Goal: Task Accomplishment & Management: Use online tool/utility

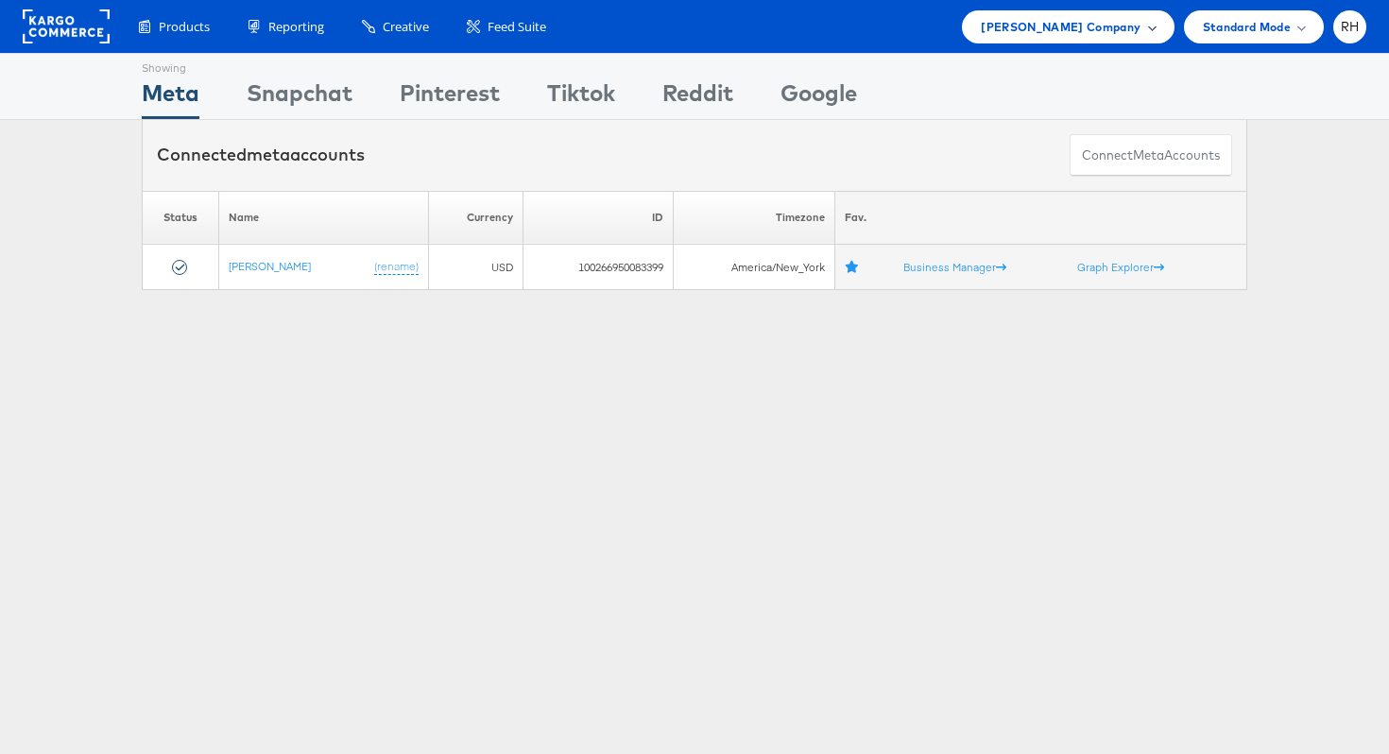
click at [1030, 32] on span "[PERSON_NAME] Company" at bounding box center [1061, 27] width 160 height 20
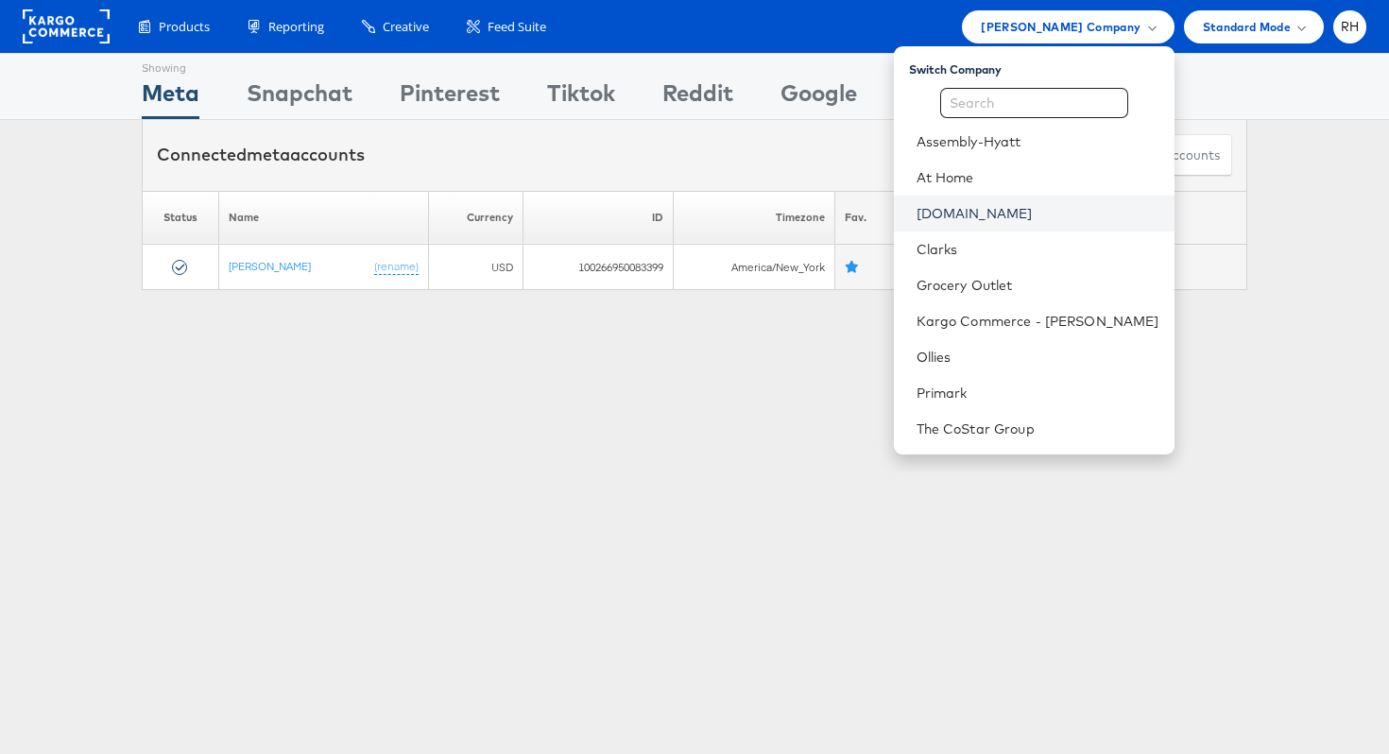
click at [1019, 210] on link "[DOMAIN_NAME]" at bounding box center [1038, 213] width 243 height 19
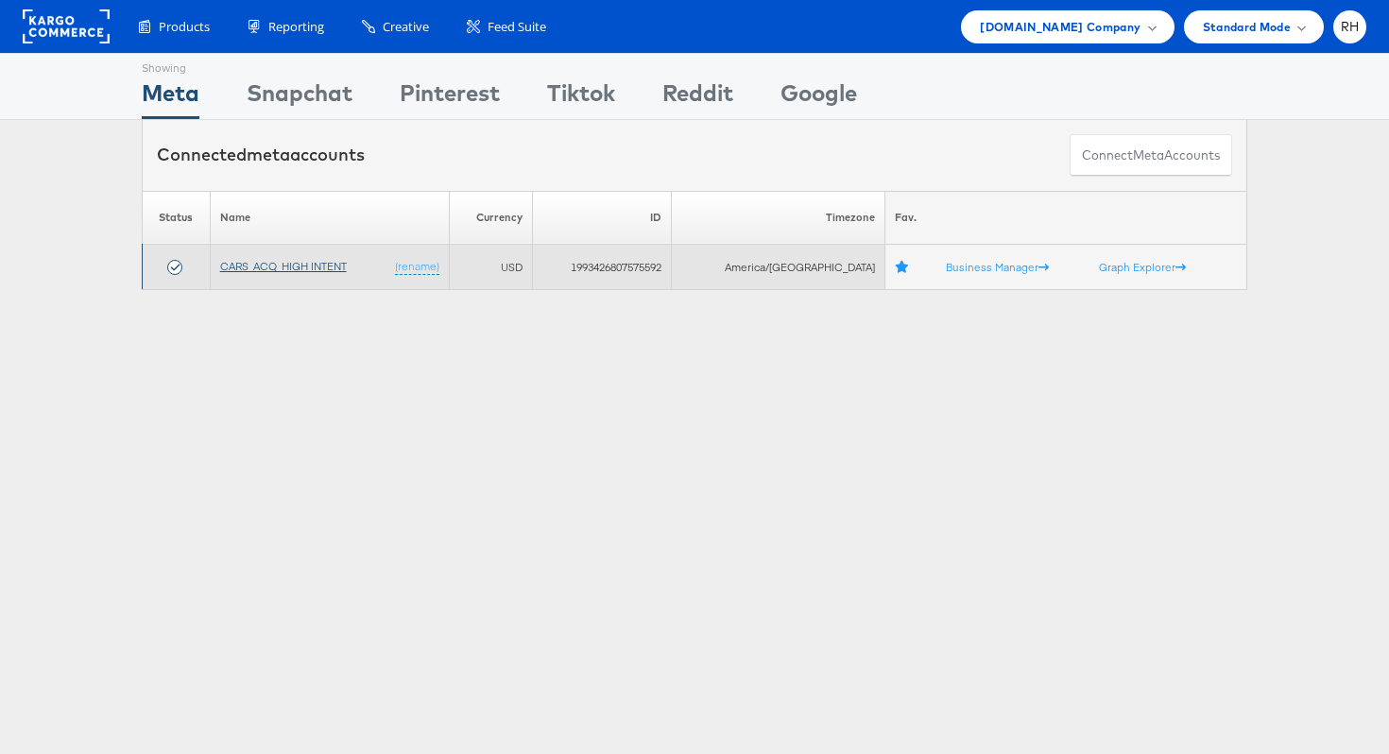
click at [266, 268] on link "CARS_ACQ_HIGH INTENT" at bounding box center [283, 266] width 127 height 14
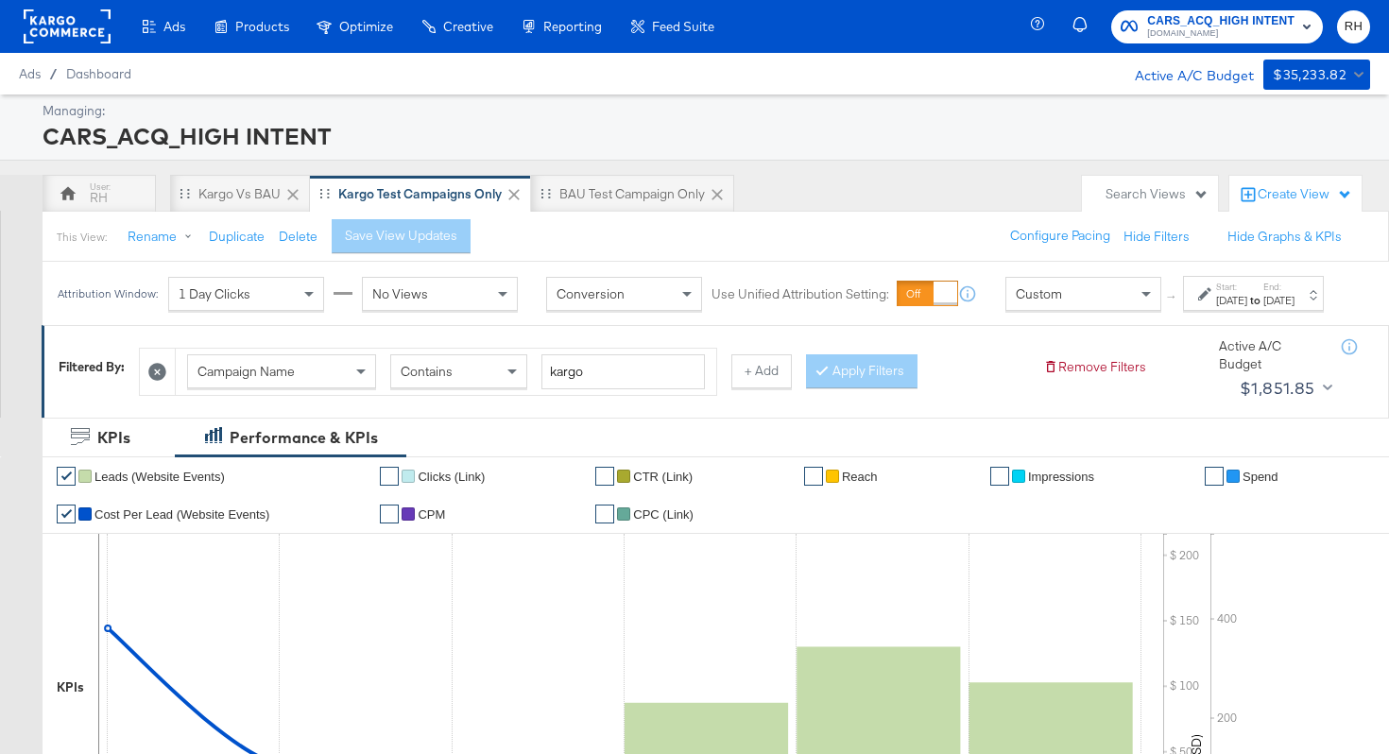
scroll to position [6, 0]
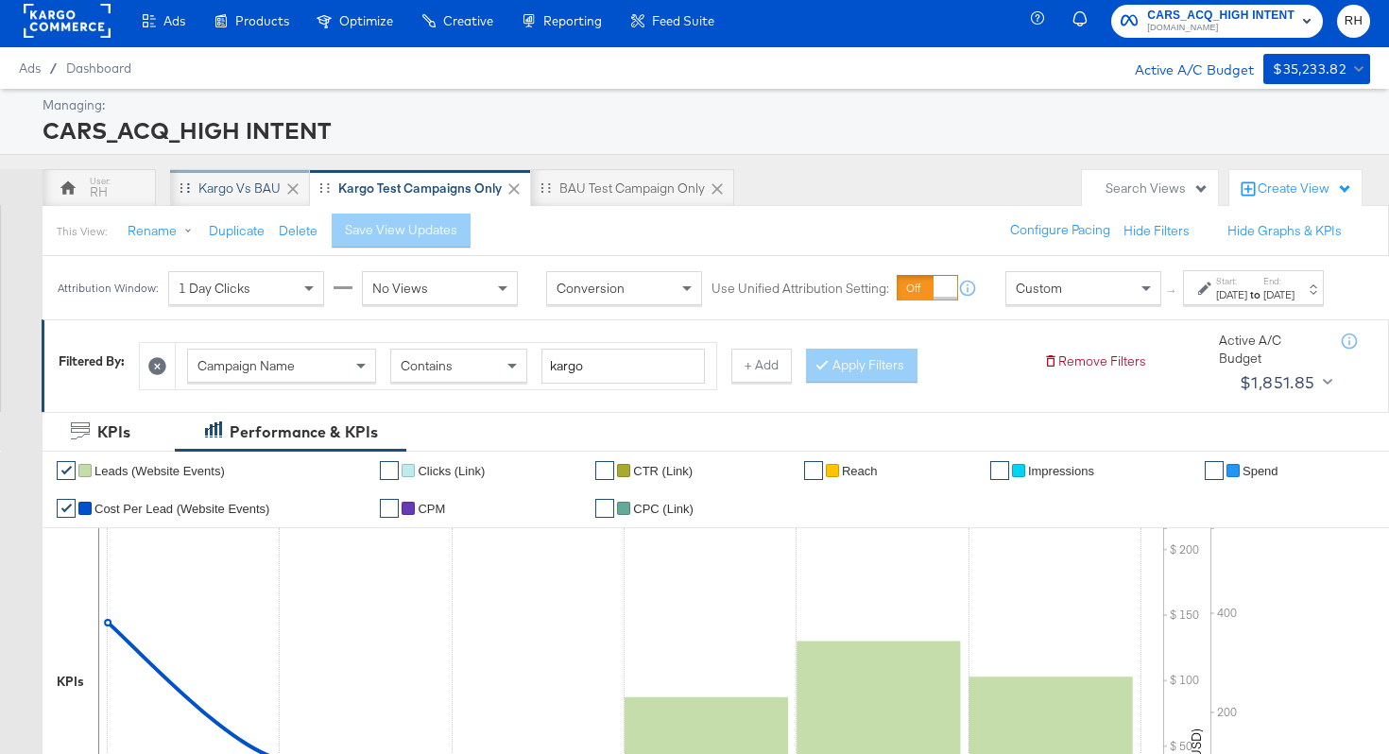
click at [226, 181] on div "Kargo vs BAU" at bounding box center [239, 189] width 82 height 18
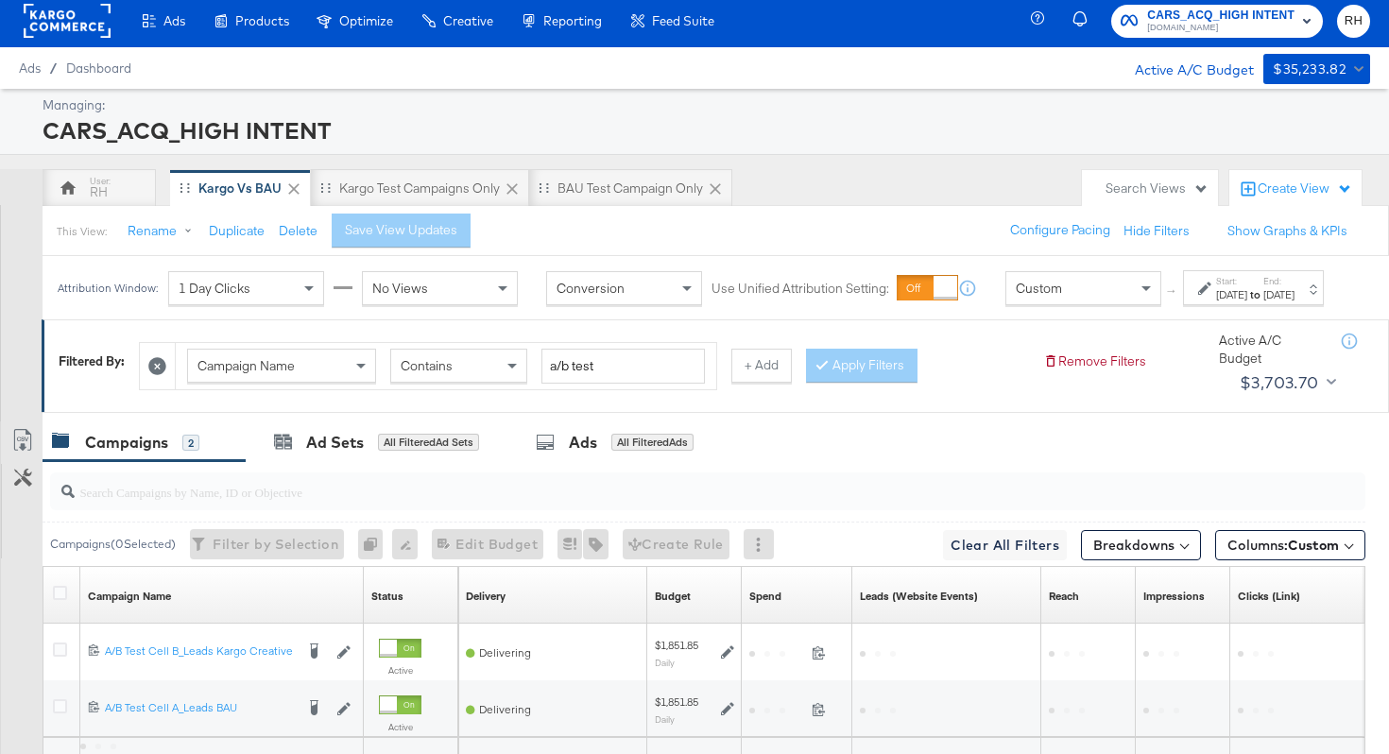
scroll to position [202, 0]
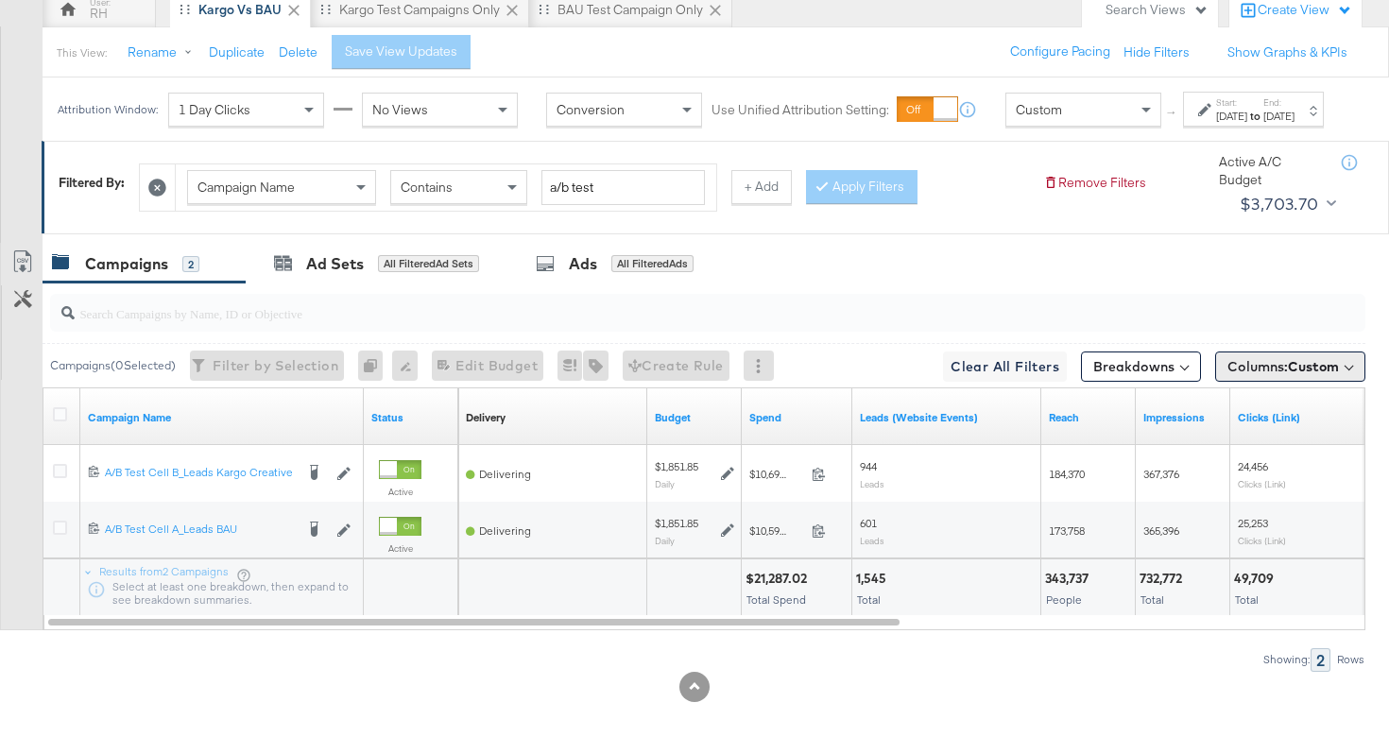
click at [1265, 377] on button "Columns: Custom" at bounding box center [1291, 367] width 150 height 30
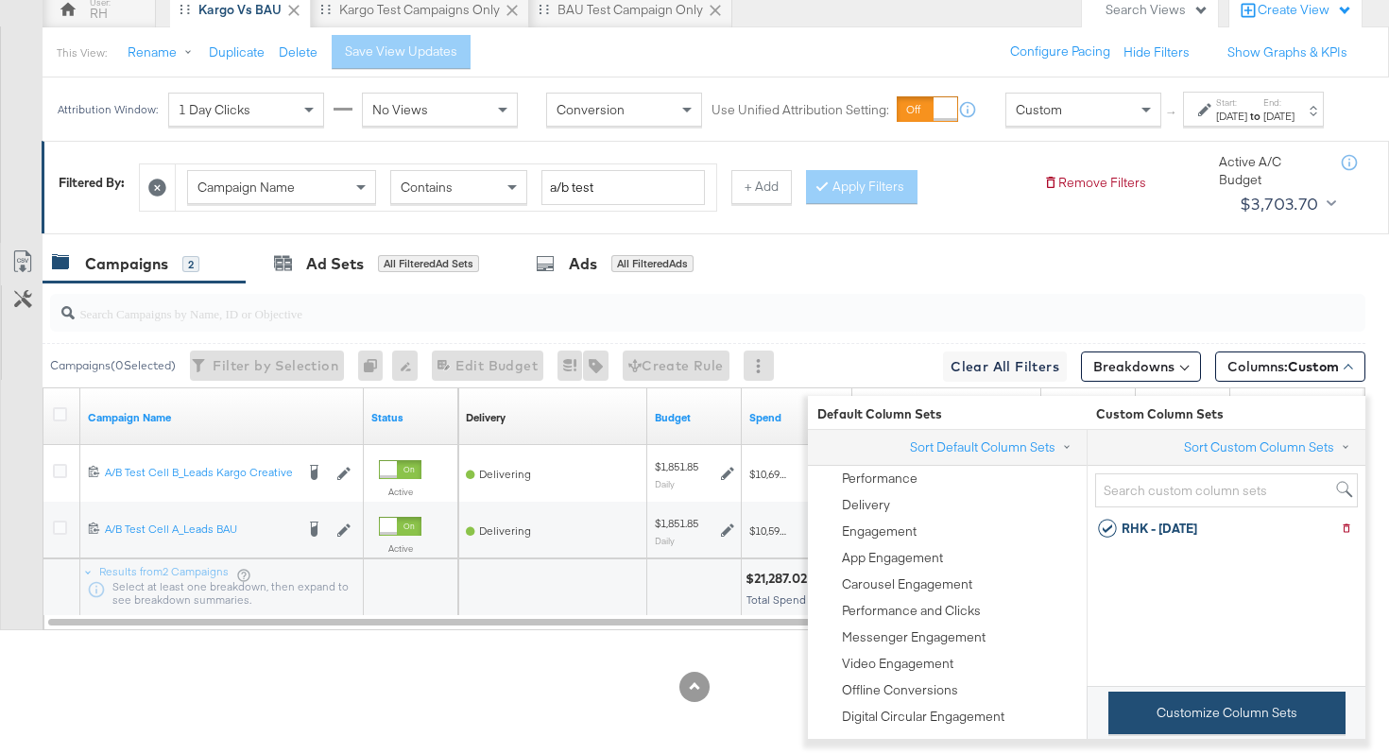
click at [1180, 692] on button "Customize Column Sets" at bounding box center [1227, 713] width 237 height 43
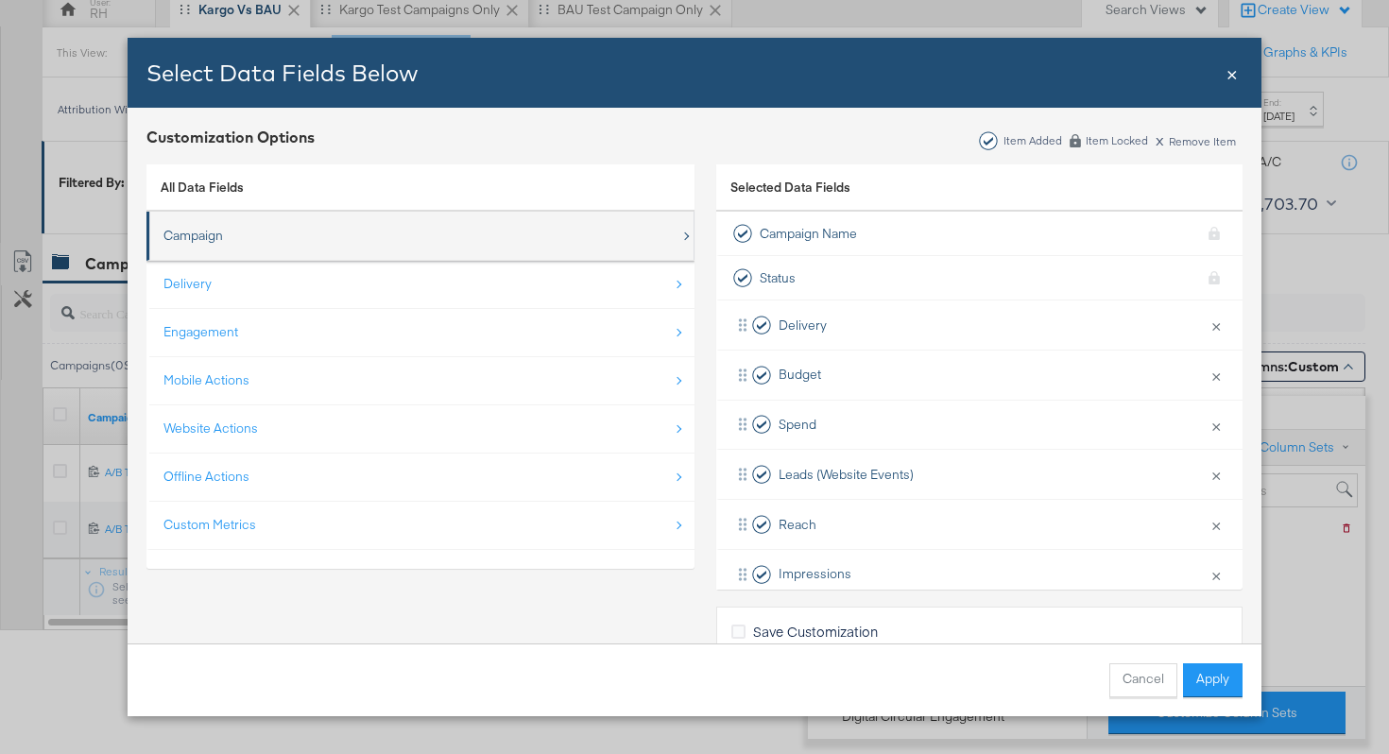
click at [269, 233] on div "Campaign" at bounding box center [422, 235] width 517 height 39
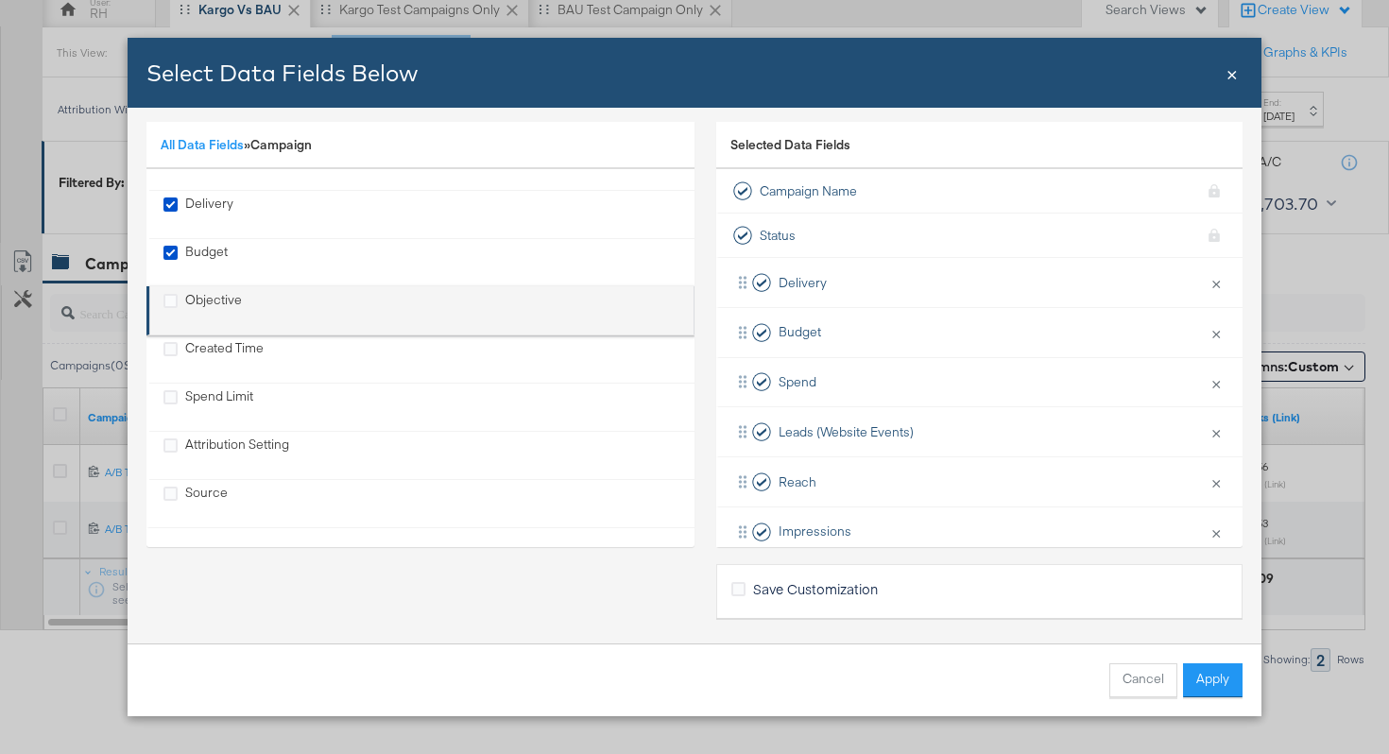
scroll to position [0, 0]
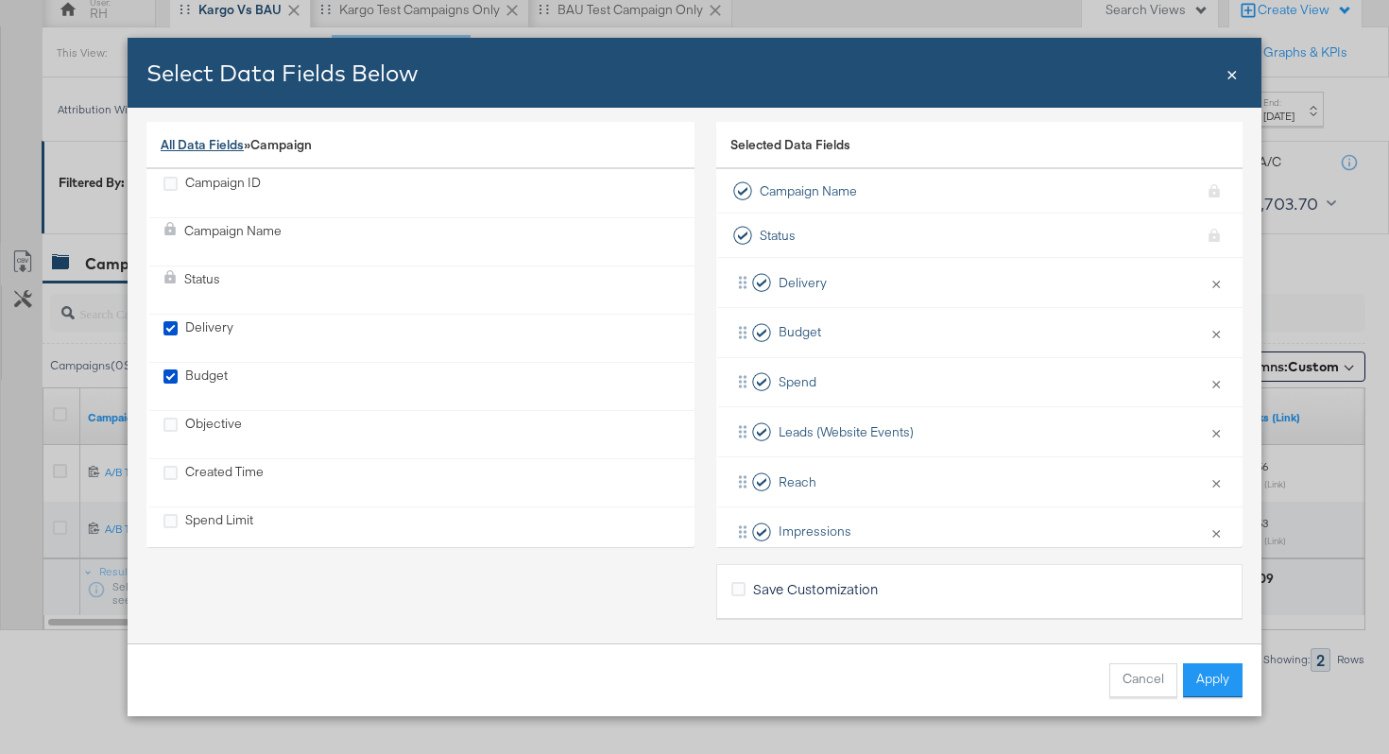
click at [222, 145] on link "All Data Fields" at bounding box center [202, 144] width 83 height 17
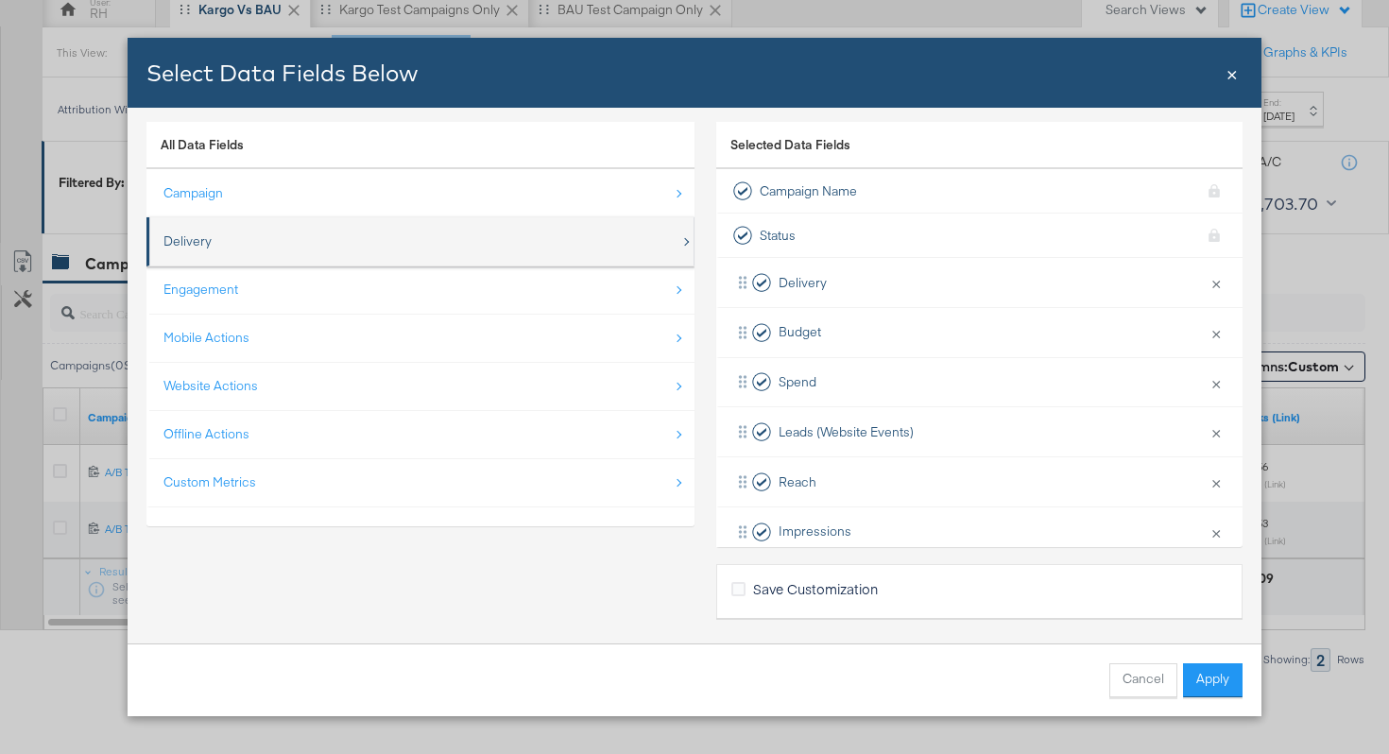
click at [246, 240] on div "Delivery" at bounding box center [422, 241] width 517 height 39
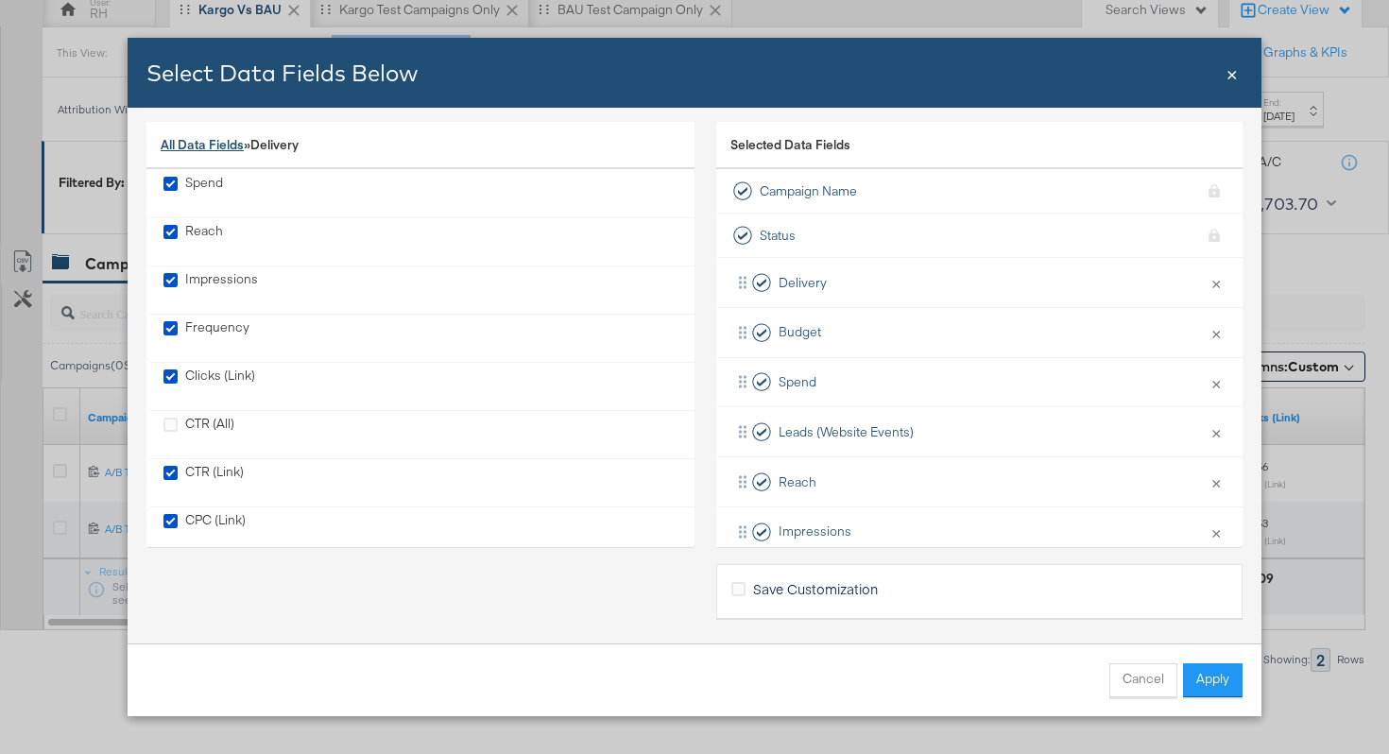
click at [199, 145] on link "All Data Fields" at bounding box center [202, 144] width 83 height 17
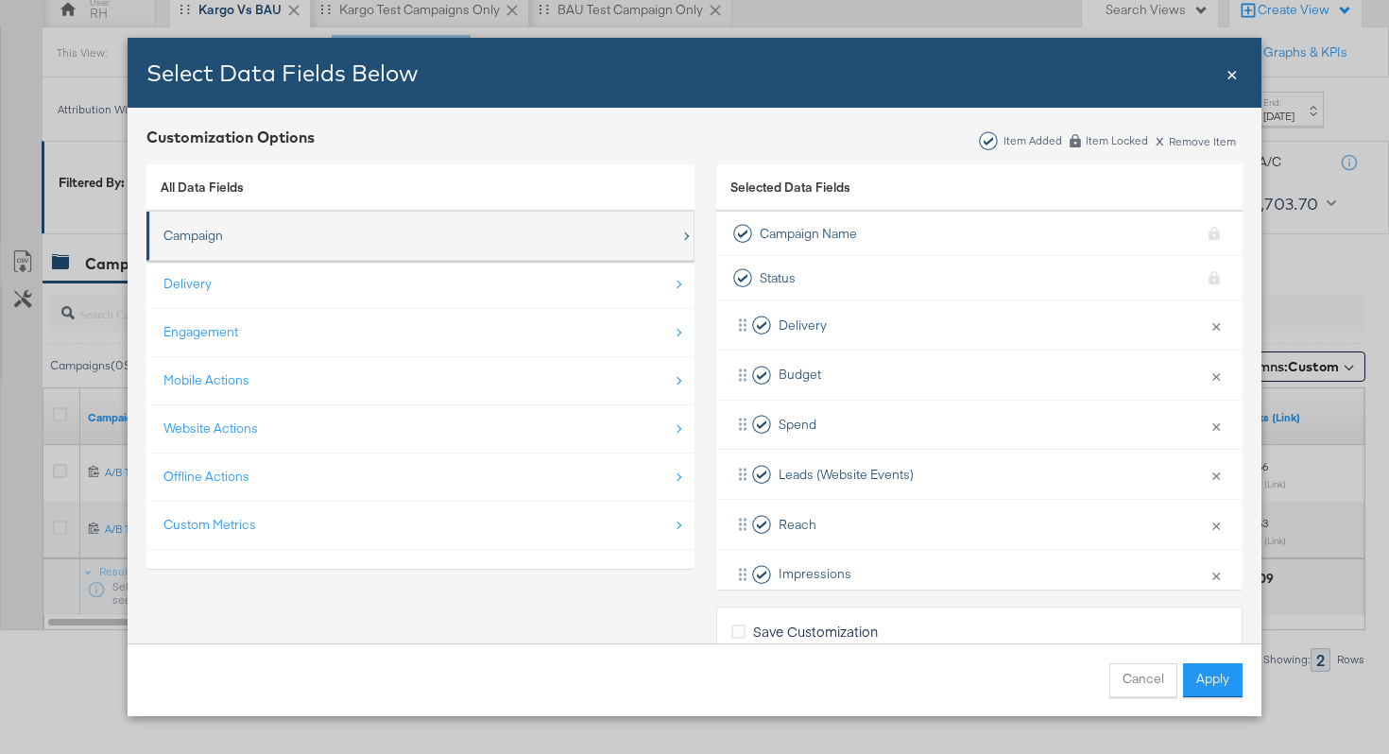
click at [254, 231] on div "Campaign" at bounding box center [422, 235] width 517 height 39
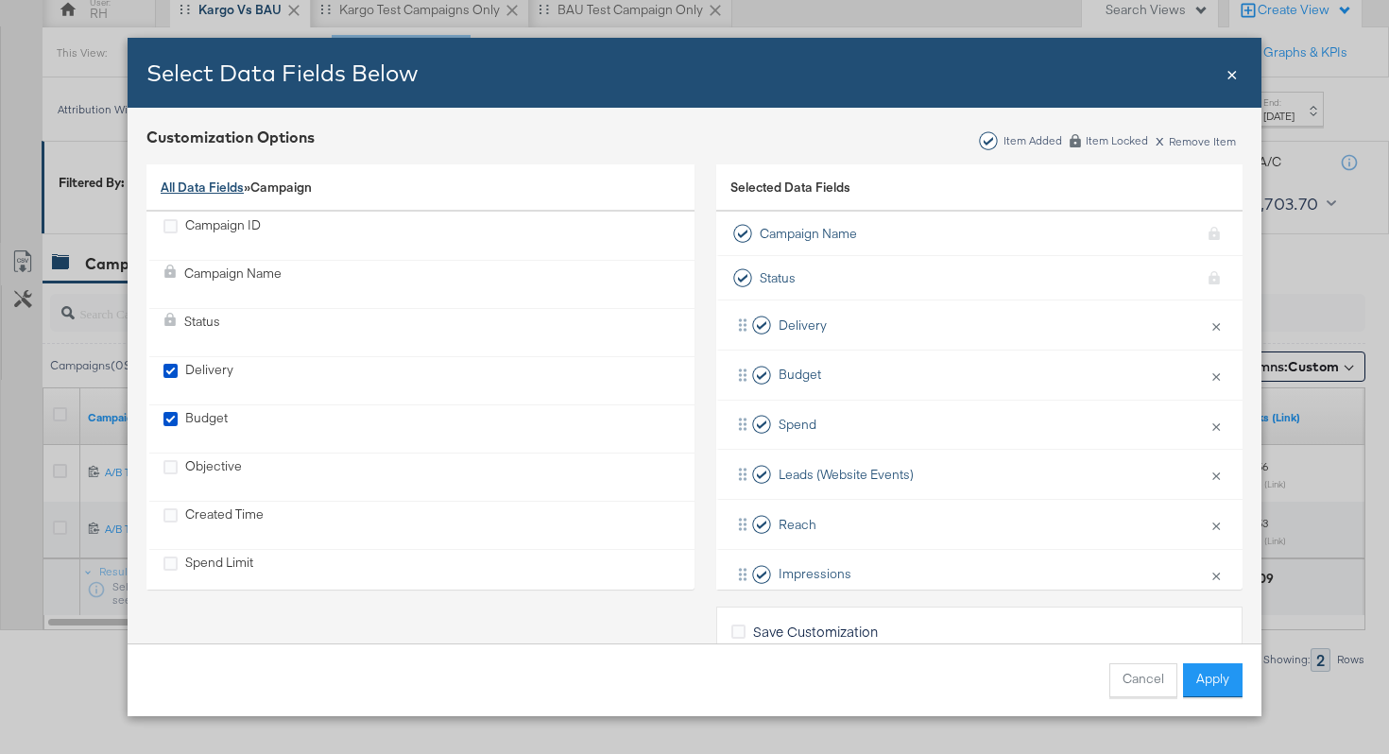
click at [212, 189] on link "All Data Fields" at bounding box center [202, 187] width 83 height 17
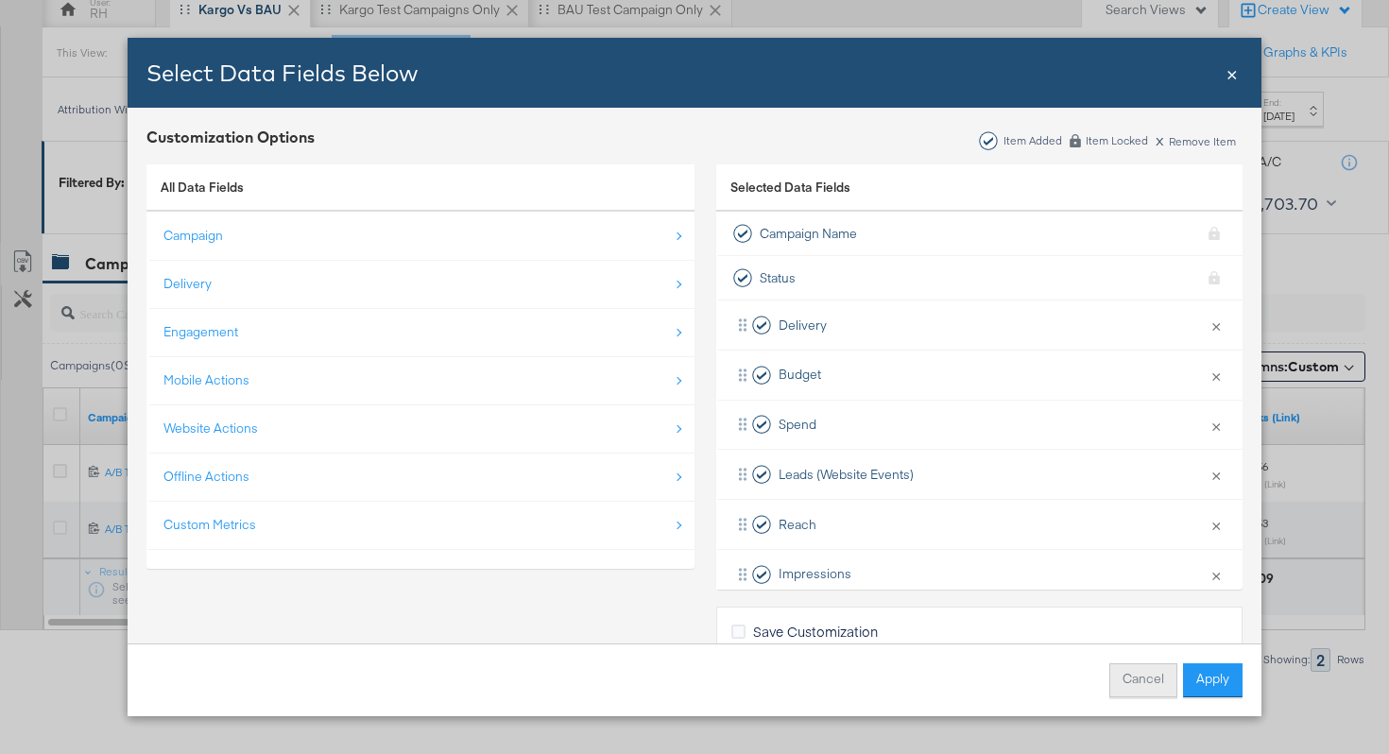
click at [1150, 664] on button "Cancel" at bounding box center [1144, 681] width 68 height 34
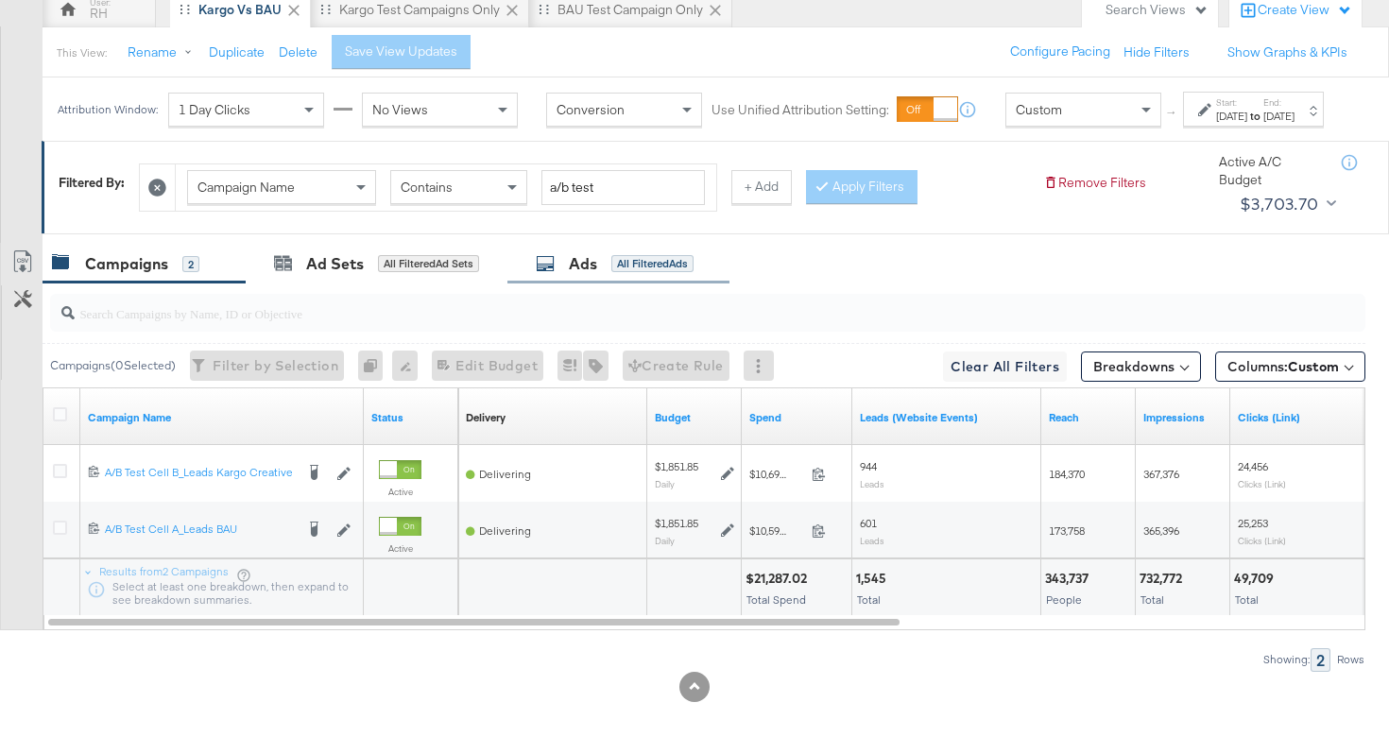
click at [627, 274] on div "Ads All Filtered Ads" at bounding box center [619, 264] width 222 height 41
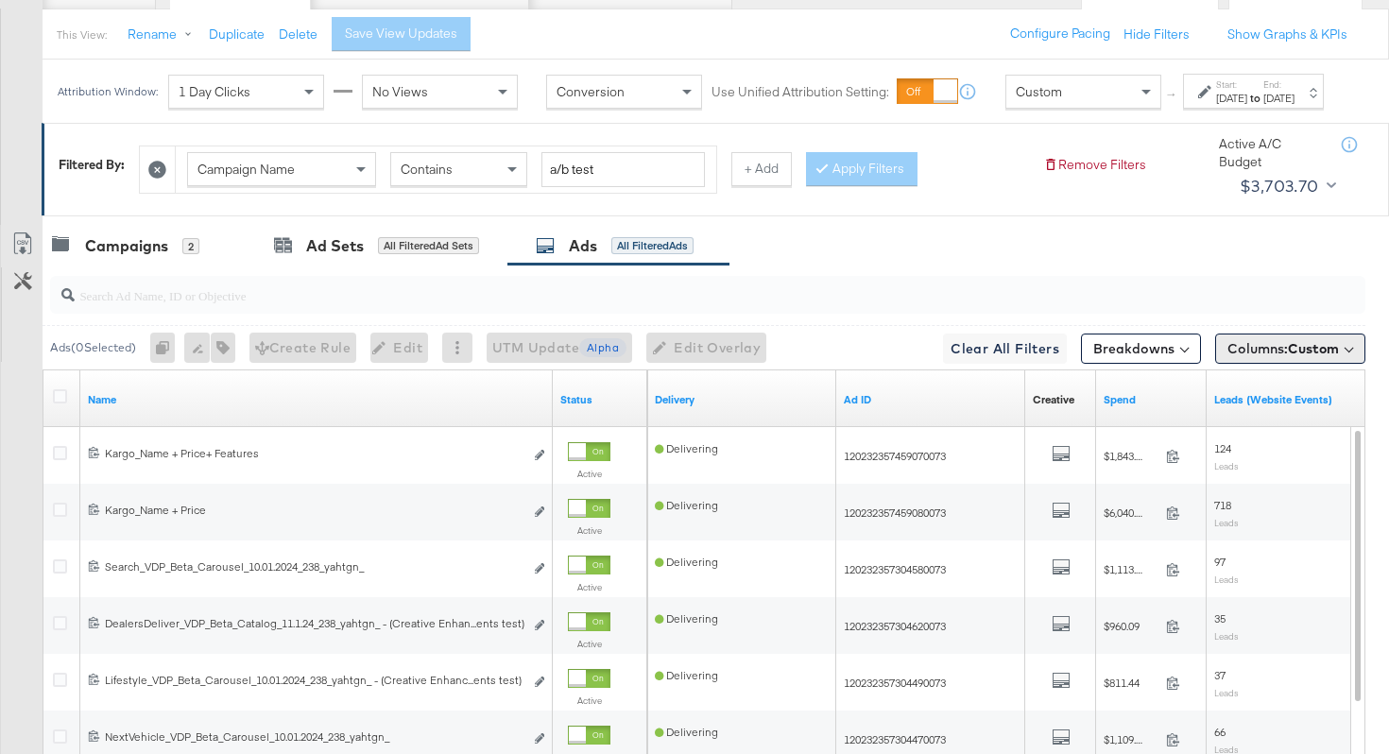
click at [1281, 358] on span "Columns: Custom" at bounding box center [1284, 348] width 112 height 19
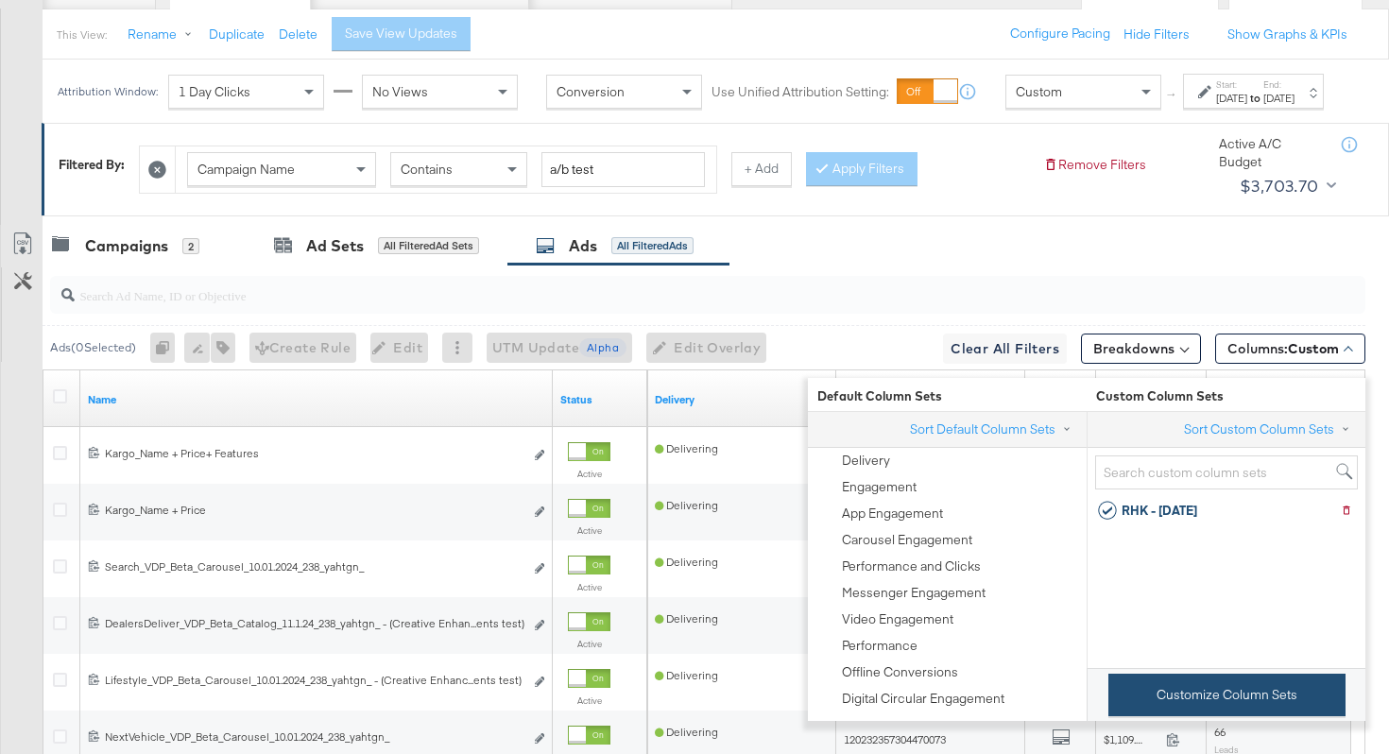
click at [1191, 681] on button "Customize Column Sets" at bounding box center [1227, 695] width 237 height 43
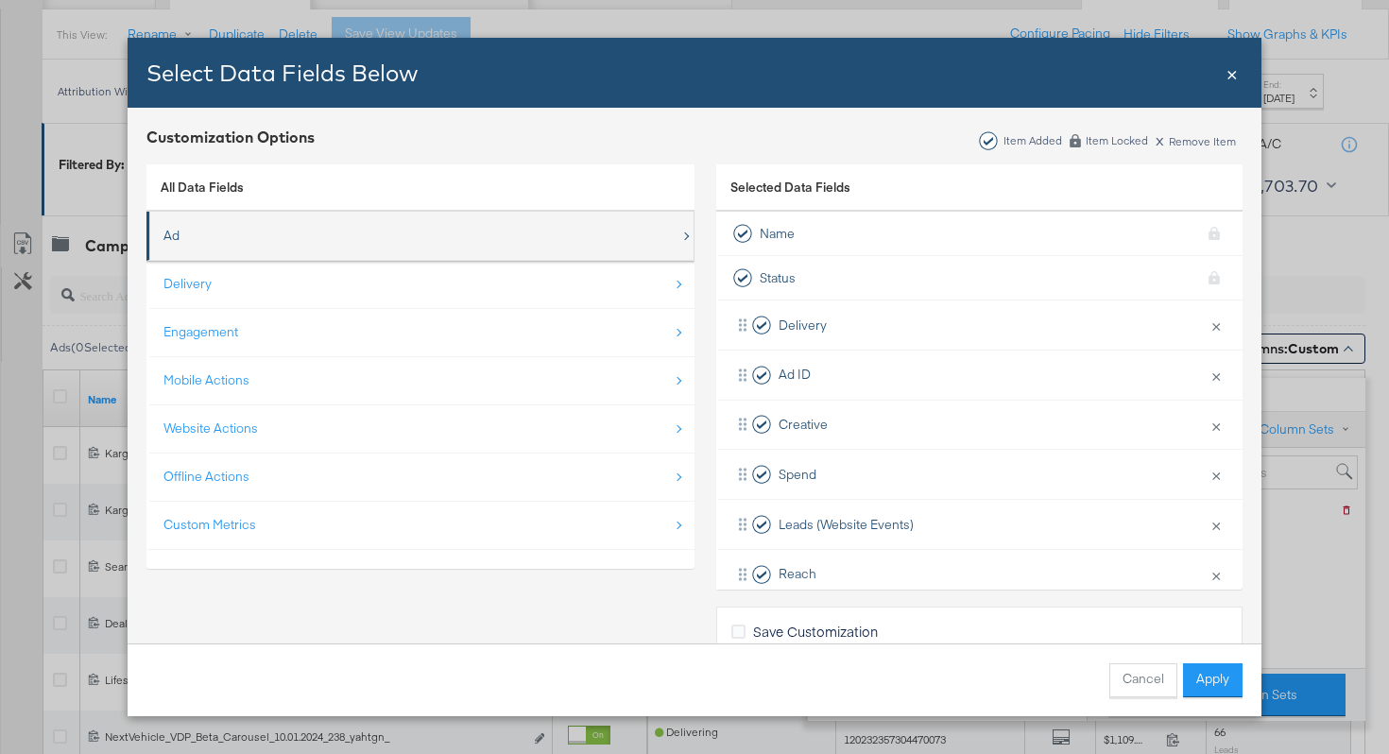
click at [389, 250] on div "Ad" at bounding box center [422, 235] width 517 height 39
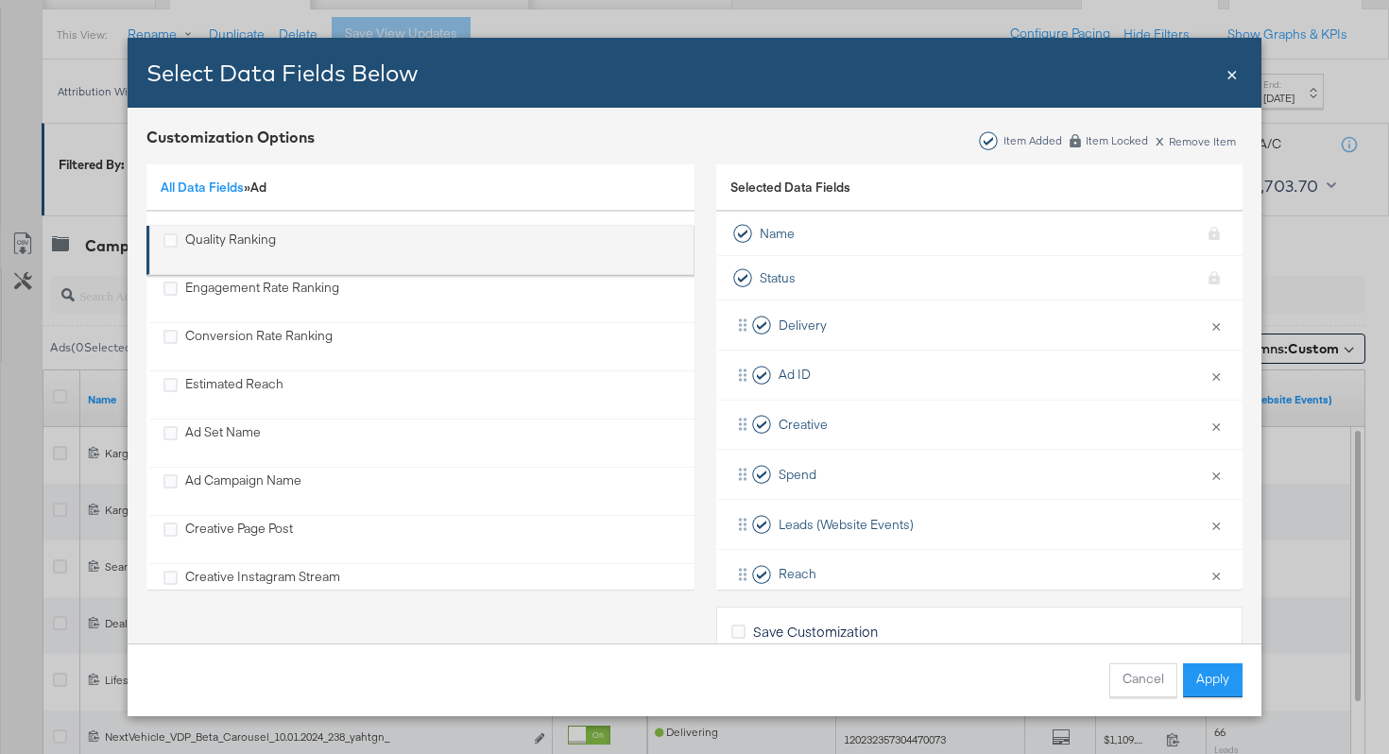
scroll to position [300, 0]
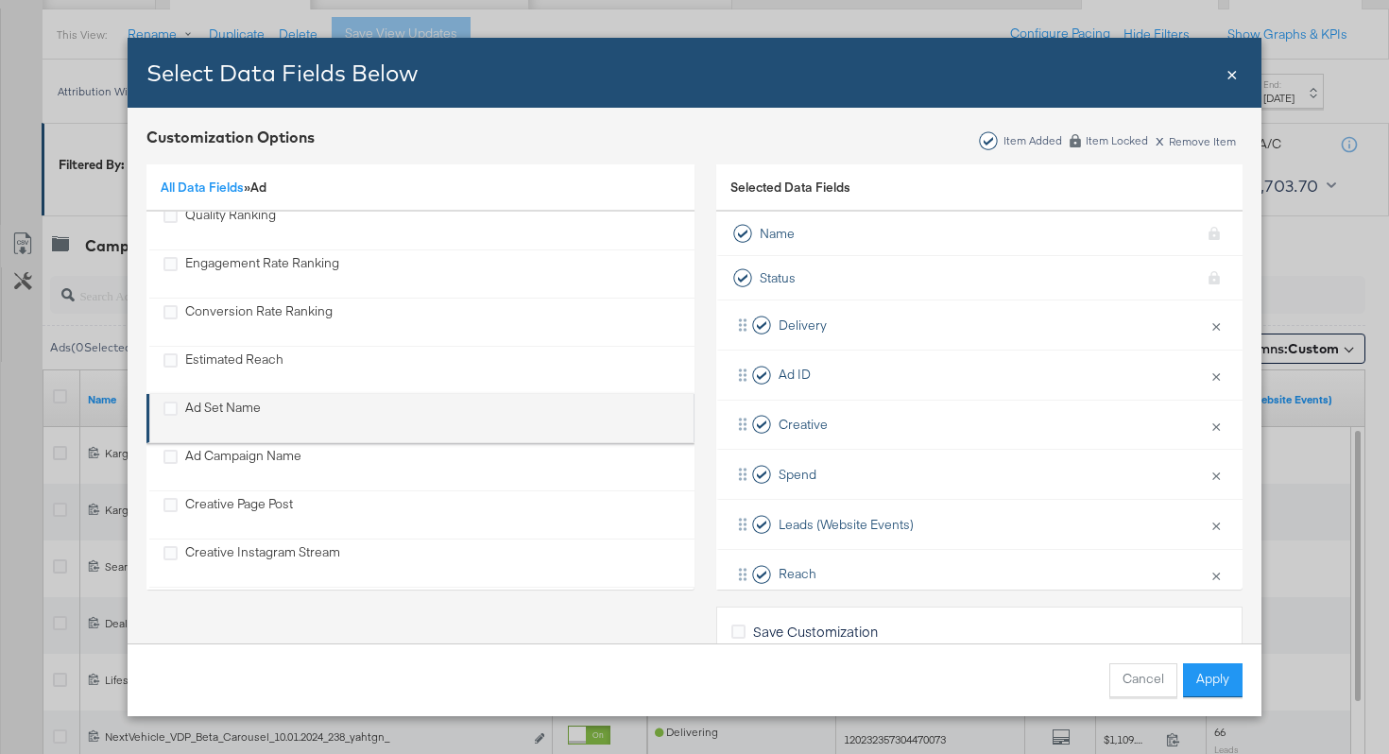
click at [219, 409] on div "Ad Set Name" at bounding box center [223, 418] width 76 height 39
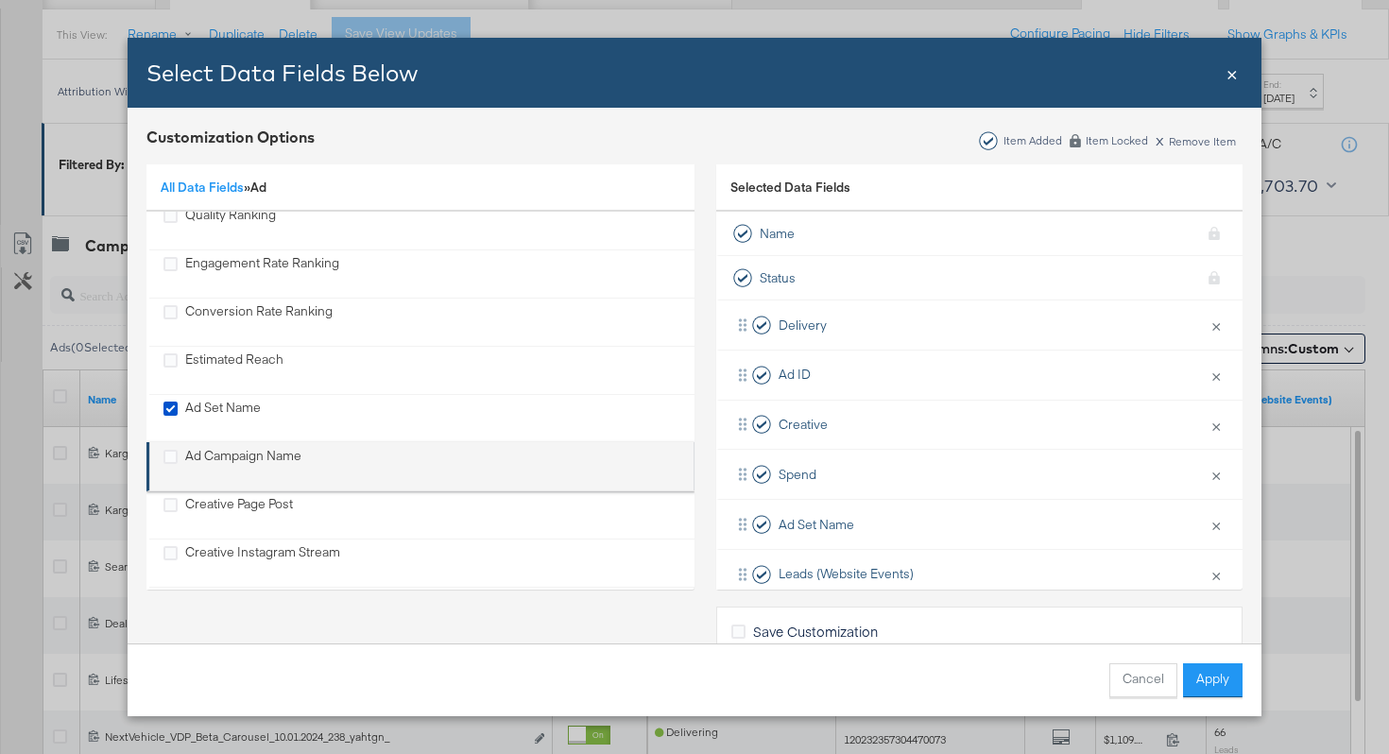
click at [211, 459] on div "Ad Campaign Name" at bounding box center [243, 466] width 116 height 39
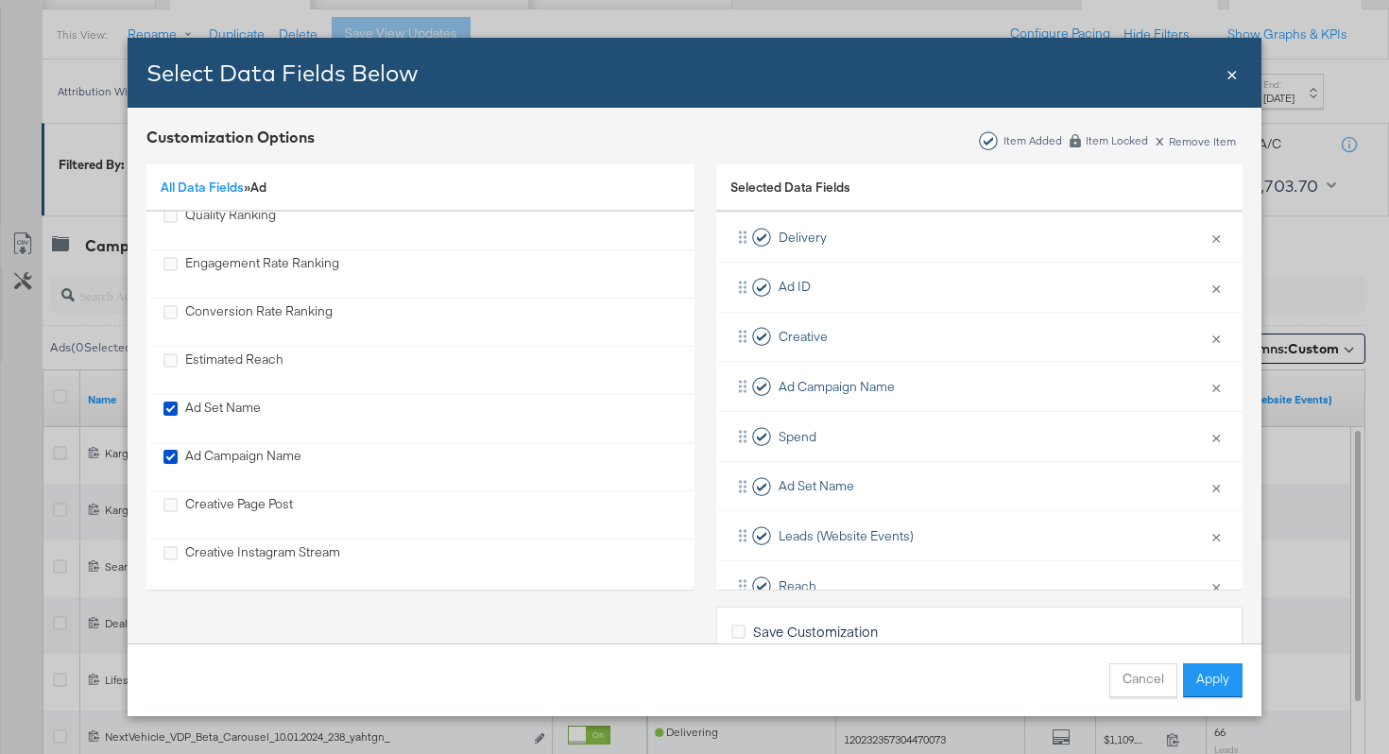
scroll to position [0, 0]
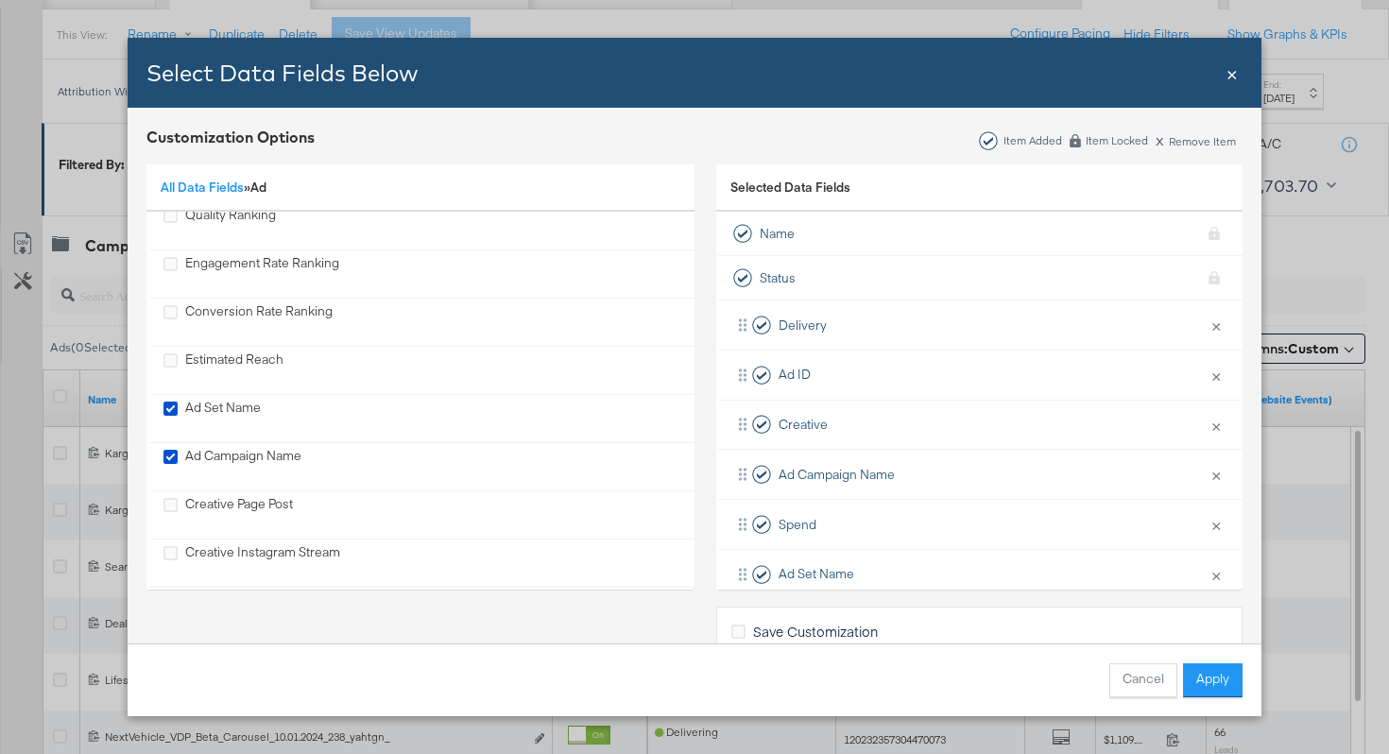
click at [826, 628] on span "Save Customization" at bounding box center [815, 631] width 125 height 19
click at [0, 0] on input "Save Customization" at bounding box center [0, 0] width 0 height 0
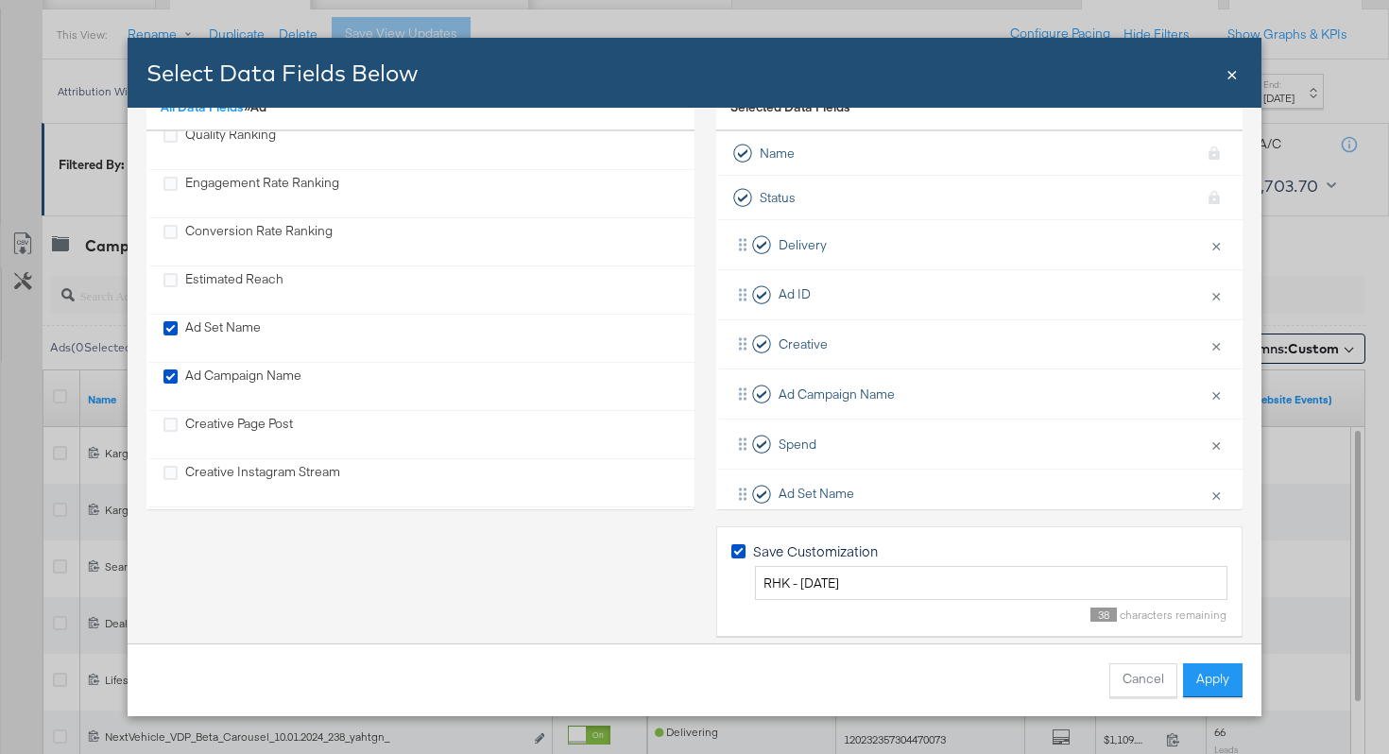
scroll to position [96, 0]
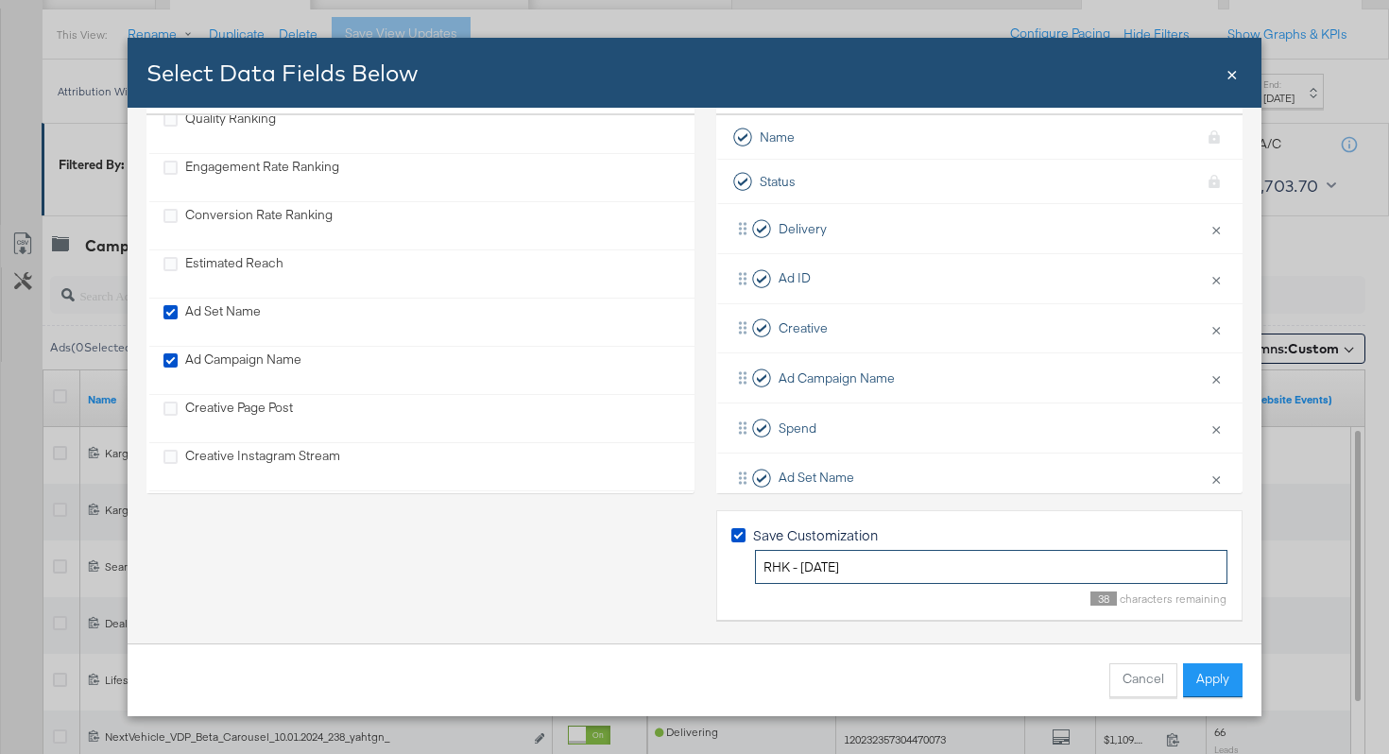
click at [851, 566] on input "RHK - 9.5.25" at bounding box center [991, 567] width 473 height 35
type input "RHK Reporting View - 9.10.25"
click at [1225, 675] on button "Apply" at bounding box center [1213, 681] width 60 height 34
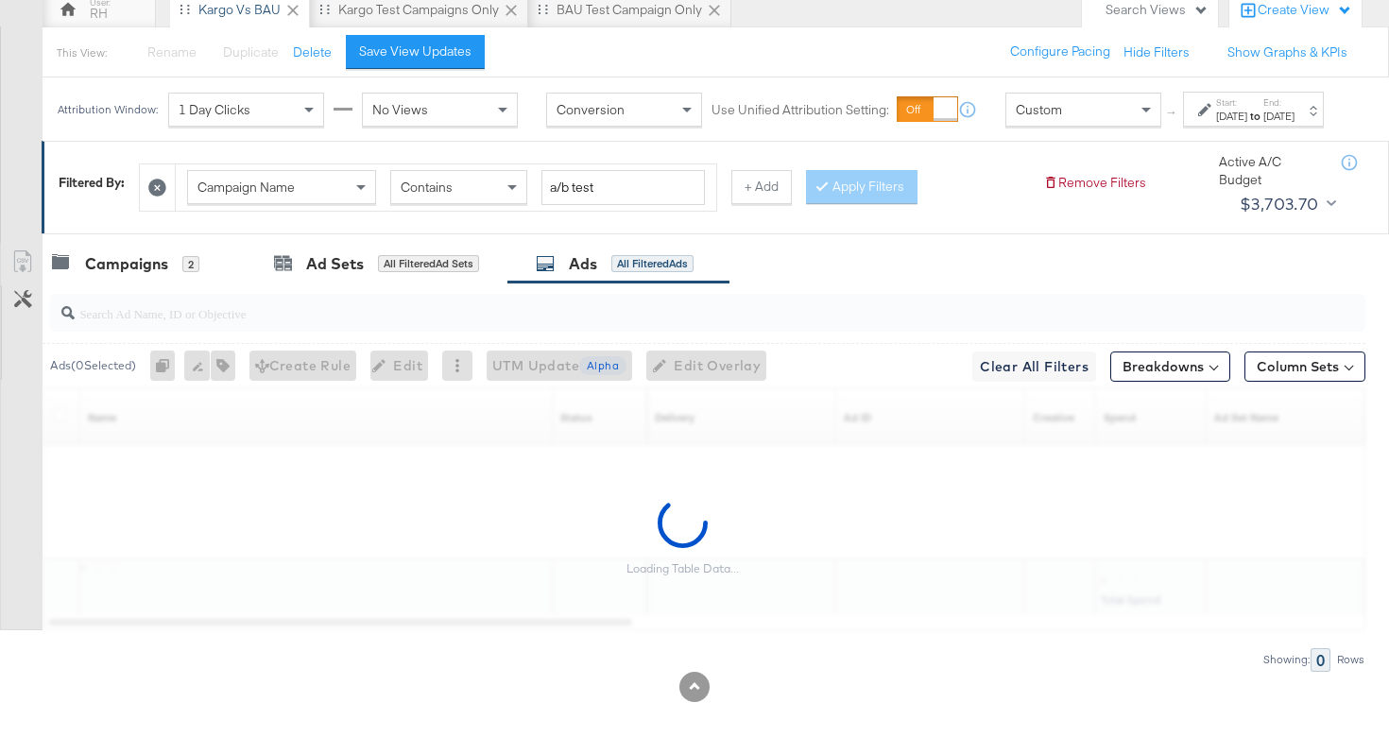
scroll to position [49, 0]
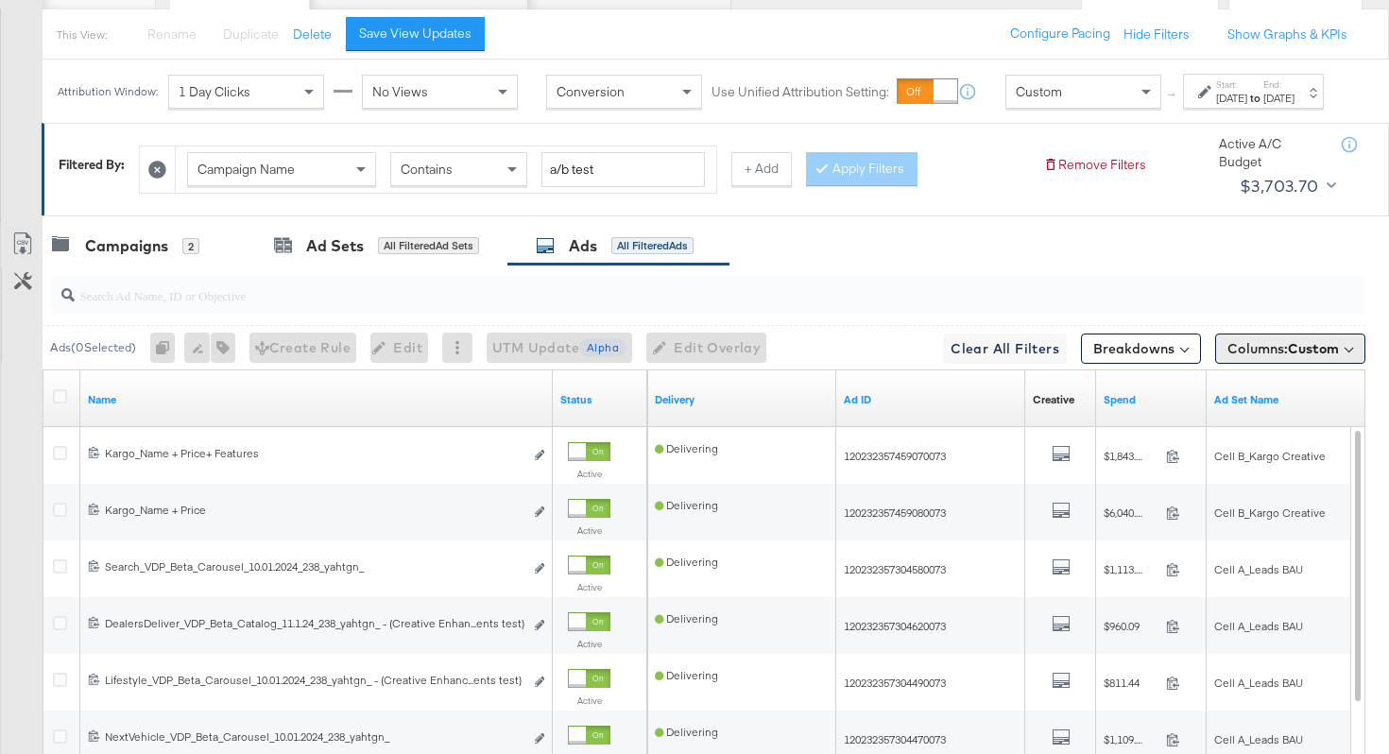
click at [1279, 358] on span "Columns: Custom" at bounding box center [1284, 348] width 112 height 19
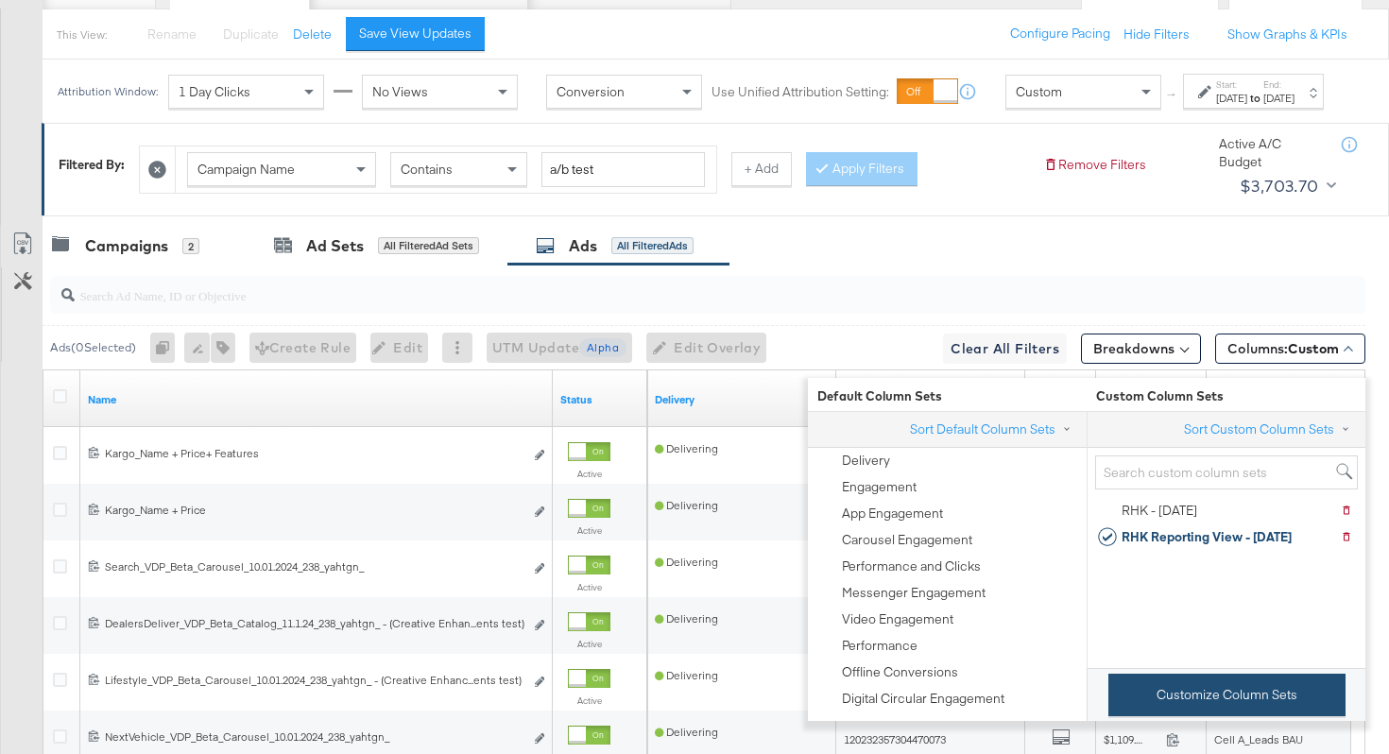
click at [1166, 674] on button "Customize Column Sets" at bounding box center [1227, 695] width 237 height 43
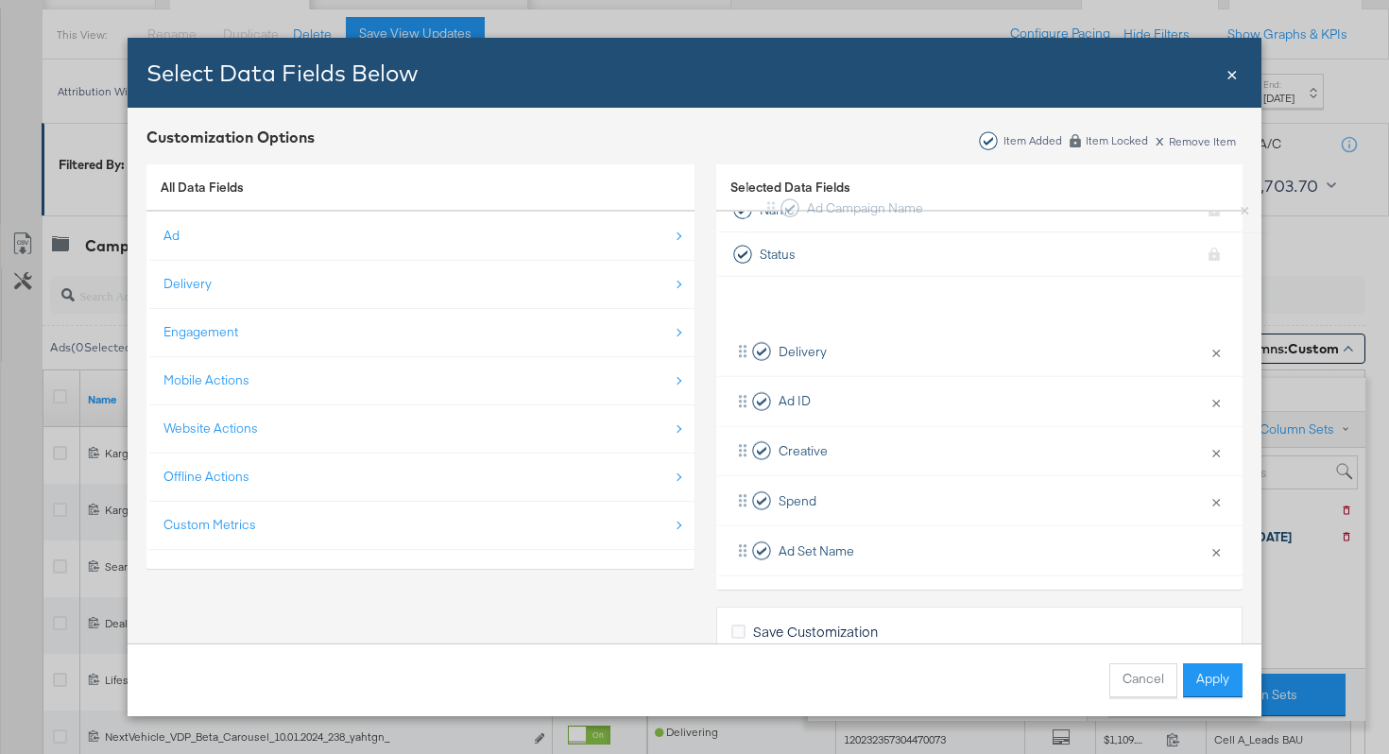
scroll to position [19, 0]
drag, startPoint x: 745, startPoint y: 542, endPoint x: 749, endPoint y: 307, distance: 234.4
click at [749, 307] on div "Delivery × Remove from KPIs Ad ID × Remove from KPIs Creative × Remove from KPI…" at bounding box center [979, 656] width 526 height 748
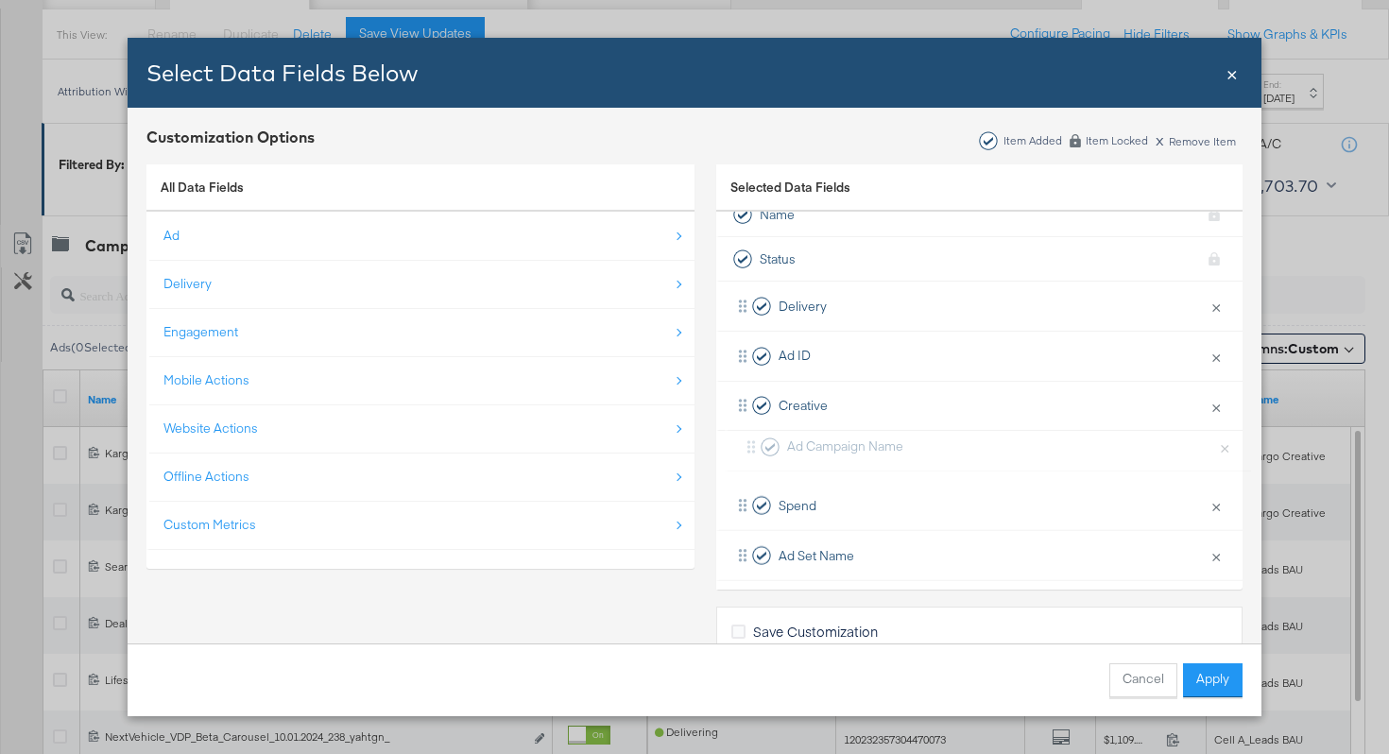
drag, startPoint x: 744, startPoint y: 305, endPoint x: 752, endPoint y: 450, distance: 144.9
click at [752, 452] on div "Ad Campaign Name × Remove from KPIs Delivery × Remove from KPIs Ad ID × Remove …" at bounding box center [979, 656] width 526 height 748
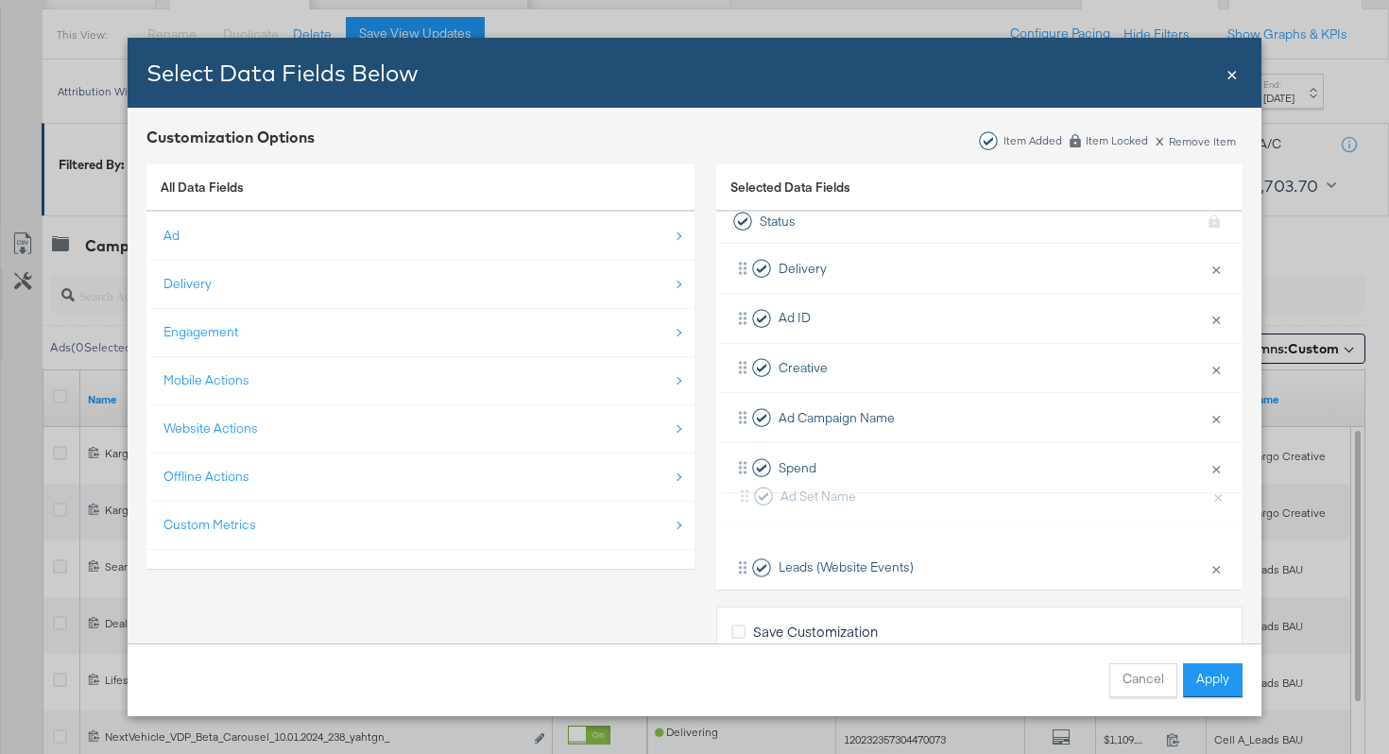
scroll to position [59, 0]
drag, startPoint x: 746, startPoint y: 548, endPoint x: 749, endPoint y: 466, distance: 82.3
click at [749, 466] on div "Delivery × Remove from KPIs Ad ID × Remove from KPIs Creative × Remove from KPI…" at bounding box center [979, 616] width 526 height 748
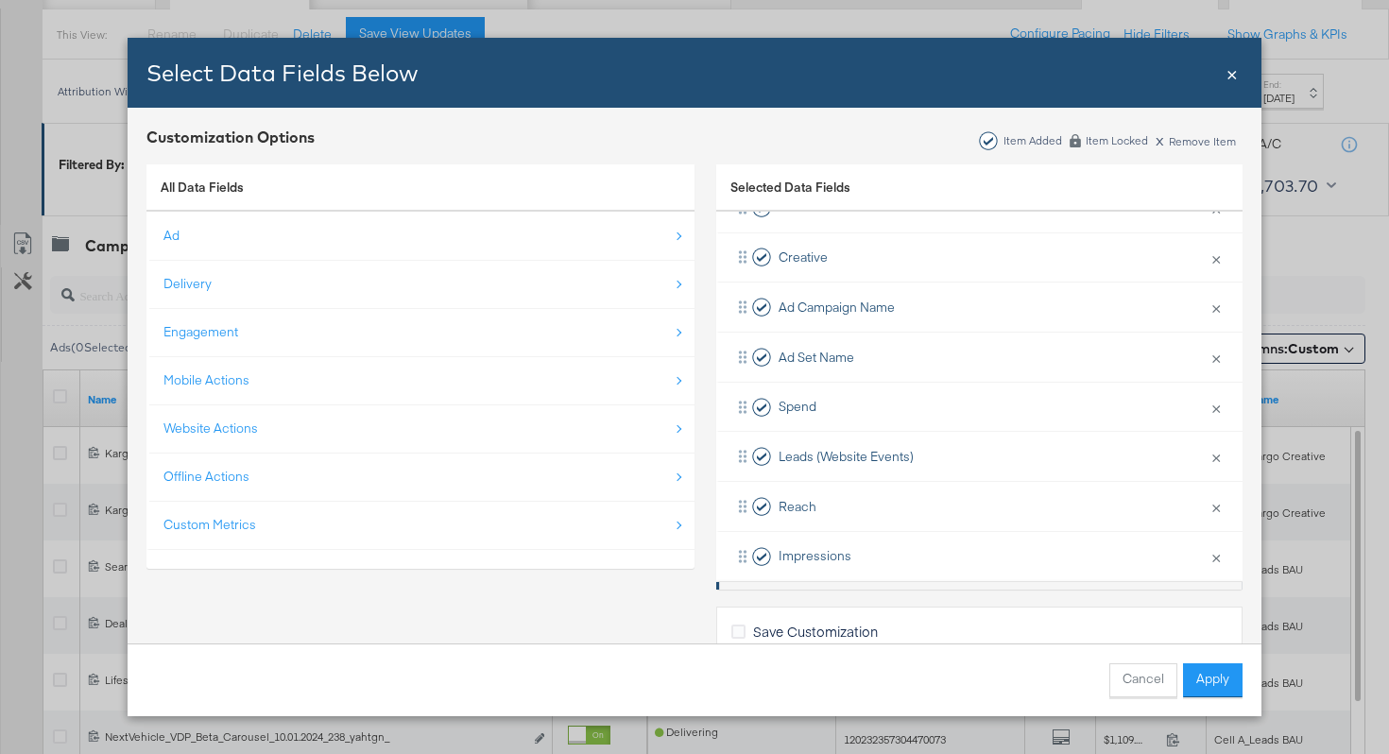
scroll to position [175, 0]
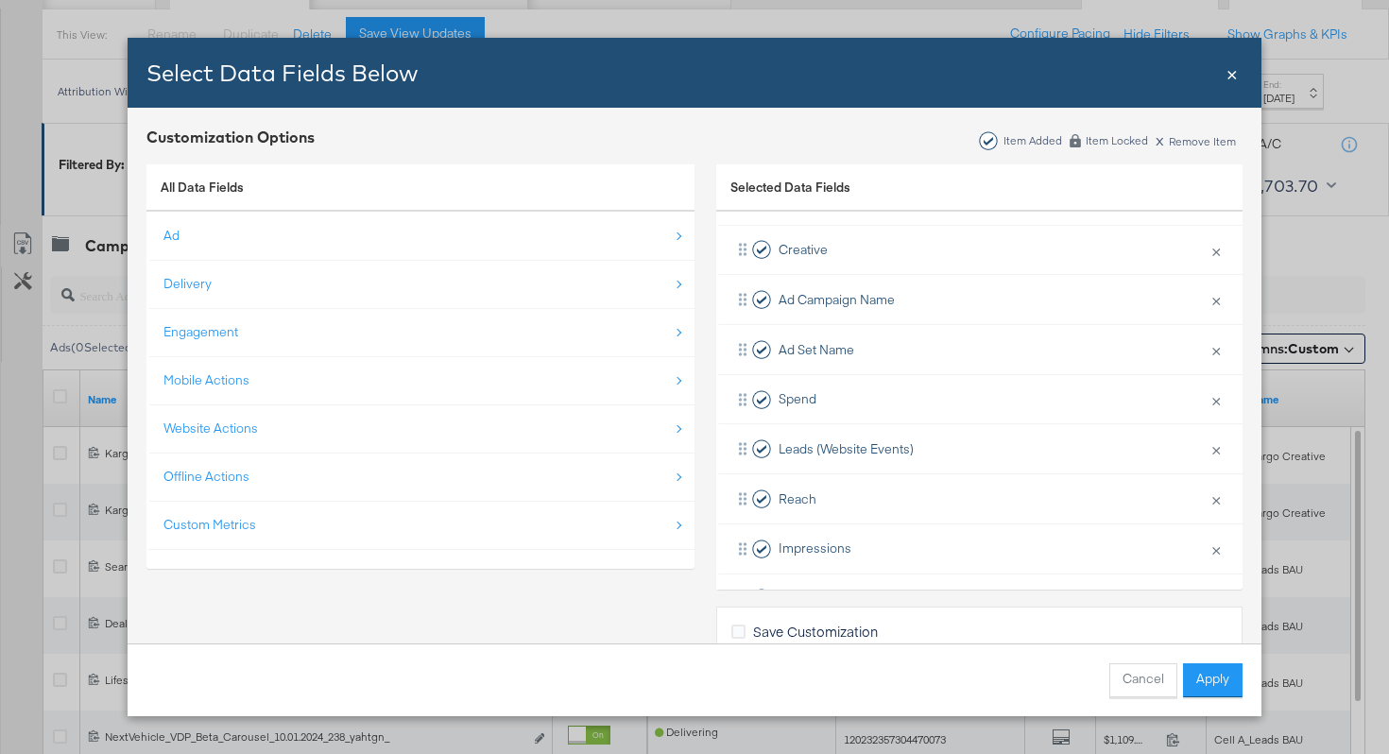
click at [739, 622] on label "Save Customization" at bounding box center [809, 632] width 154 height 20
click at [0, 0] on input "Save Customization" at bounding box center [0, 0] width 0 height 0
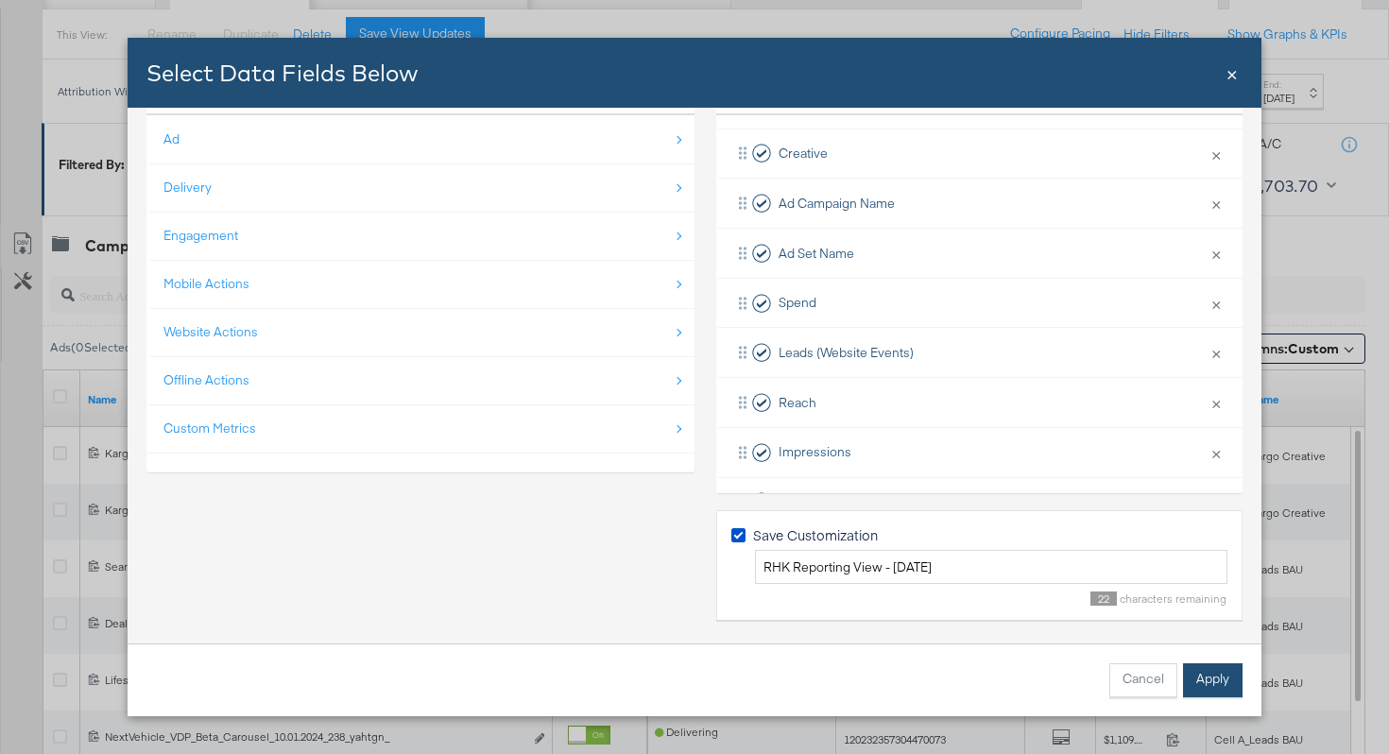
click at [1205, 678] on button "Apply" at bounding box center [1213, 681] width 60 height 34
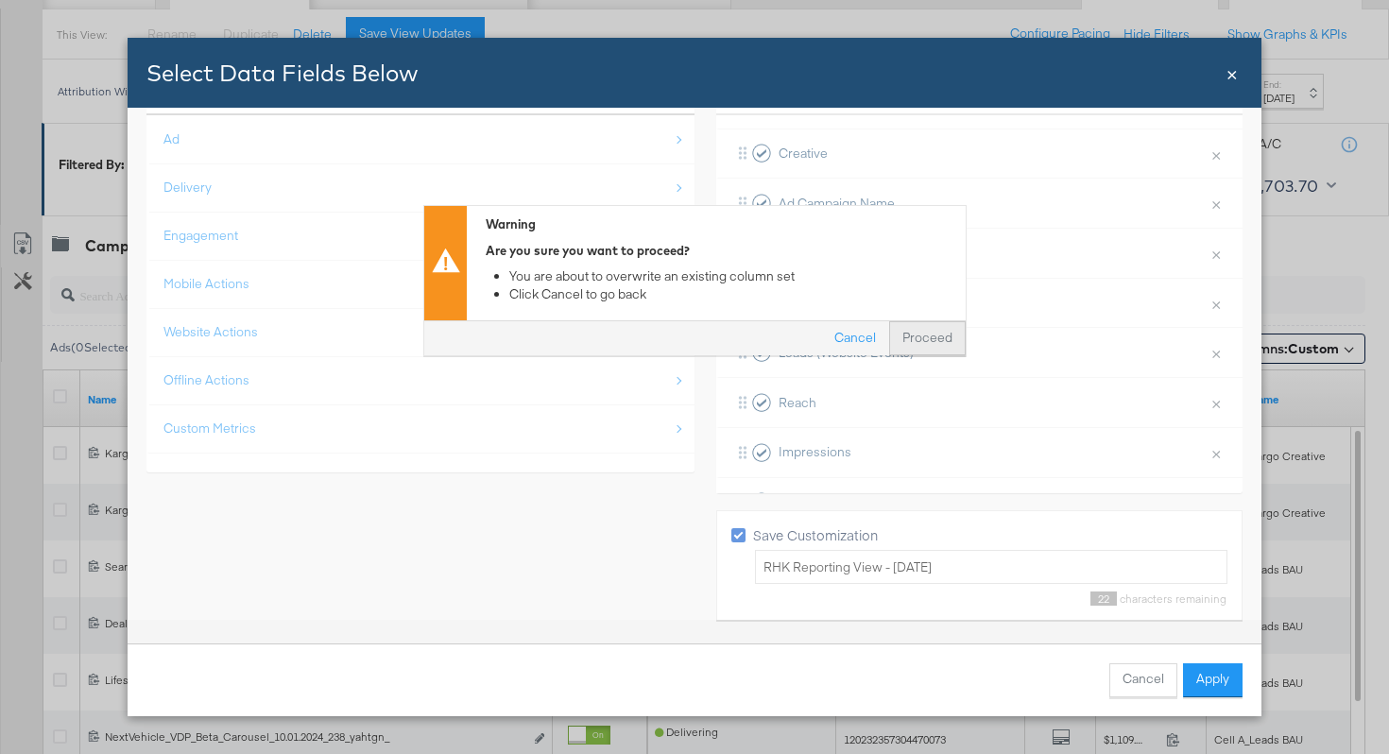
click at [919, 338] on button "Proceed" at bounding box center [927, 339] width 77 height 34
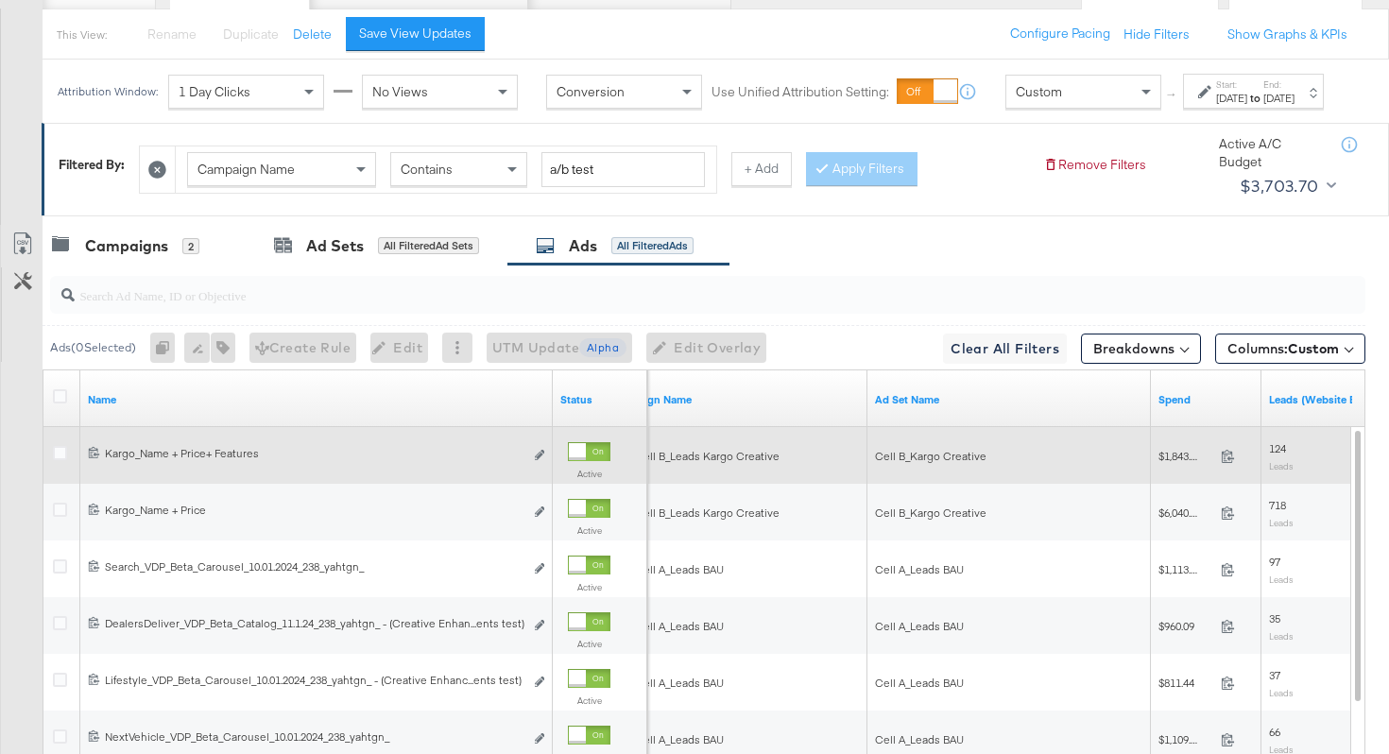
scroll to position [201, 0]
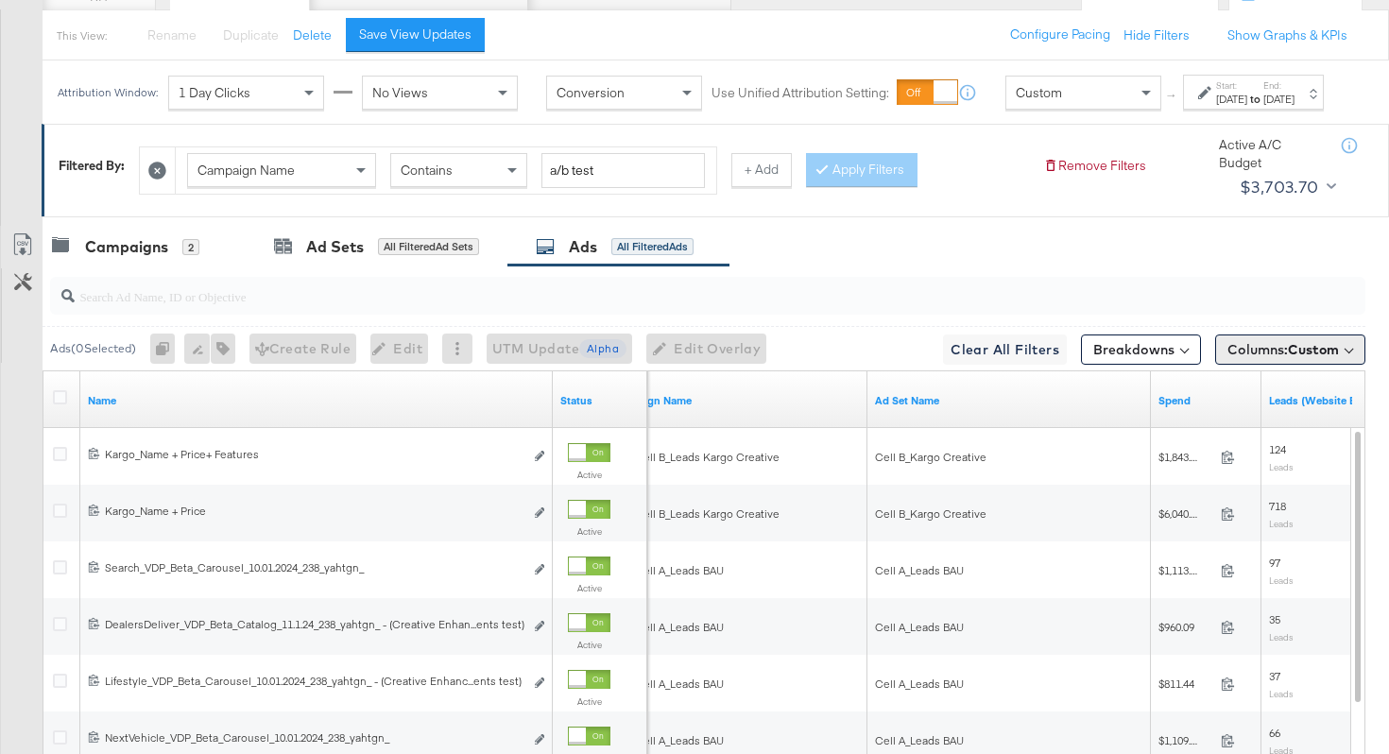
click at [1260, 359] on span "Columns: Custom" at bounding box center [1284, 349] width 112 height 19
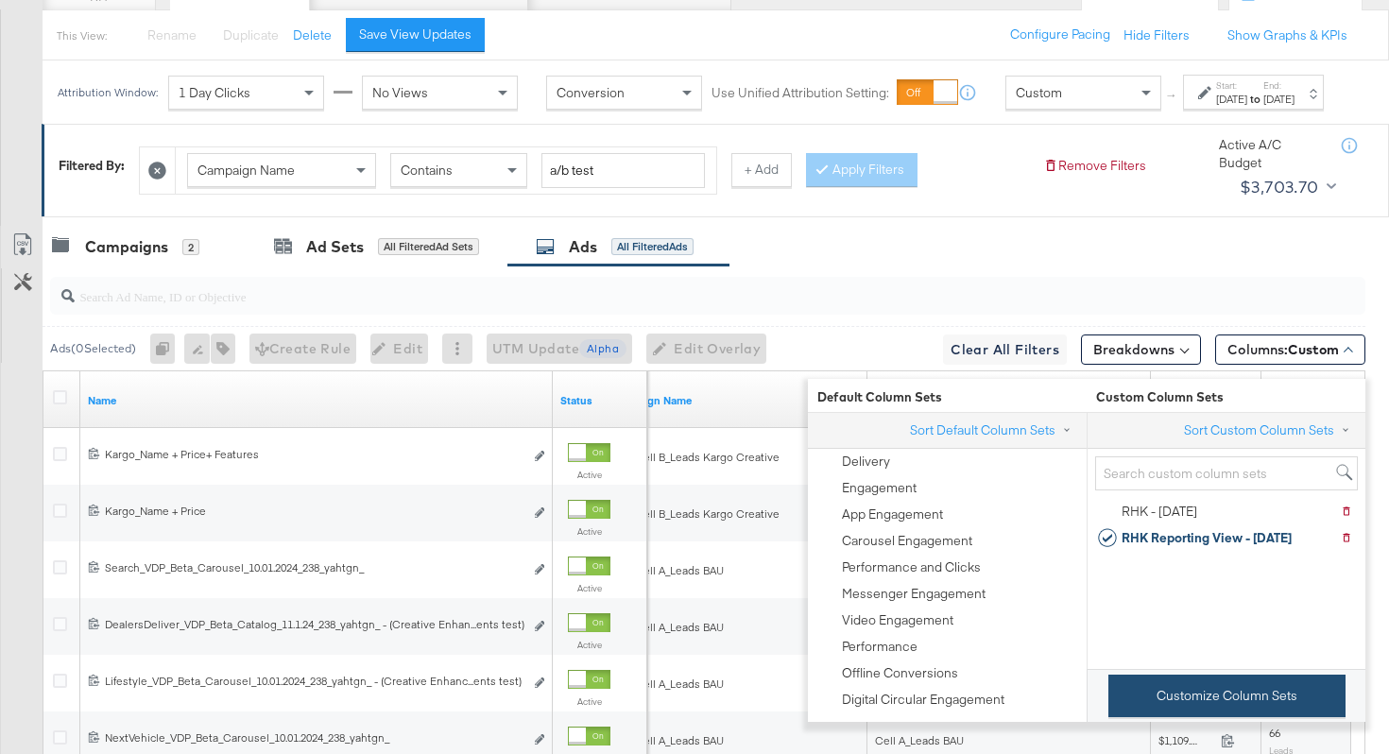
click at [1174, 685] on button "Customize Column Sets" at bounding box center [1227, 696] width 237 height 43
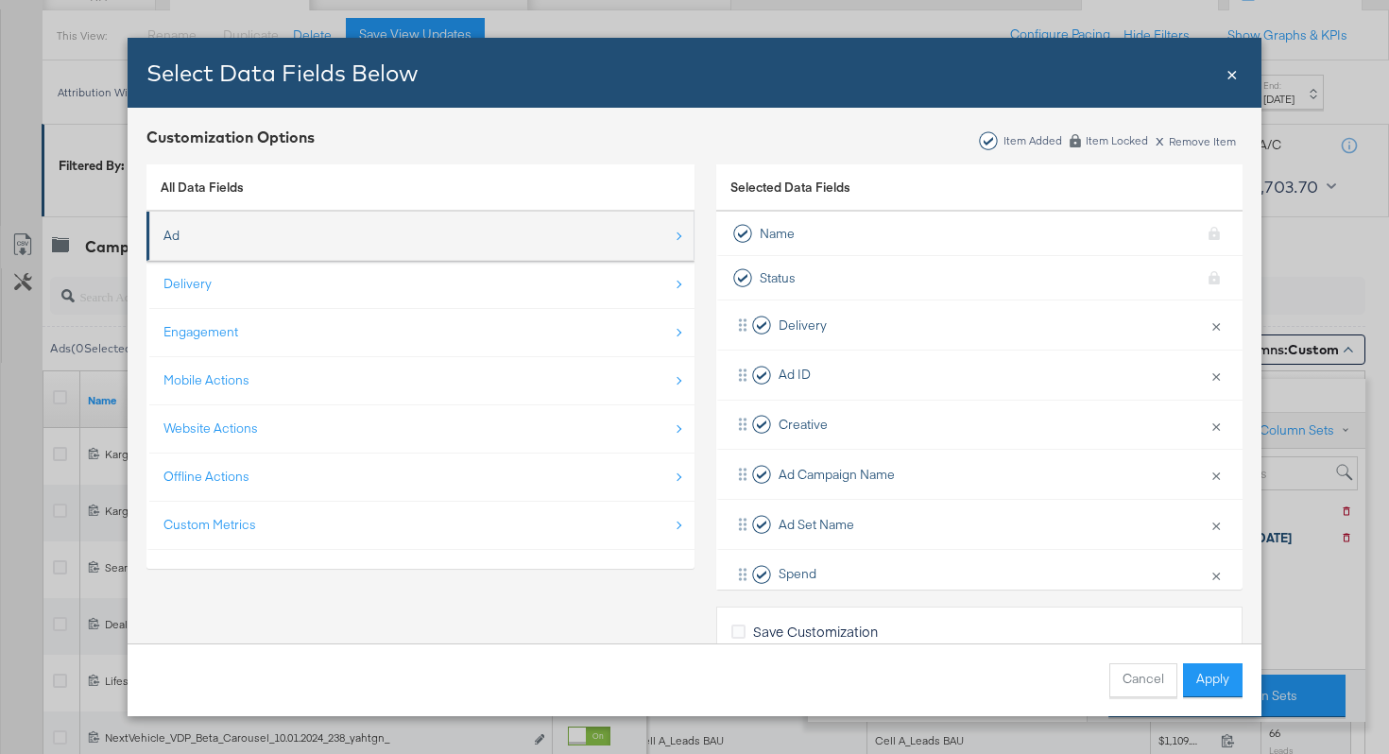
click at [525, 256] on li "Ad" at bounding box center [421, 236] width 548 height 49
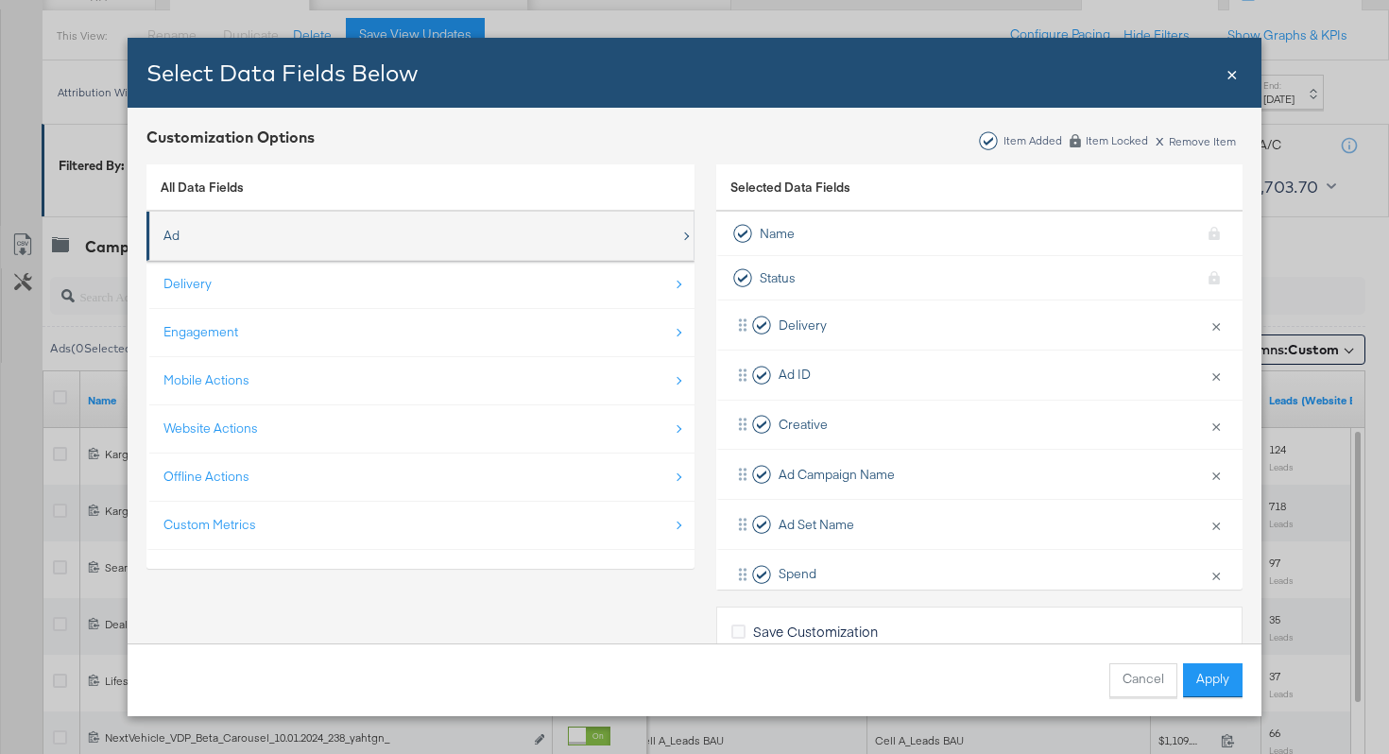
click at [571, 233] on div "Ad" at bounding box center [422, 235] width 517 height 39
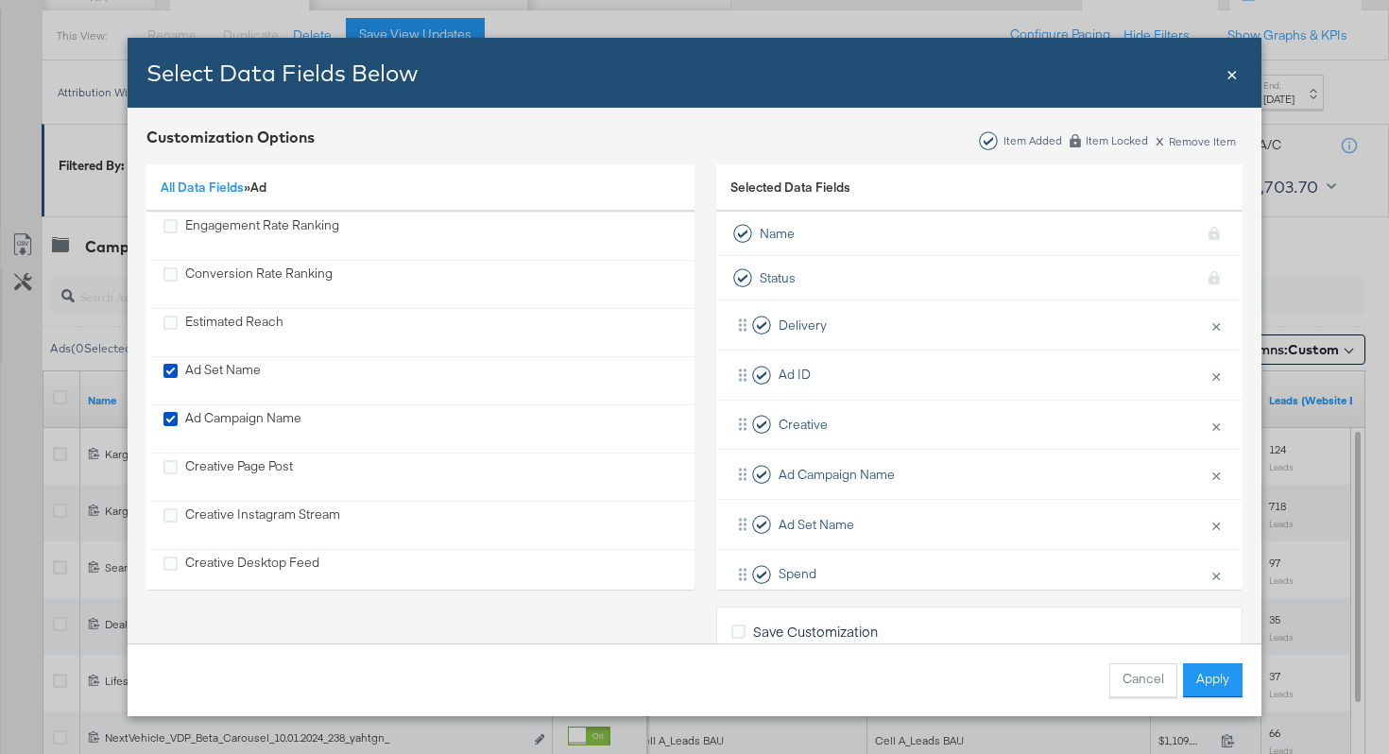
scroll to position [0, 0]
click at [1132, 684] on button "Cancel" at bounding box center [1144, 681] width 68 height 34
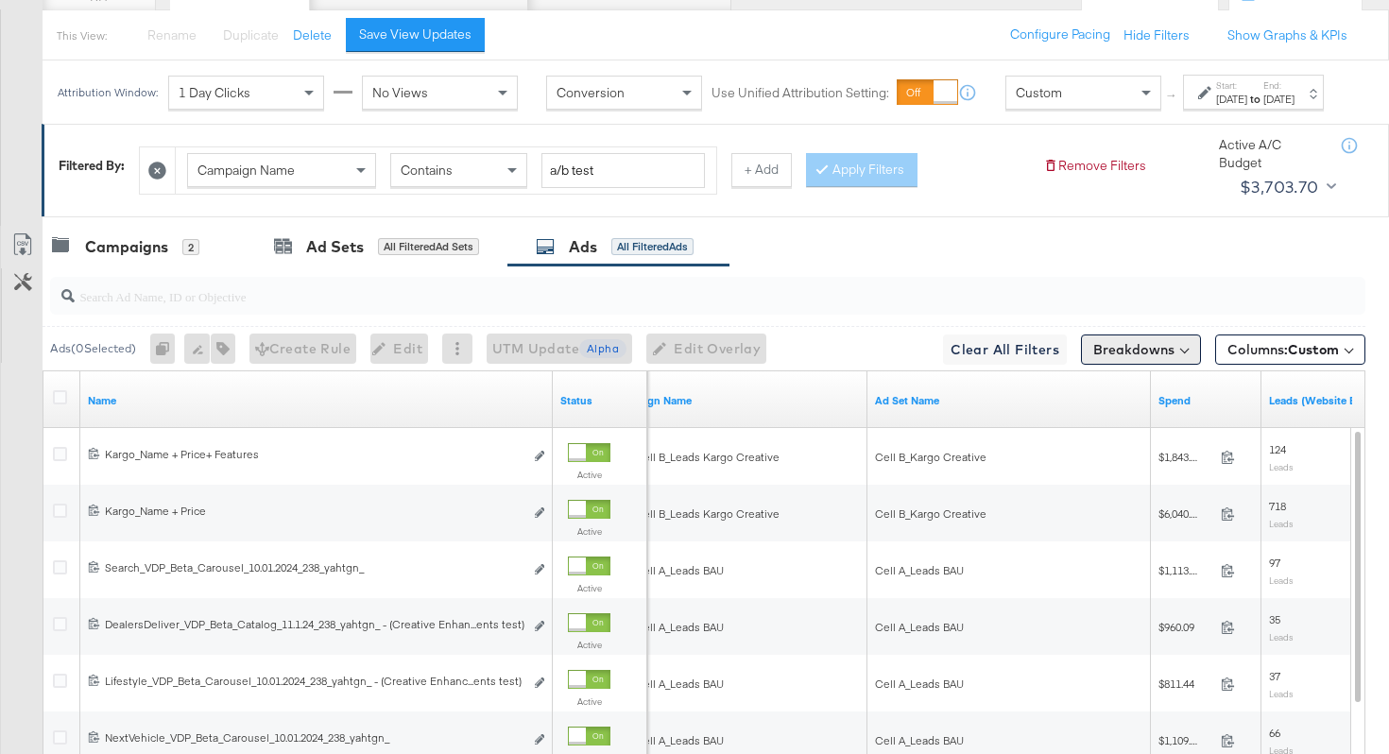
click at [1108, 365] on button "Breakdowns" at bounding box center [1141, 350] width 120 height 30
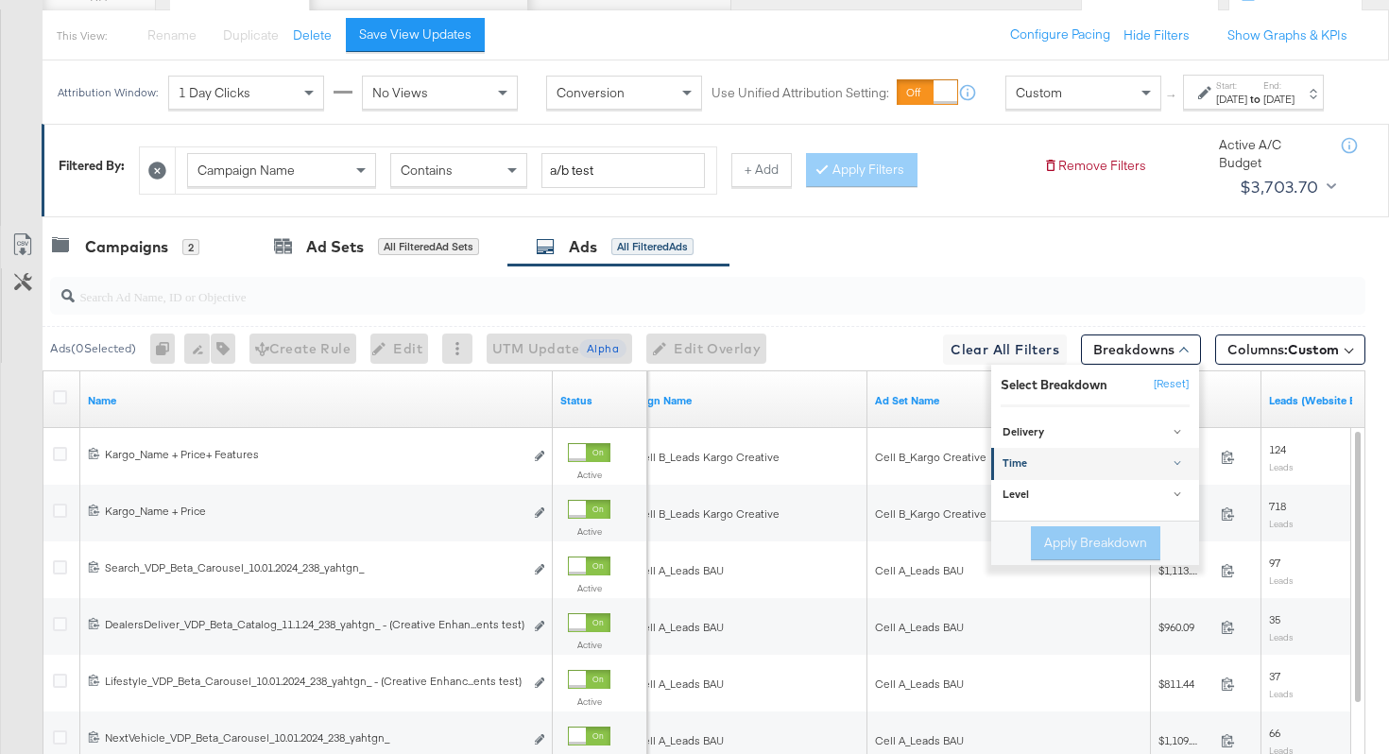
click at [1056, 472] on div "Time" at bounding box center [1097, 464] width 188 height 15
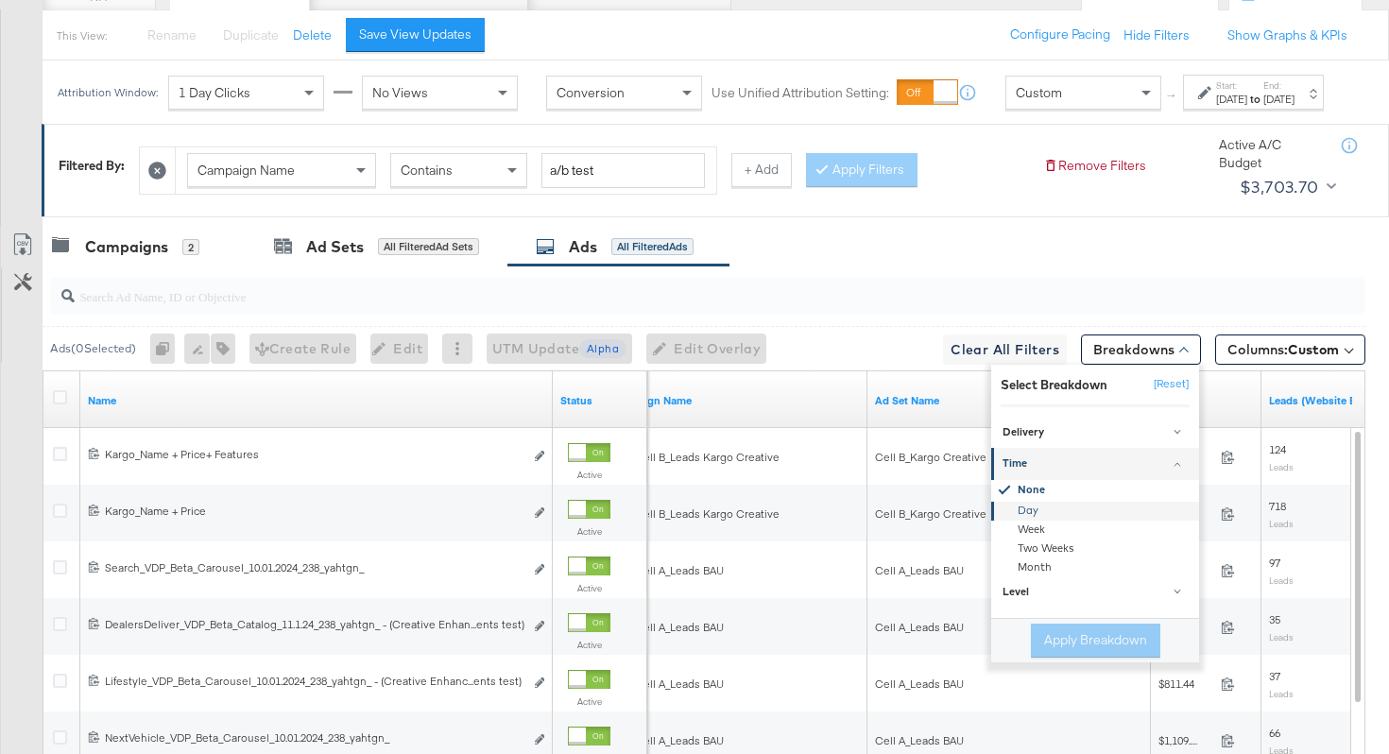
click at [1026, 520] on div "Day" at bounding box center [1096, 510] width 205 height 19
click at [1056, 658] on button "Apply Breakdown" at bounding box center [1095, 641] width 129 height 34
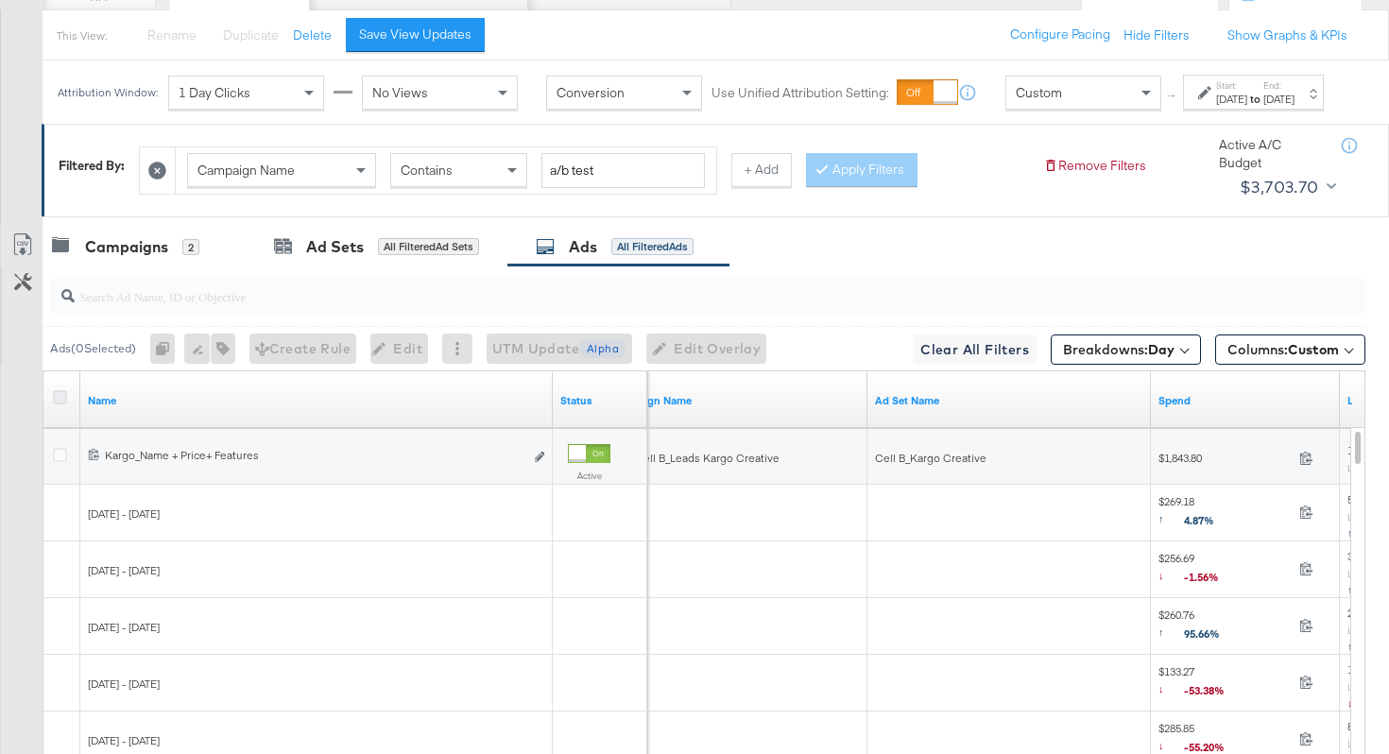
click at [63, 405] on icon at bounding box center [60, 397] width 14 height 14
click at [0, 0] on input "checkbox" at bounding box center [0, 0] width 0 height 0
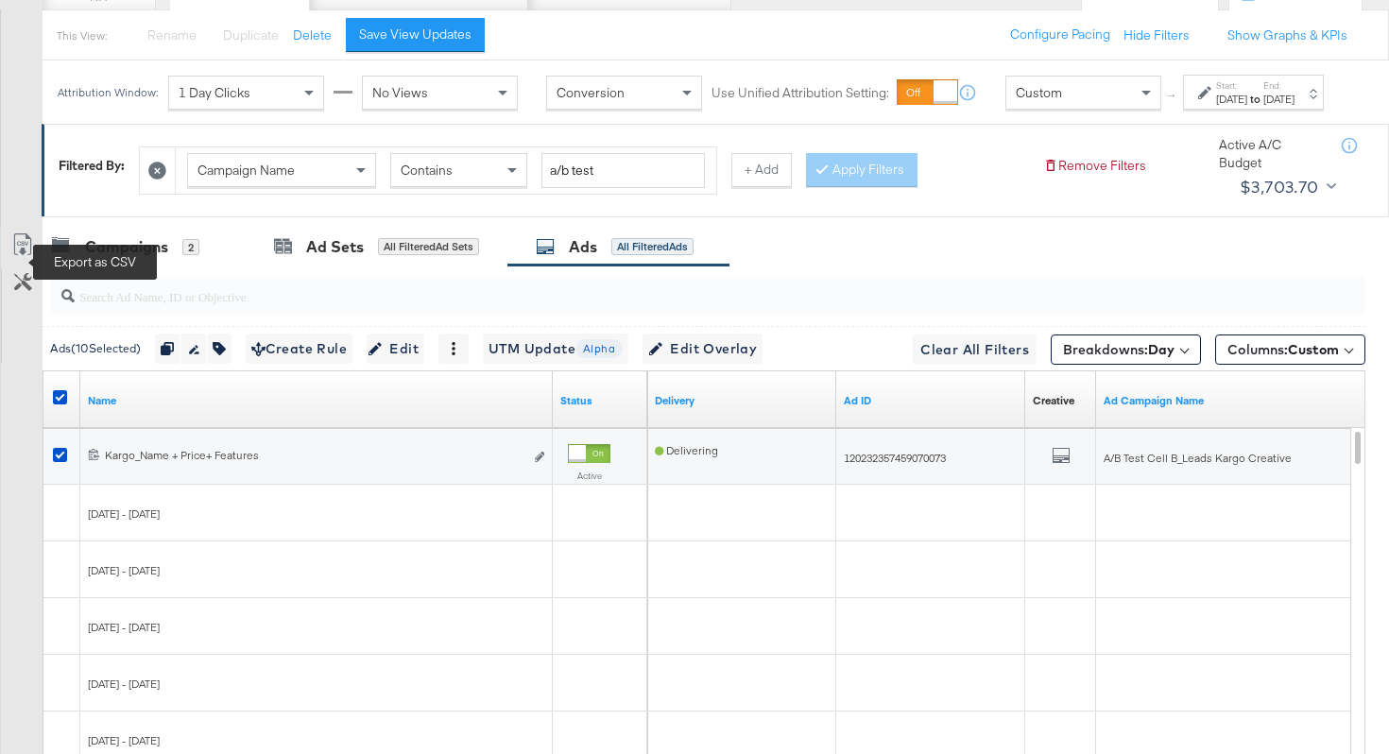
click at [25, 256] on icon at bounding box center [22, 244] width 23 height 23
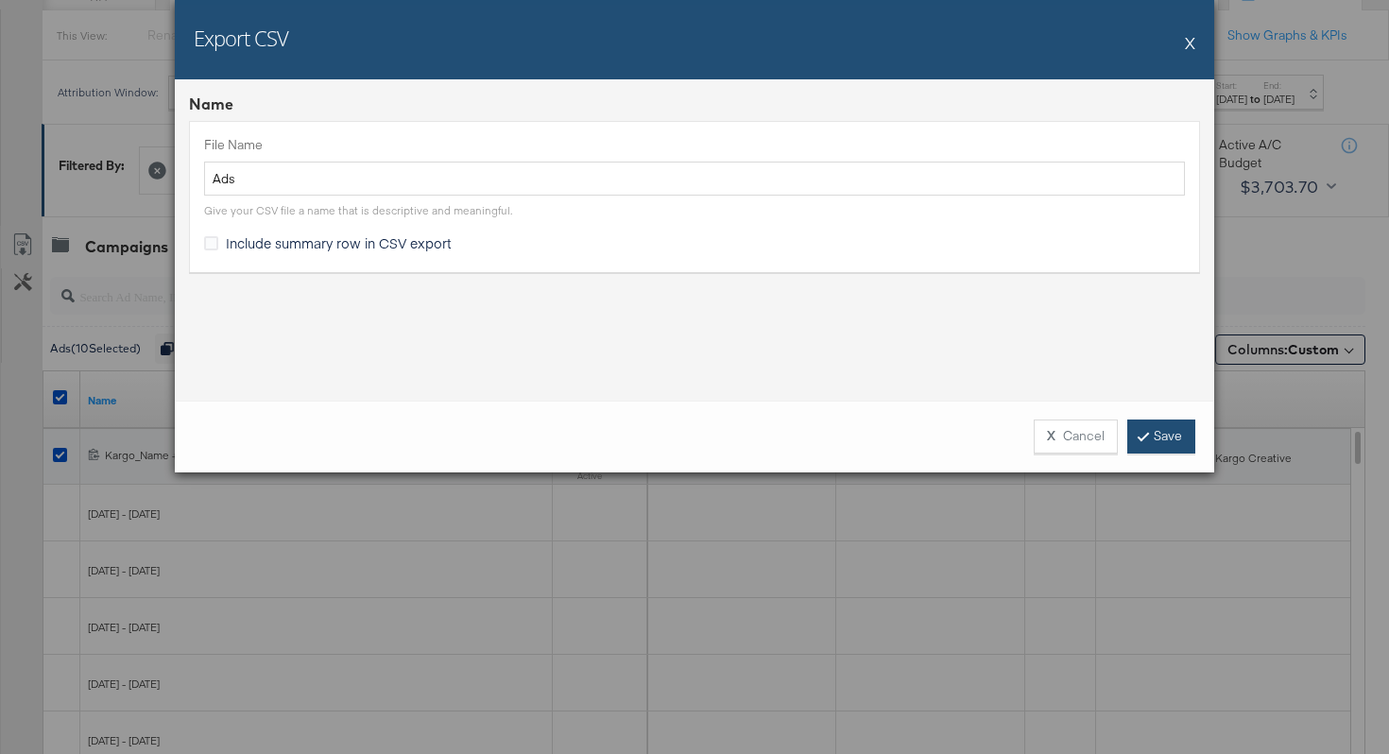
click at [1147, 434] on icon at bounding box center [1144, 435] width 6 height 11
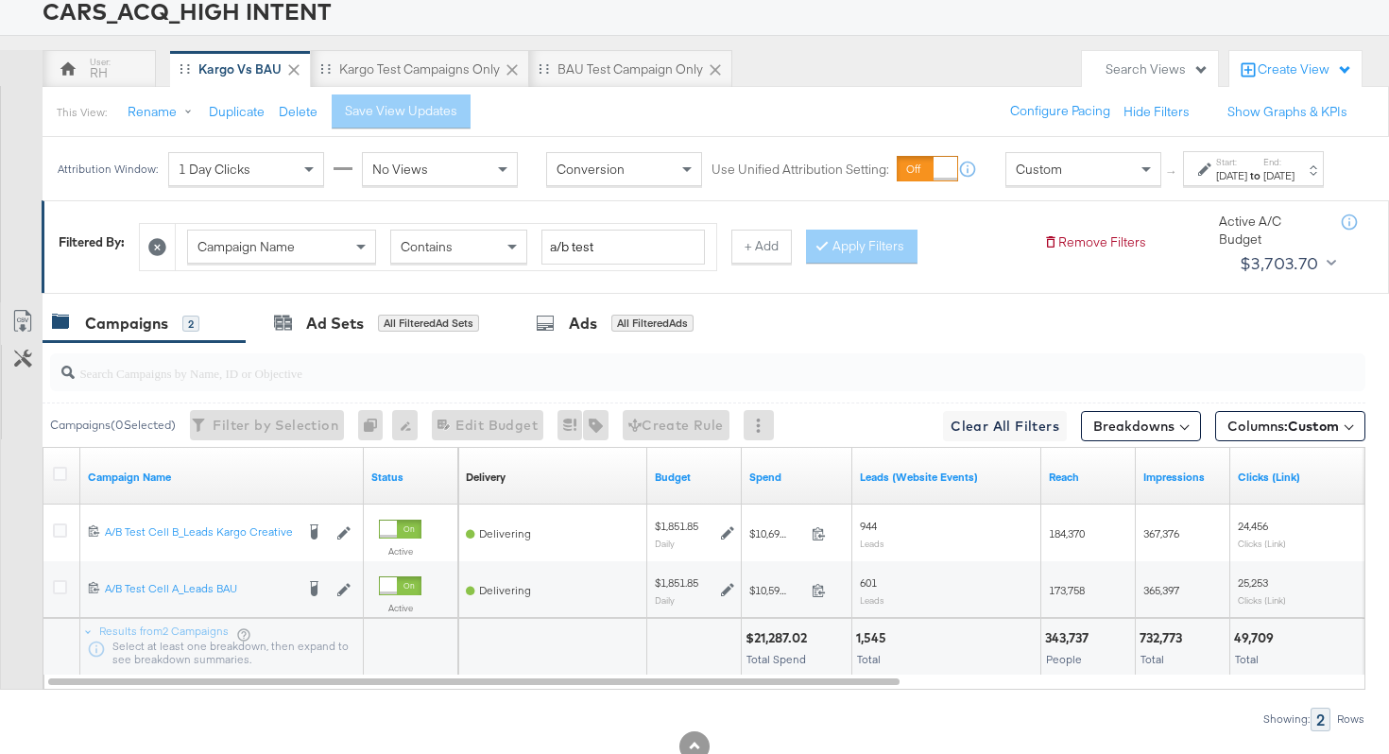
scroll to position [202, 0]
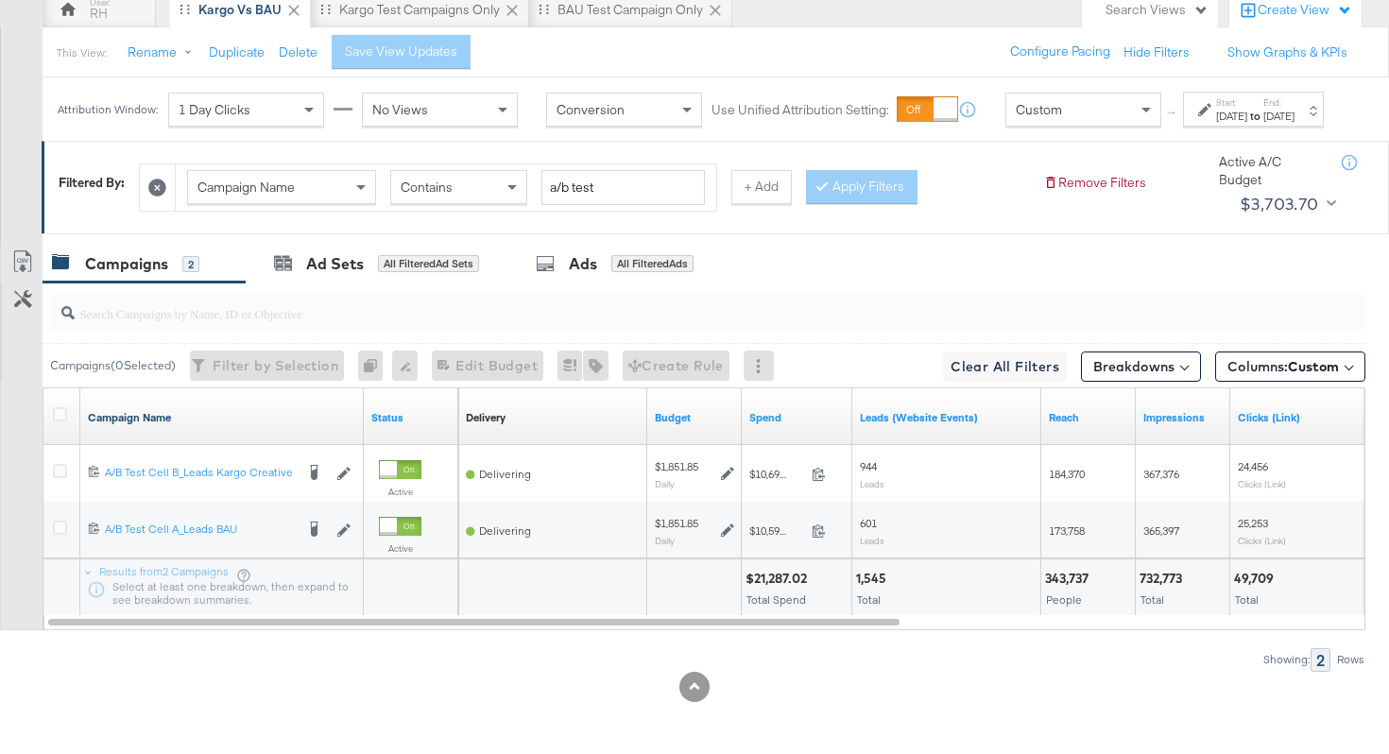
click at [261, 410] on link "Campaign Name" at bounding box center [222, 417] width 268 height 15
click at [266, 416] on link "Campaign Name ↓" at bounding box center [222, 417] width 268 height 15
drag, startPoint x: 849, startPoint y: 415, endPoint x: 900, endPoint y: 415, distance: 51.0
click at [900, 415] on div "Delivery Sorting Unavailable Budget Spend Leads (Website Events) Reach Impressi…" at bounding box center [1269, 416] width 1623 height 57
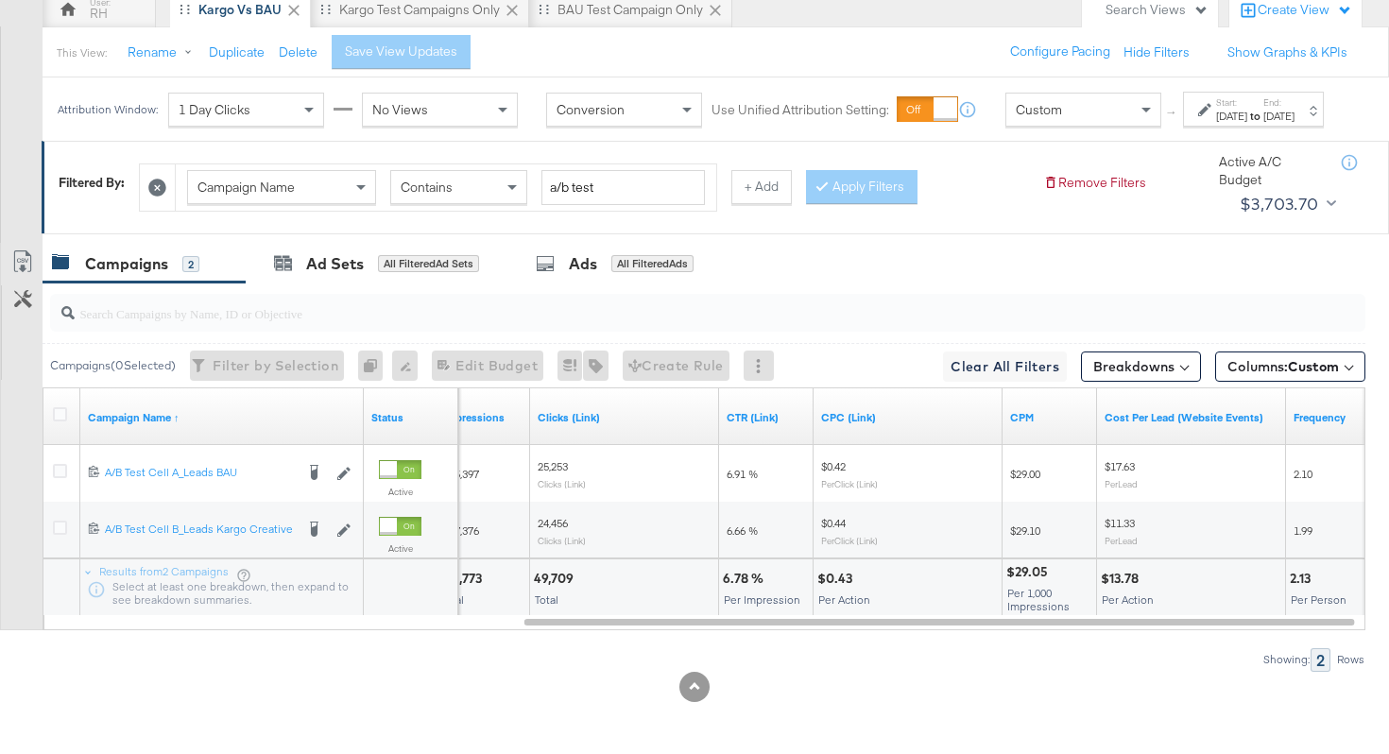
scroll to position [200, 0]
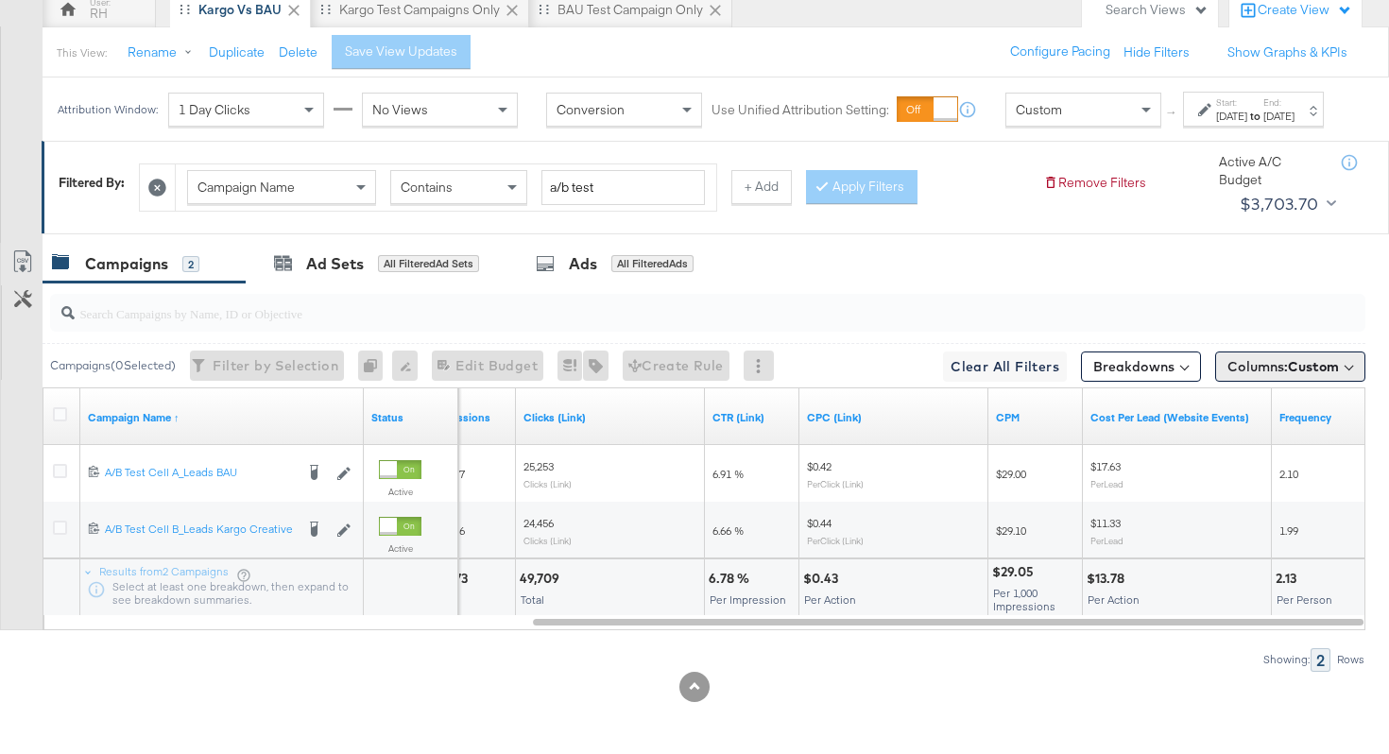
click at [1283, 370] on span "Columns: Custom" at bounding box center [1284, 366] width 112 height 19
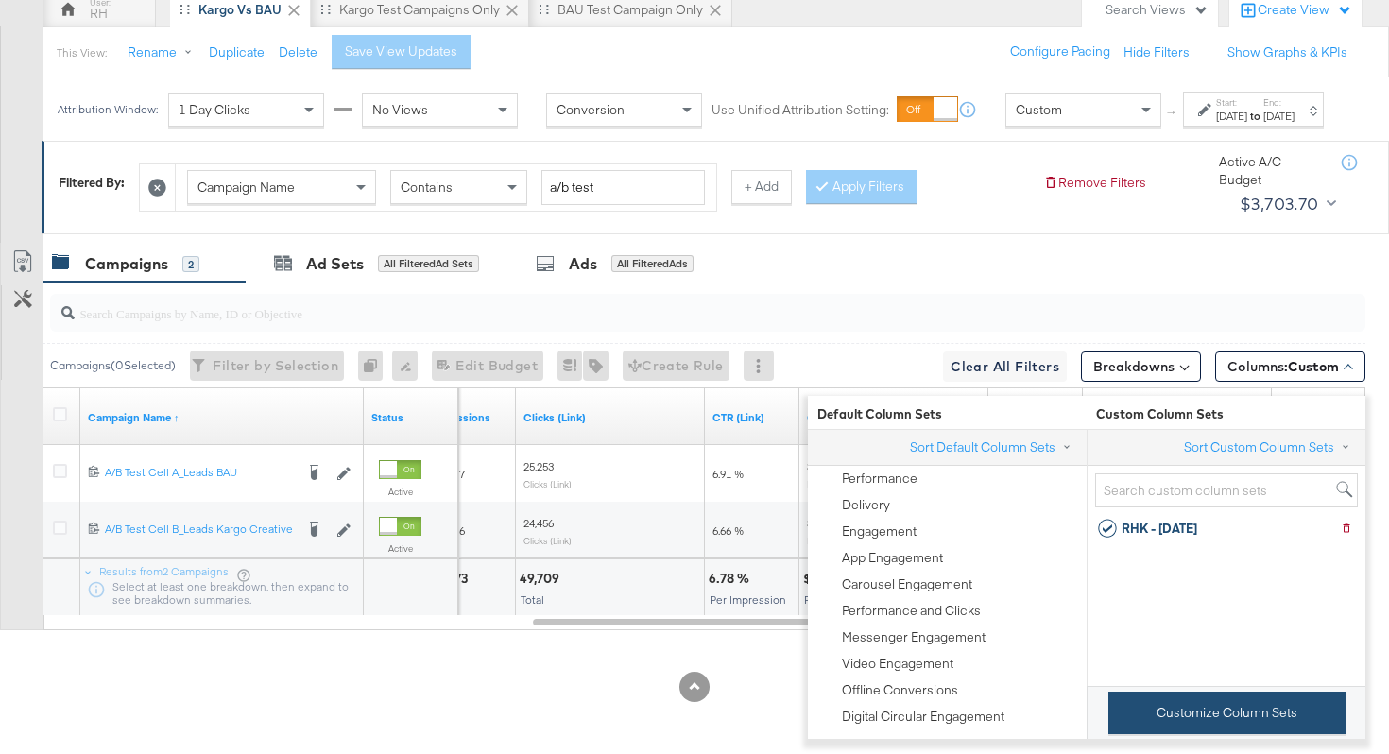
click at [1178, 695] on button "Customize Column Sets" at bounding box center [1227, 713] width 237 height 43
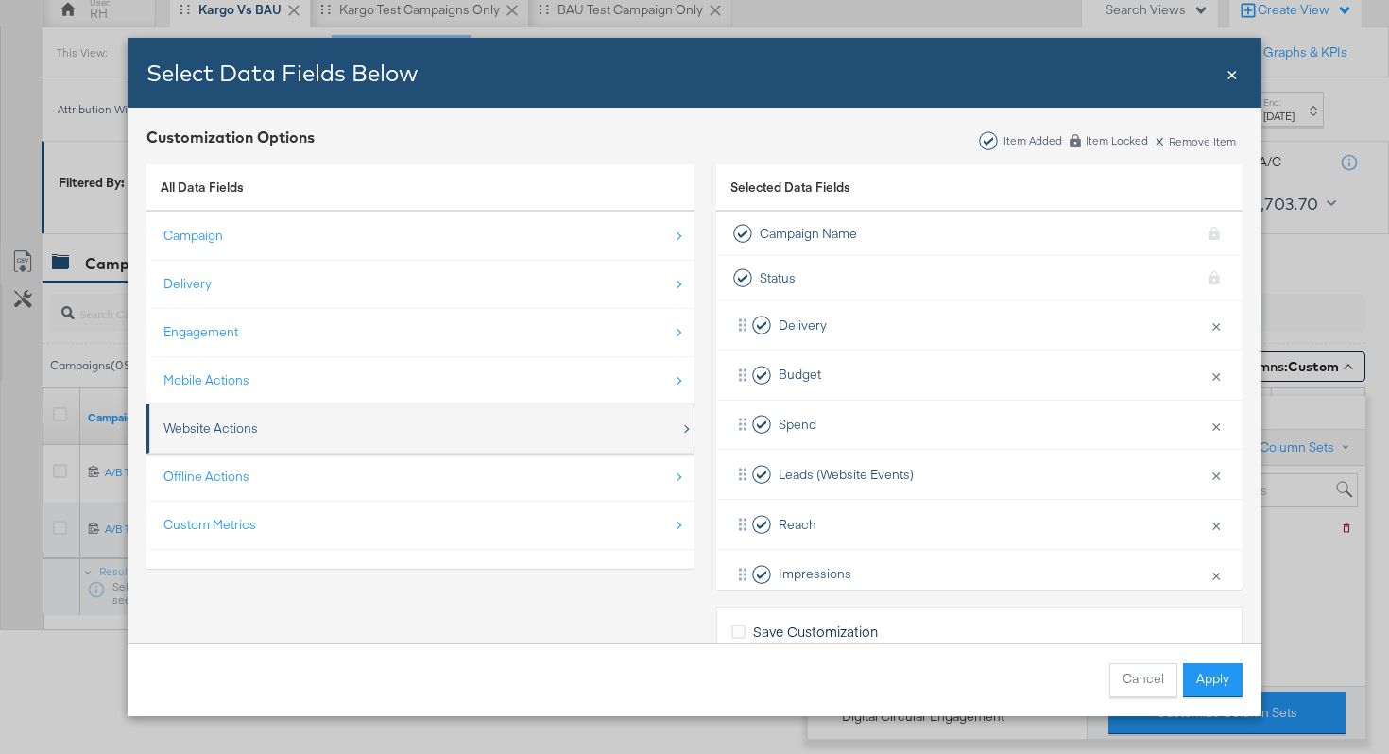
scroll to position [49, 0]
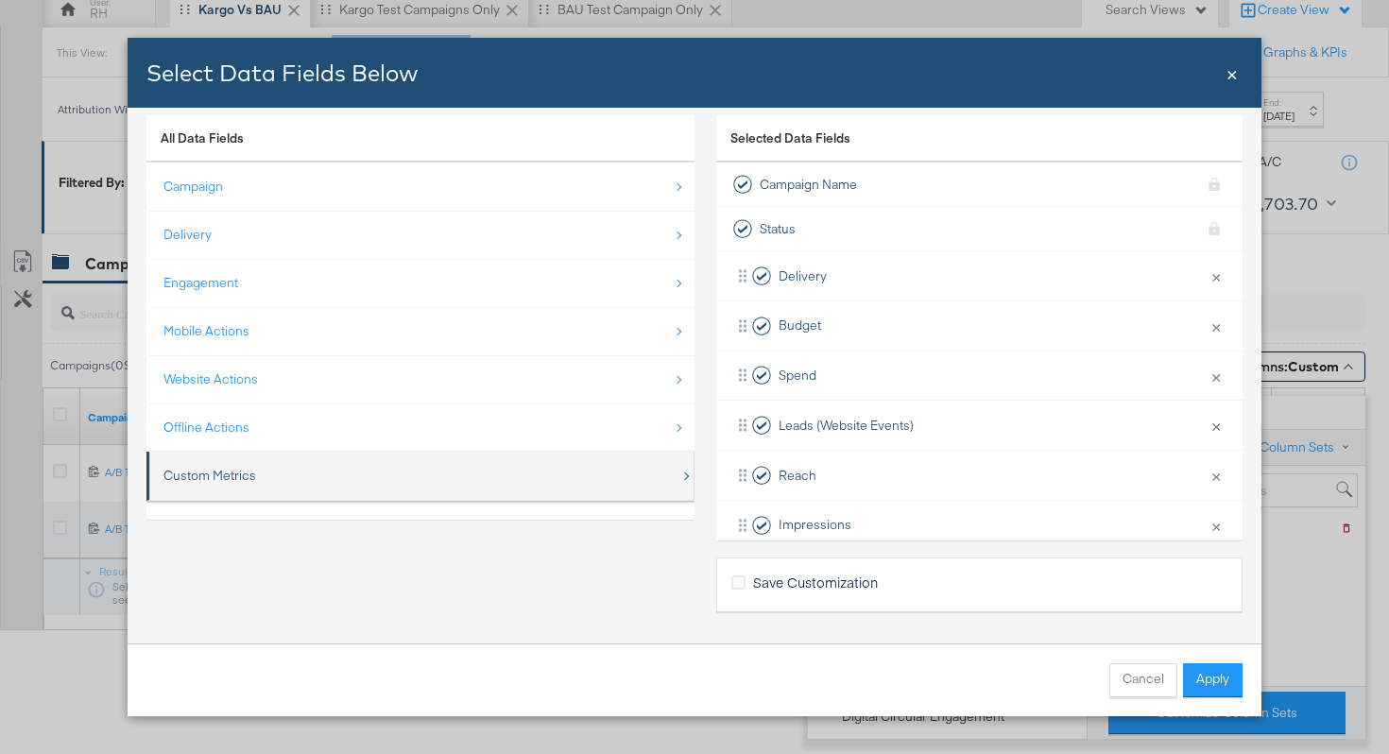
click at [243, 469] on div "Custom Metrics" at bounding box center [210, 476] width 93 height 18
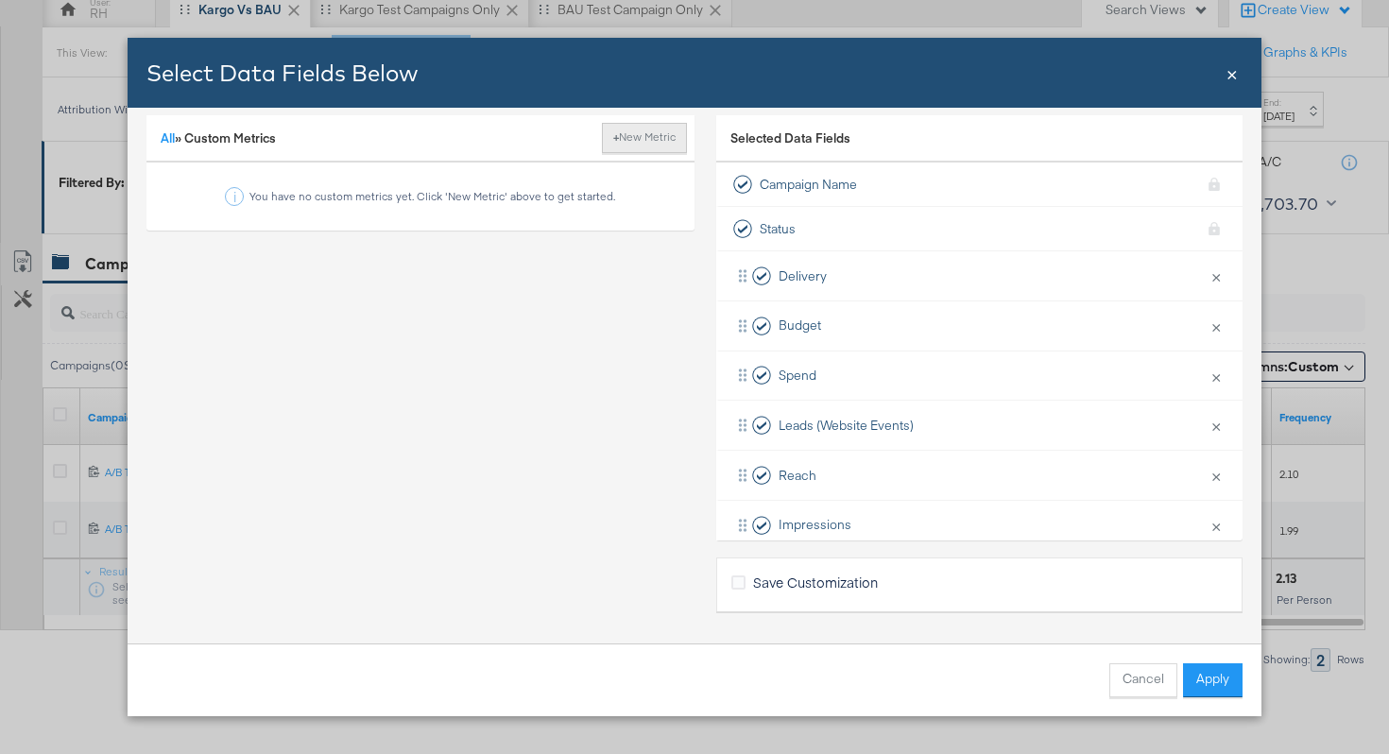
click at [613, 141] on strong "+" at bounding box center [616, 136] width 6 height 15
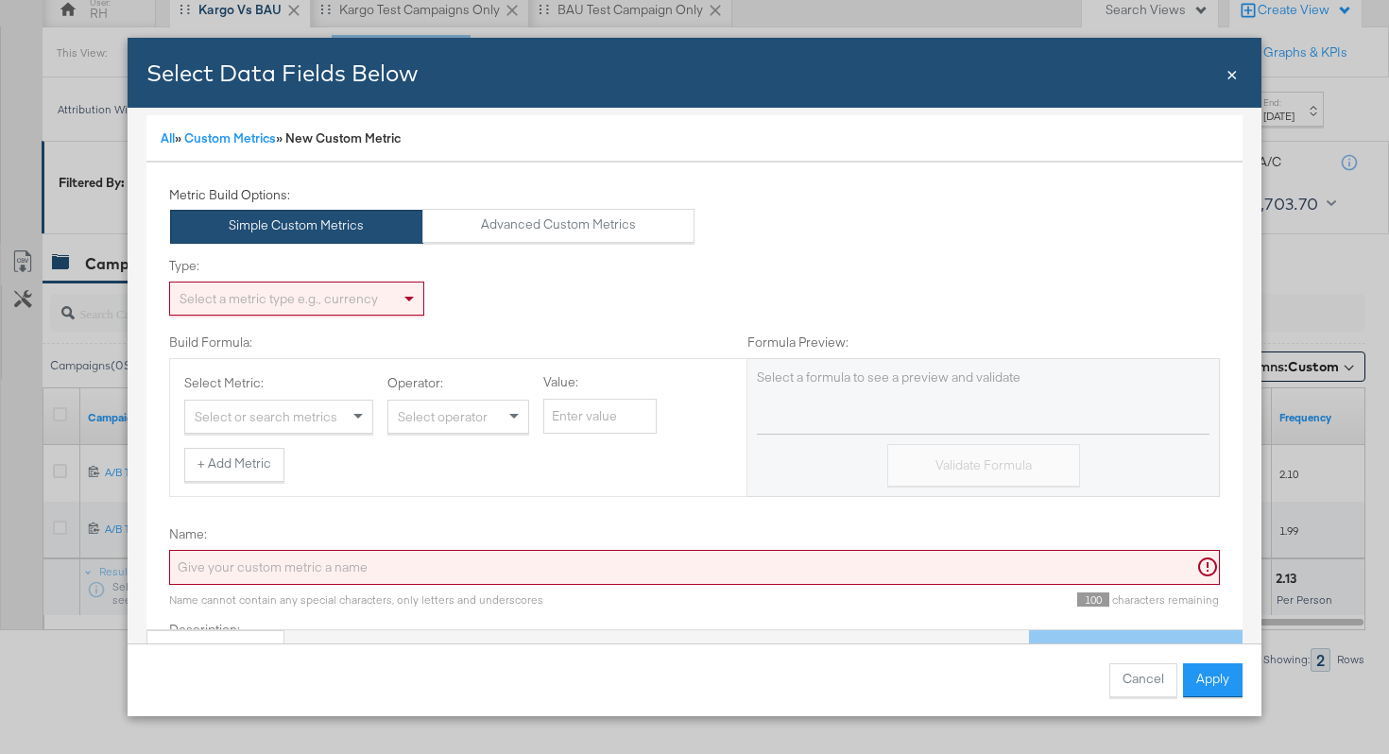
click at [248, 293] on div "Select a metric type e.g., currency" at bounding box center [296, 299] width 253 height 32
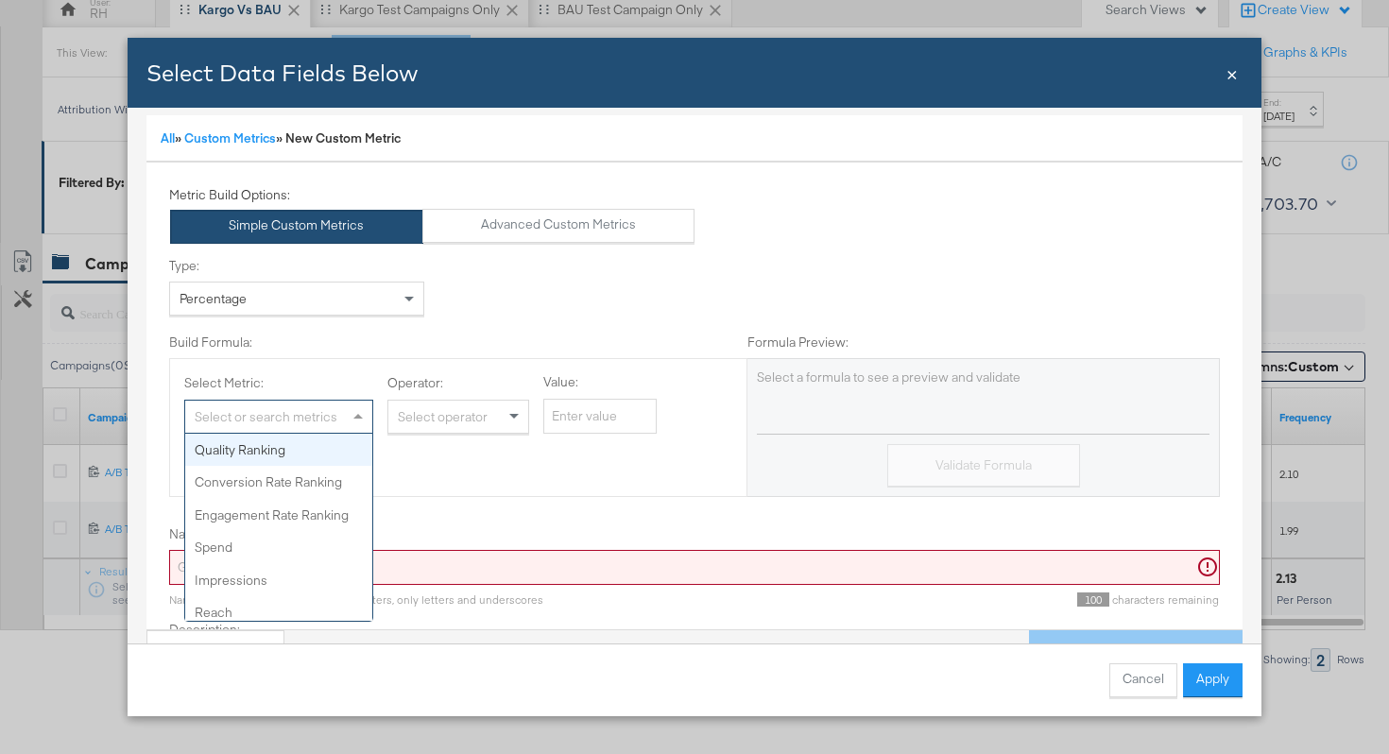
click at [237, 409] on div "Select or search metrics" at bounding box center [278, 417] width 187 height 32
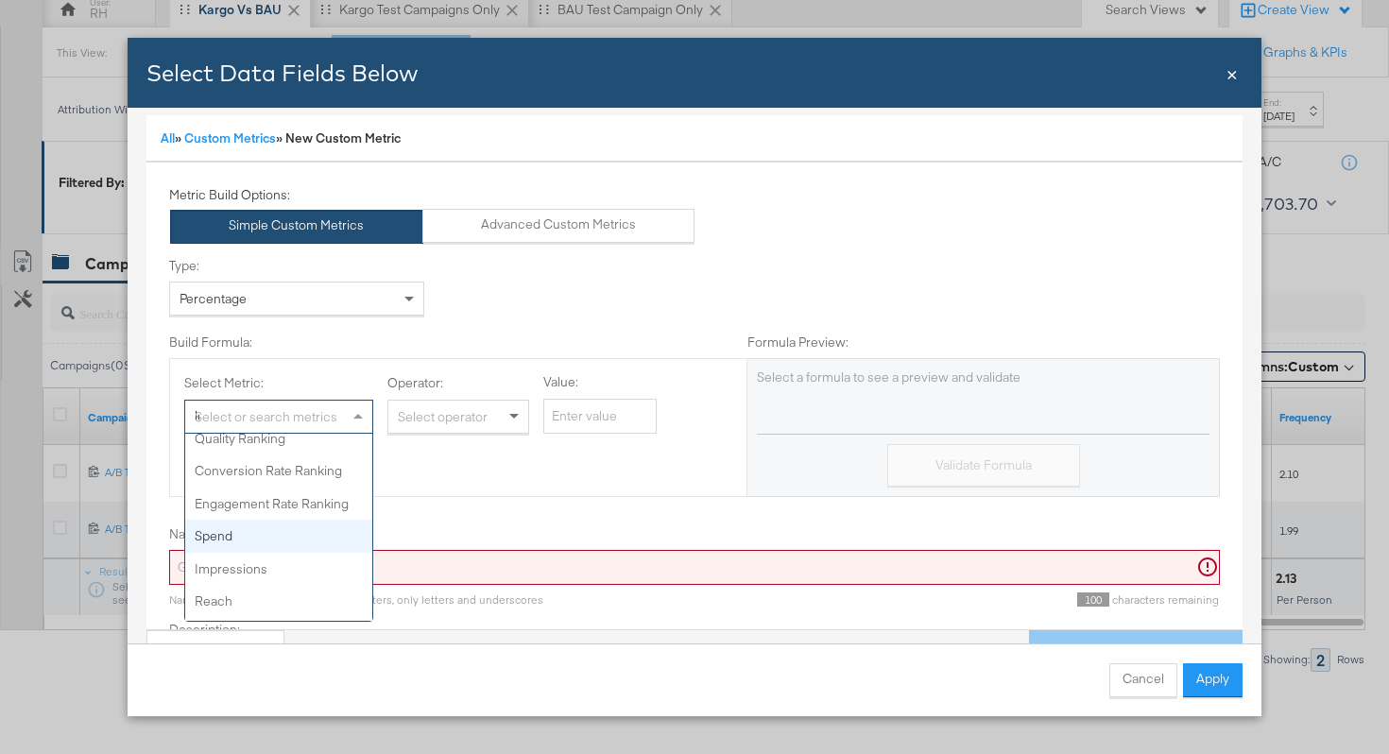
type input "lead"
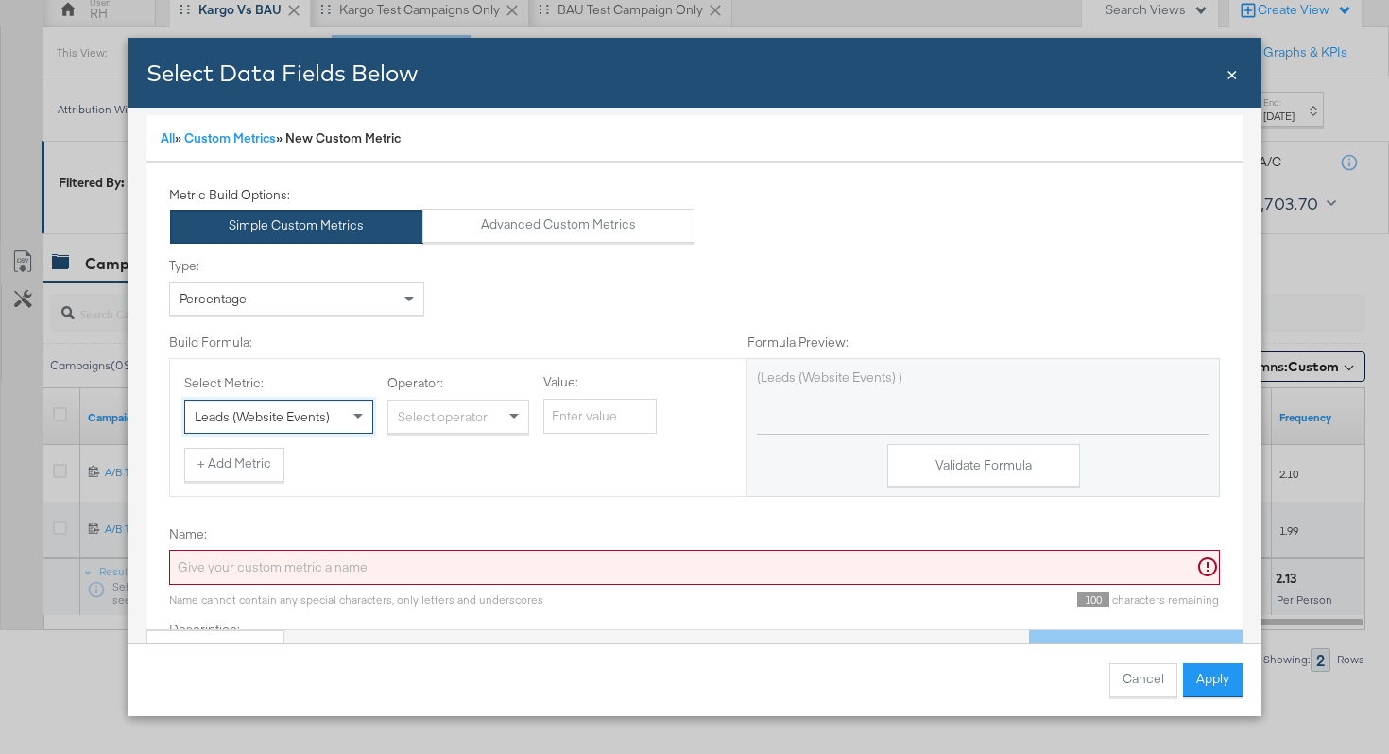
click at [457, 417] on div "Select operator" at bounding box center [458, 417] width 140 height 32
click at [250, 459] on button "+ Add Metric" at bounding box center [234, 465] width 100 height 34
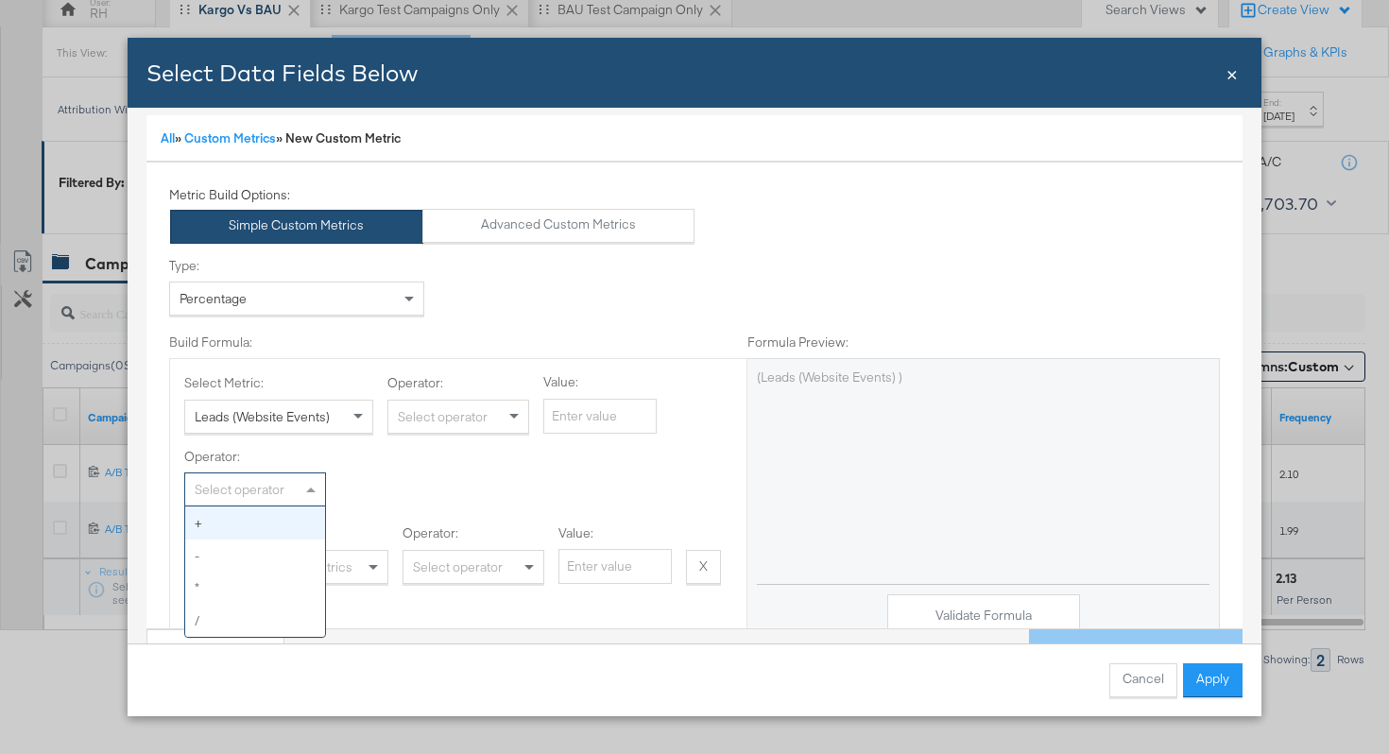
click at [215, 491] on div "Select operator" at bounding box center [255, 490] width 140 height 32
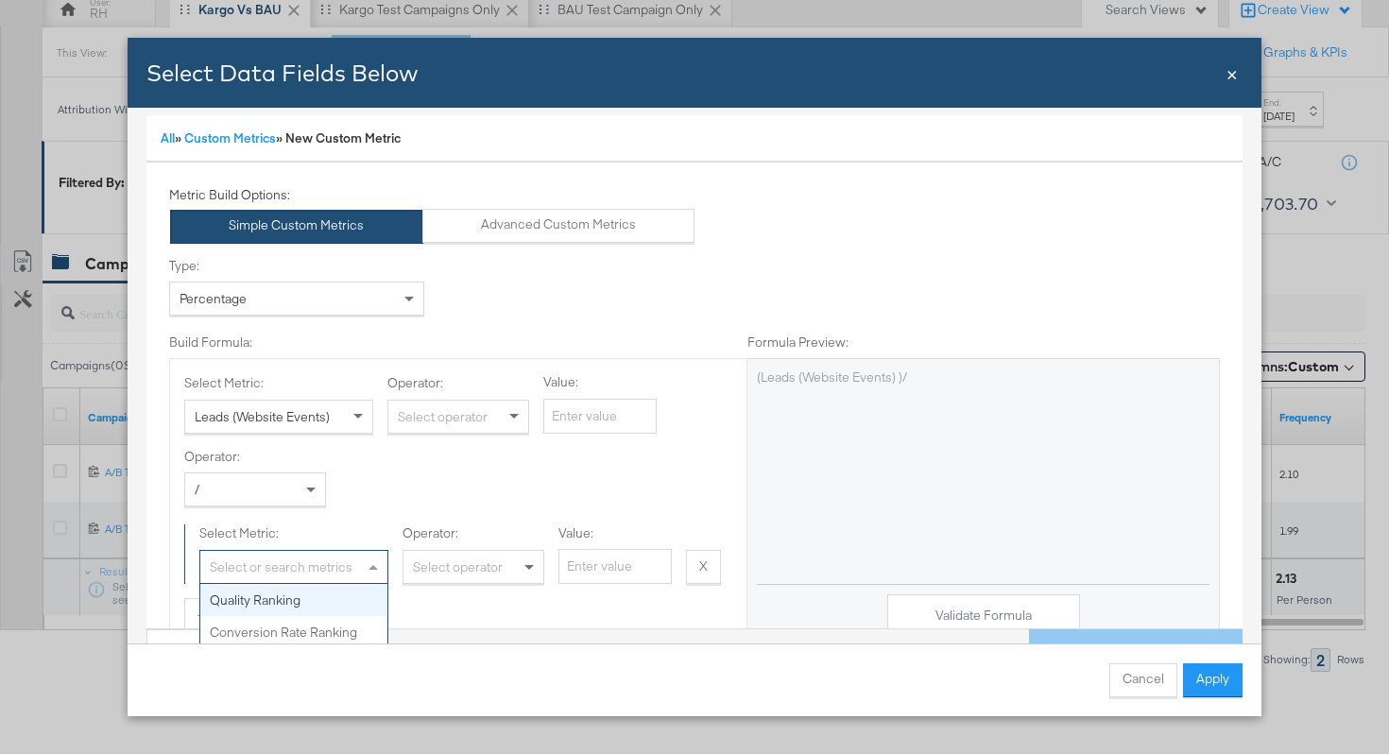
click at [252, 572] on div "Select or search metrics" at bounding box center [293, 567] width 187 height 32
type input "c"
type input "link"
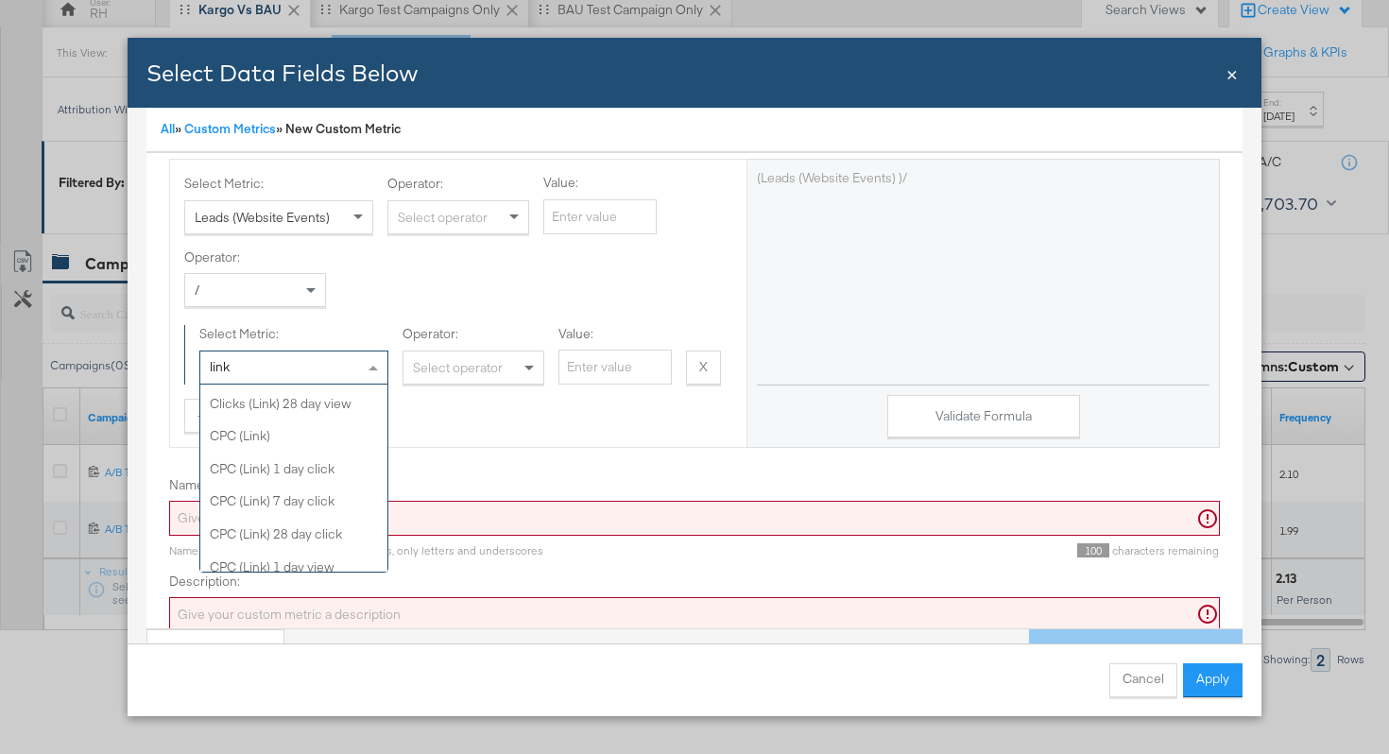
scroll to position [0, 0]
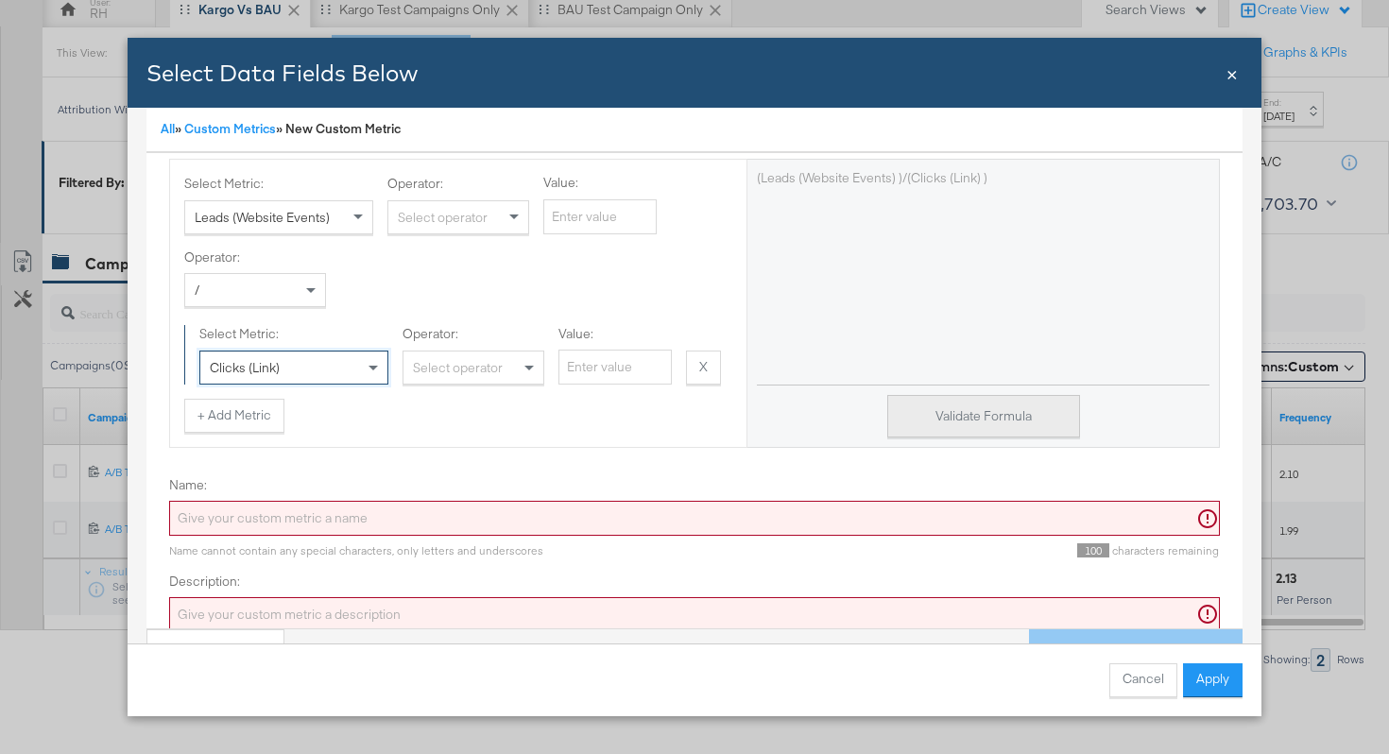
click at [922, 423] on button "Validate Formula" at bounding box center [984, 416] width 193 height 43
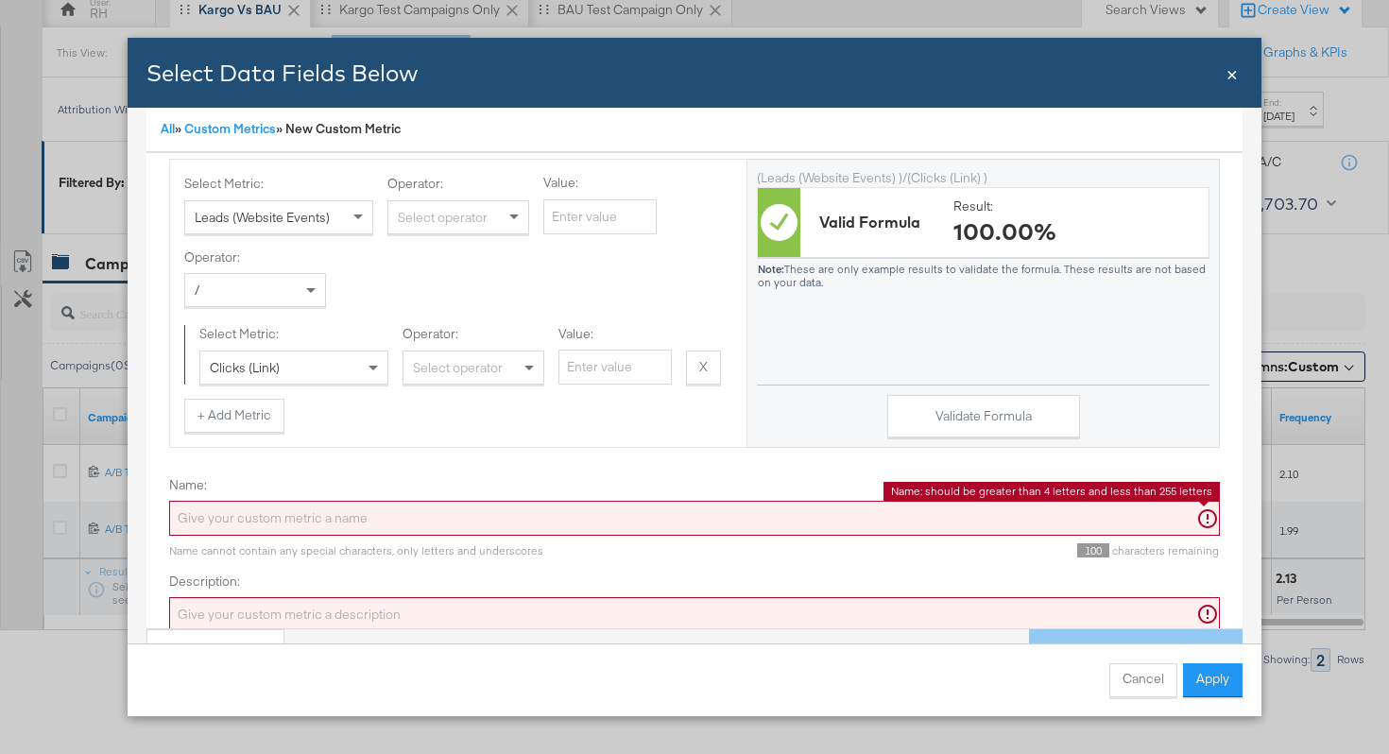
click at [392, 522] on input "Name:" at bounding box center [694, 518] width 1051 height 35
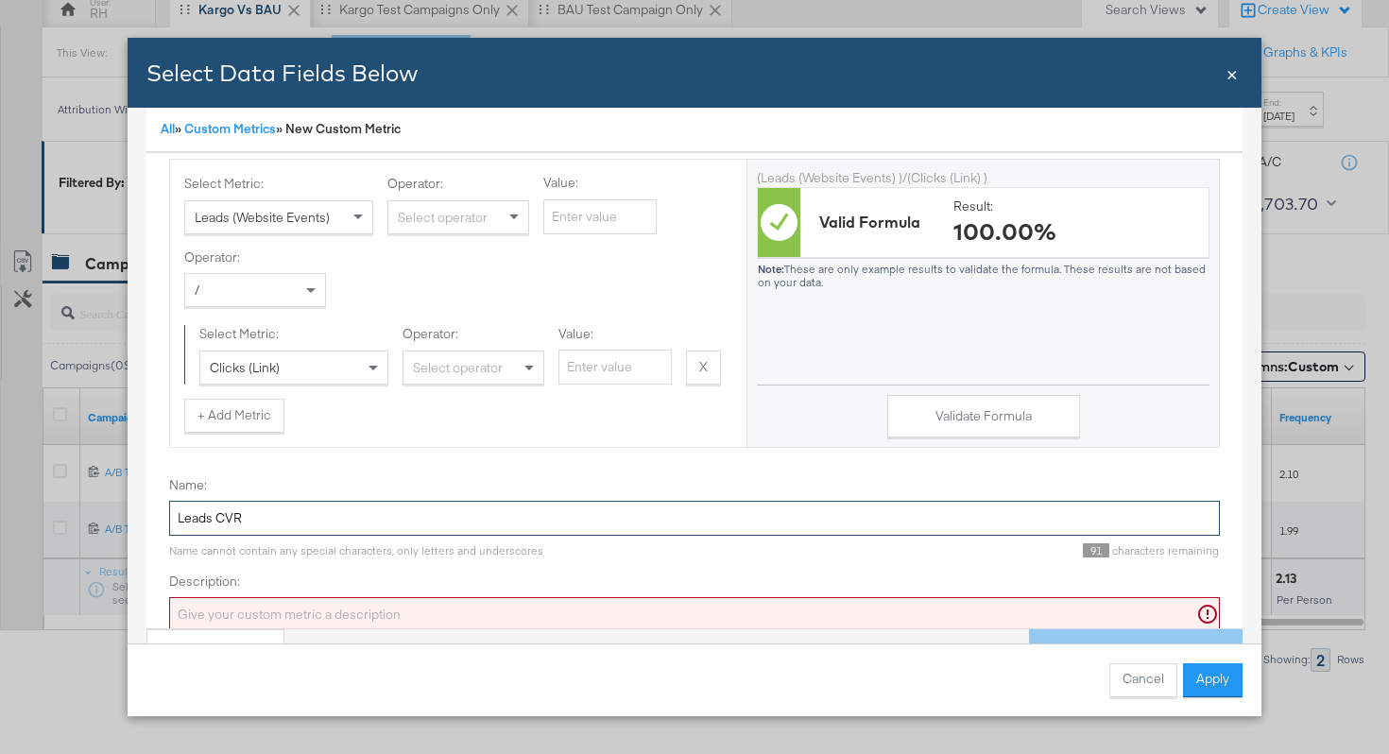
type input "Leads CVR"
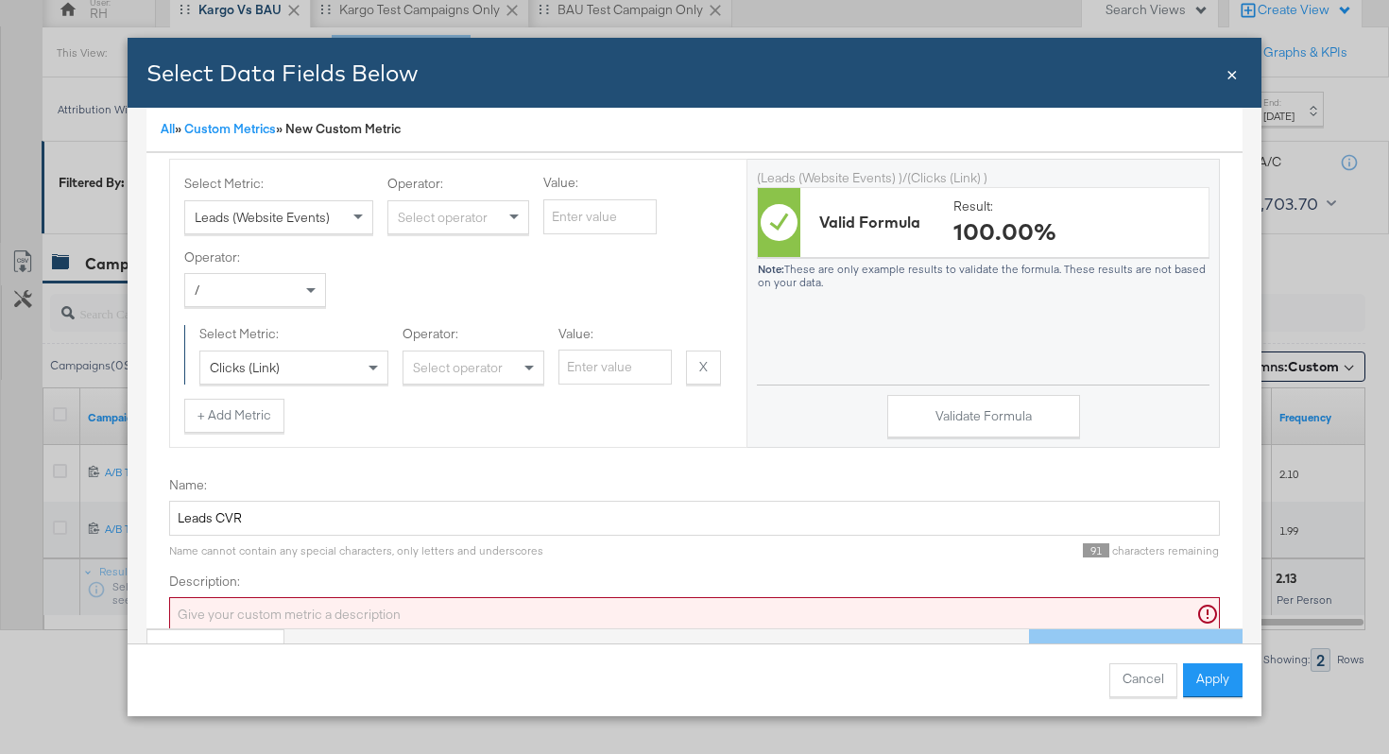
click at [319, 606] on input "Description:" at bounding box center [694, 614] width 1051 height 35
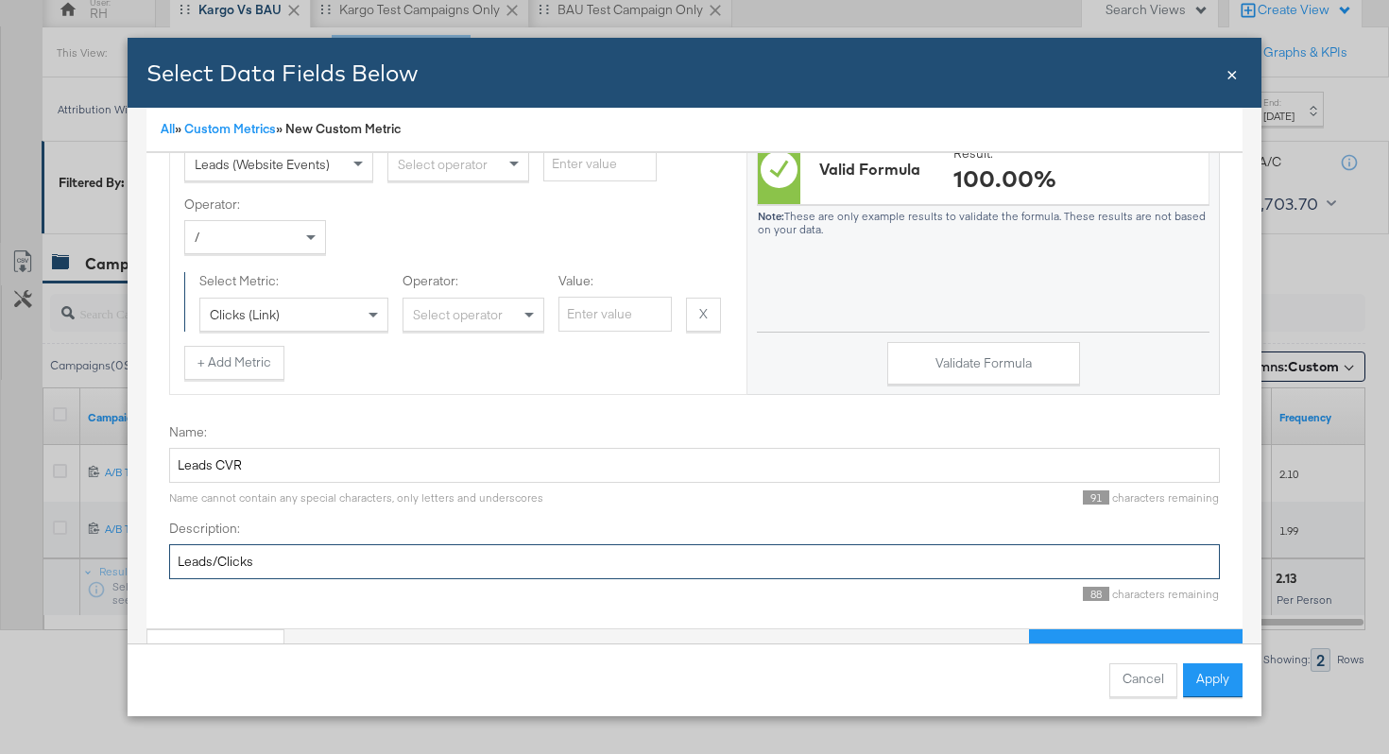
scroll to position [96, 0]
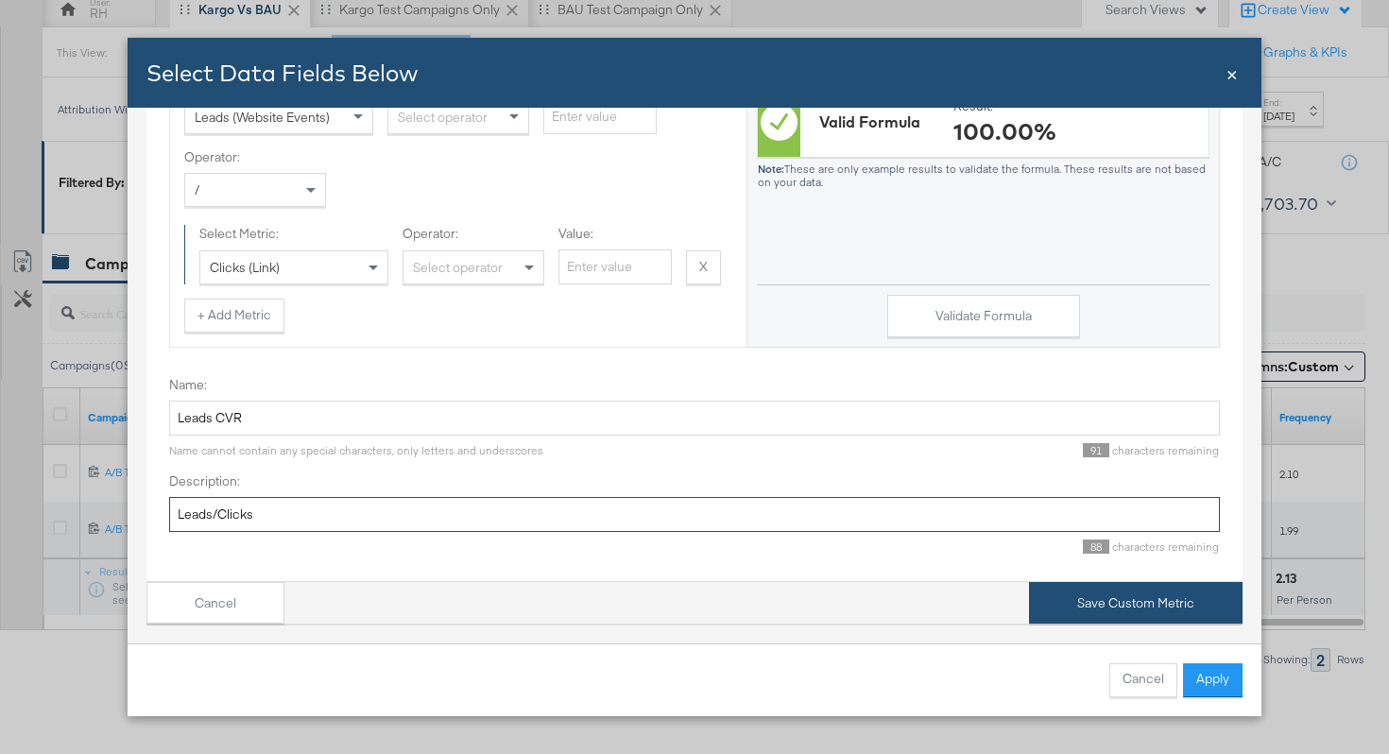
type input "Leads/Clicks"
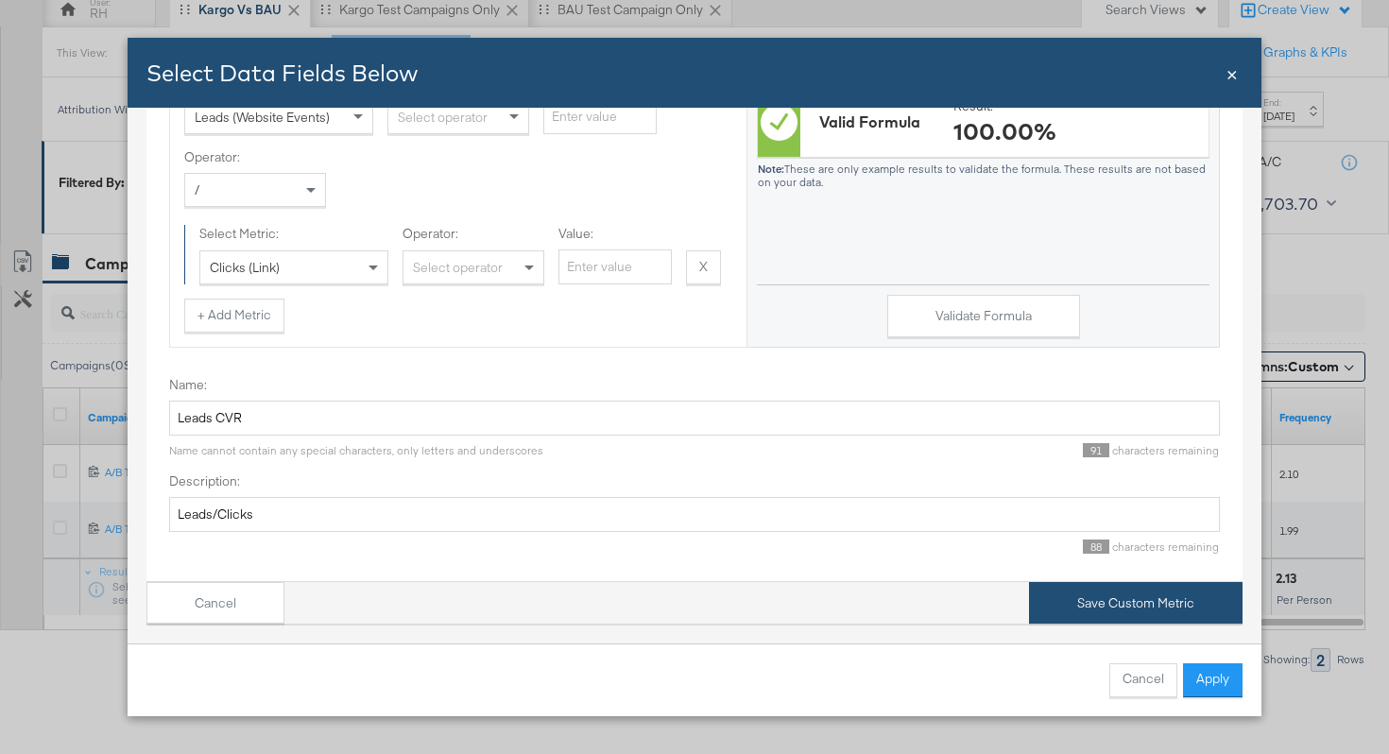
click at [1089, 612] on button "Save Custom Metric" at bounding box center [1136, 603] width 214 height 43
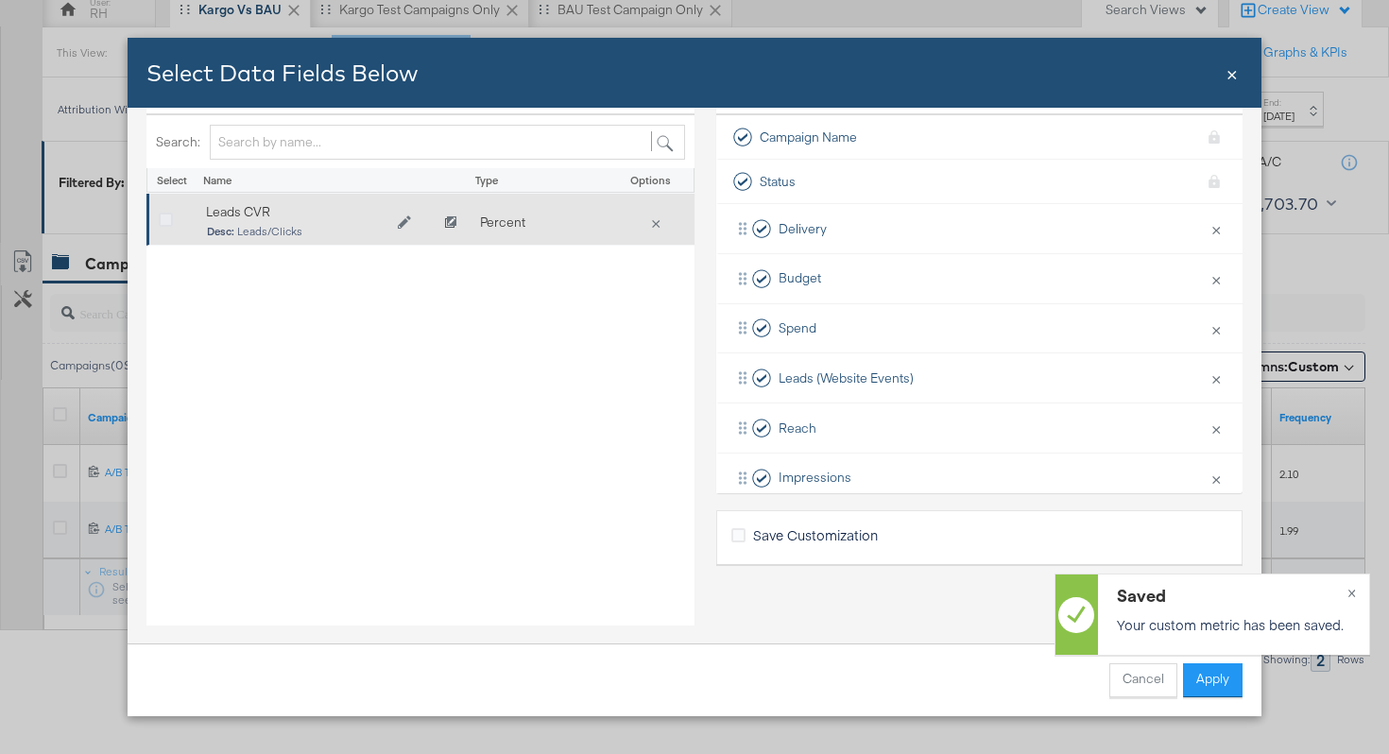
click at [164, 216] on icon "Bulk Add Locations Modal" at bounding box center [166, 221] width 14 height 14
click at [0, 0] on input "Bulk Add Locations Modal" at bounding box center [0, 0] width 0 height 0
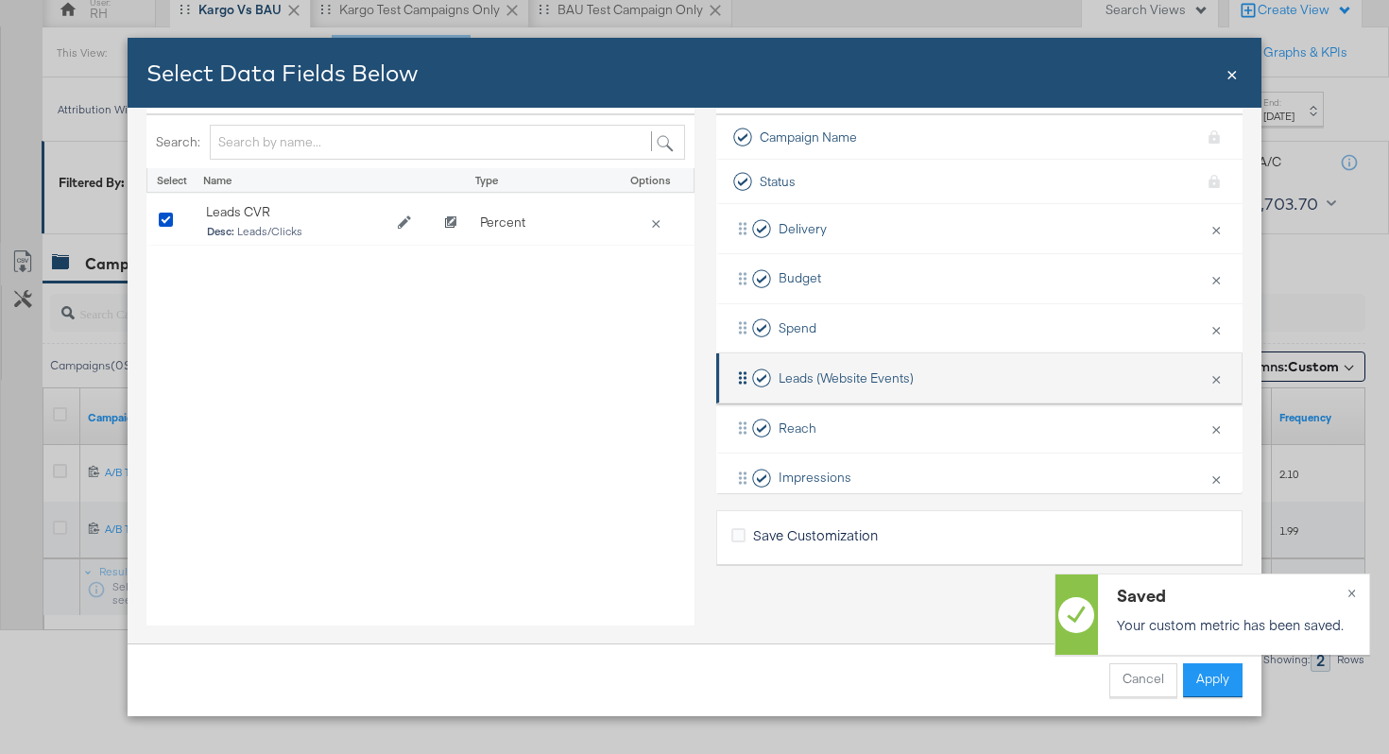
scroll to position [377, 0]
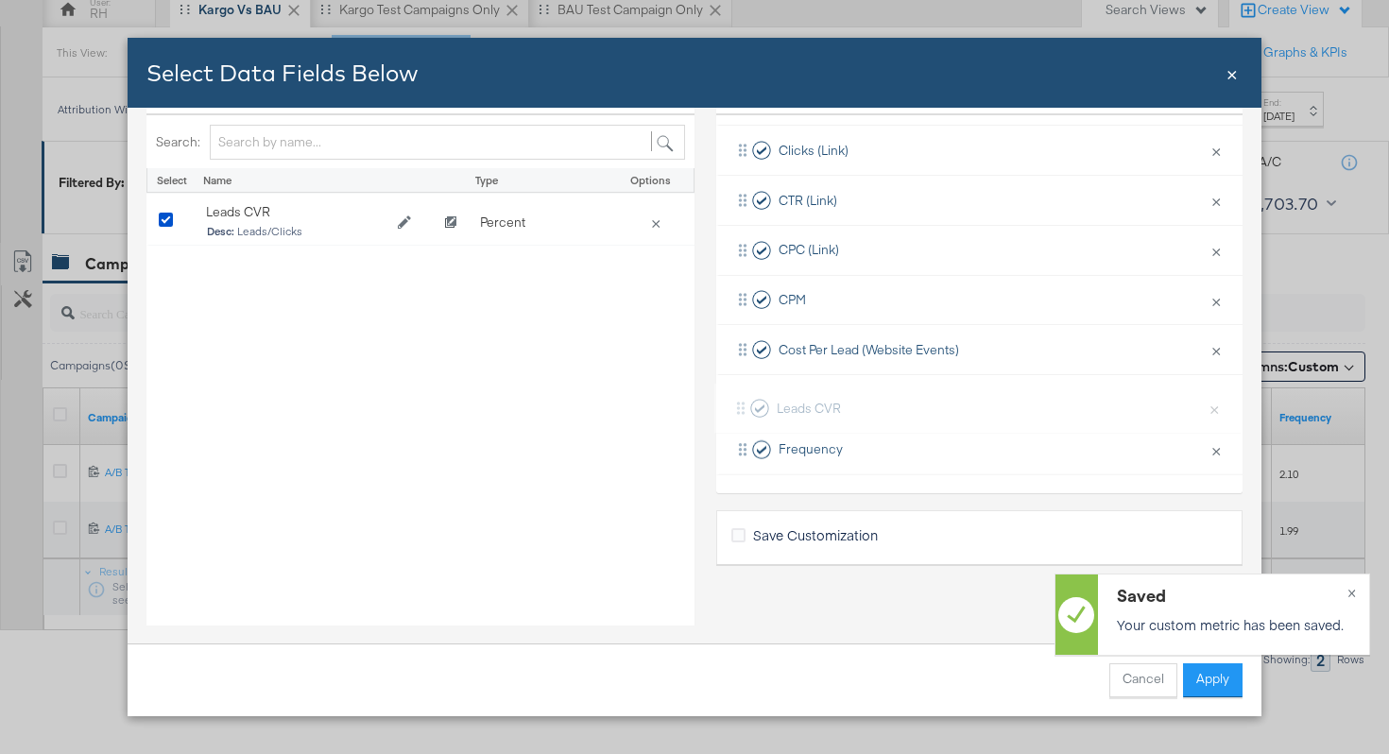
drag, startPoint x: 749, startPoint y: 440, endPoint x: 747, endPoint y: 389, distance: 51.1
click at [747, 389] on div "Delivery × Remove from KPIs Budget × Remove from KPIs Spend × Remove from KPIs …" at bounding box center [979, 150] width 526 height 647
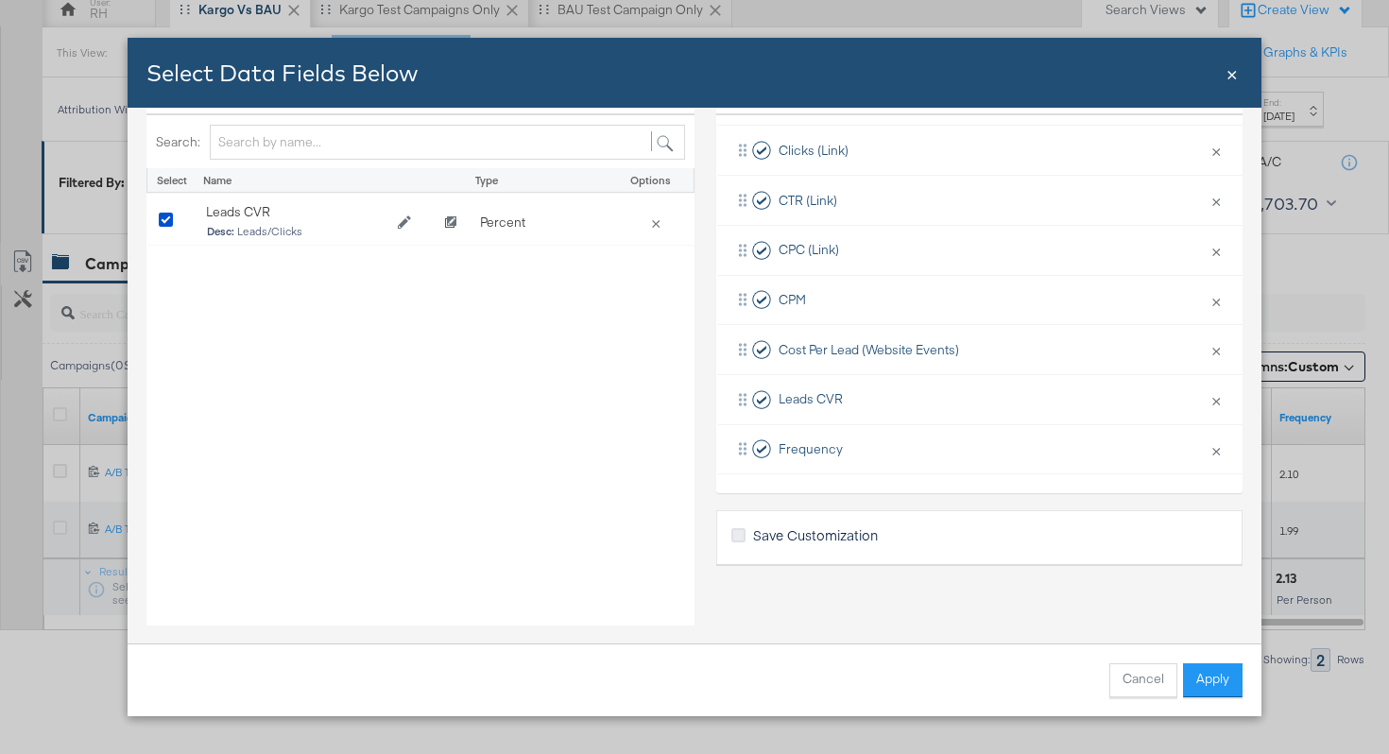
click at [736, 530] on icon "Bulk Add Locations Modal" at bounding box center [739, 535] width 14 height 14
click at [0, 0] on input "Save Customization" at bounding box center [0, 0] width 0 height 0
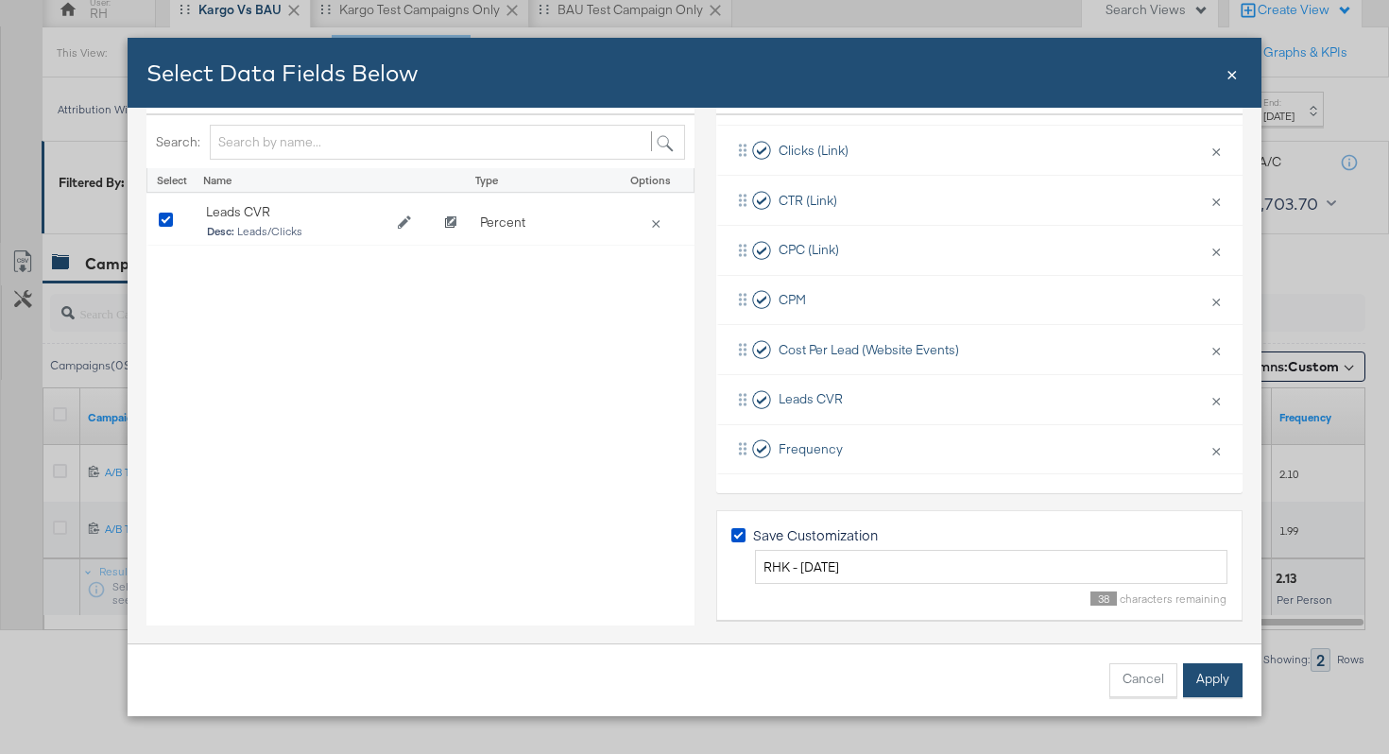
click at [1218, 684] on button "Apply" at bounding box center [1213, 681] width 60 height 34
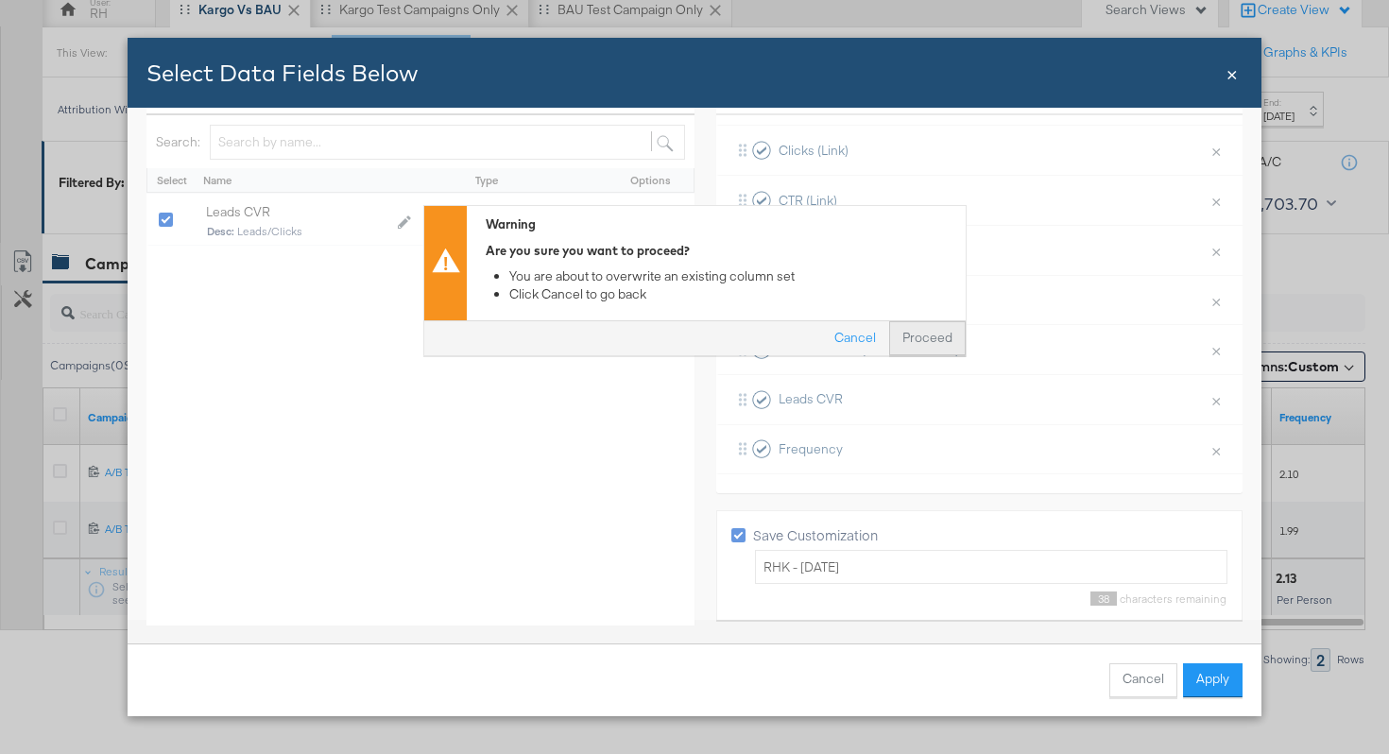
click at [919, 342] on button "Proceed" at bounding box center [927, 339] width 77 height 34
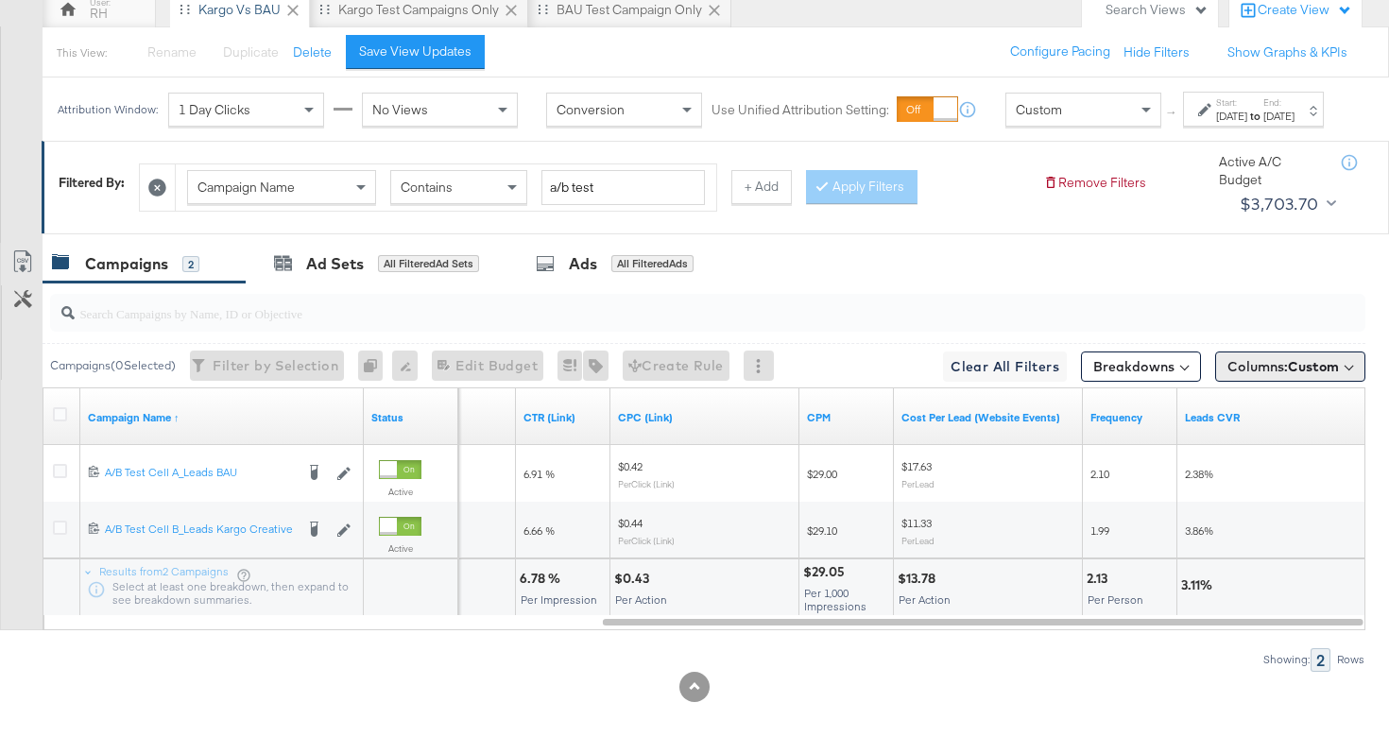
click at [1290, 363] on span "Custom" at bounding box center [1313, 366] width 51 height 17
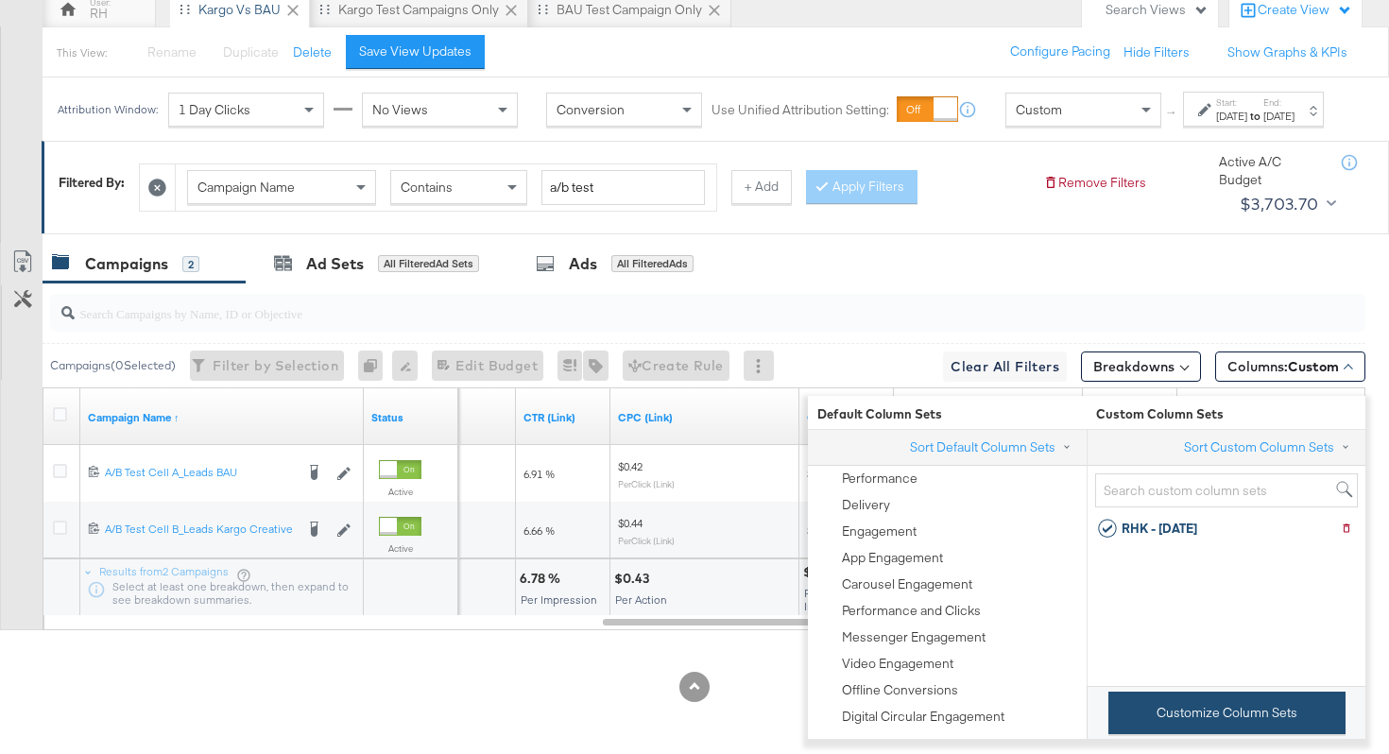
click at [1184, 699] on button "Customize Column Sets" at bounding box center [1227, 713] width 237 height 43
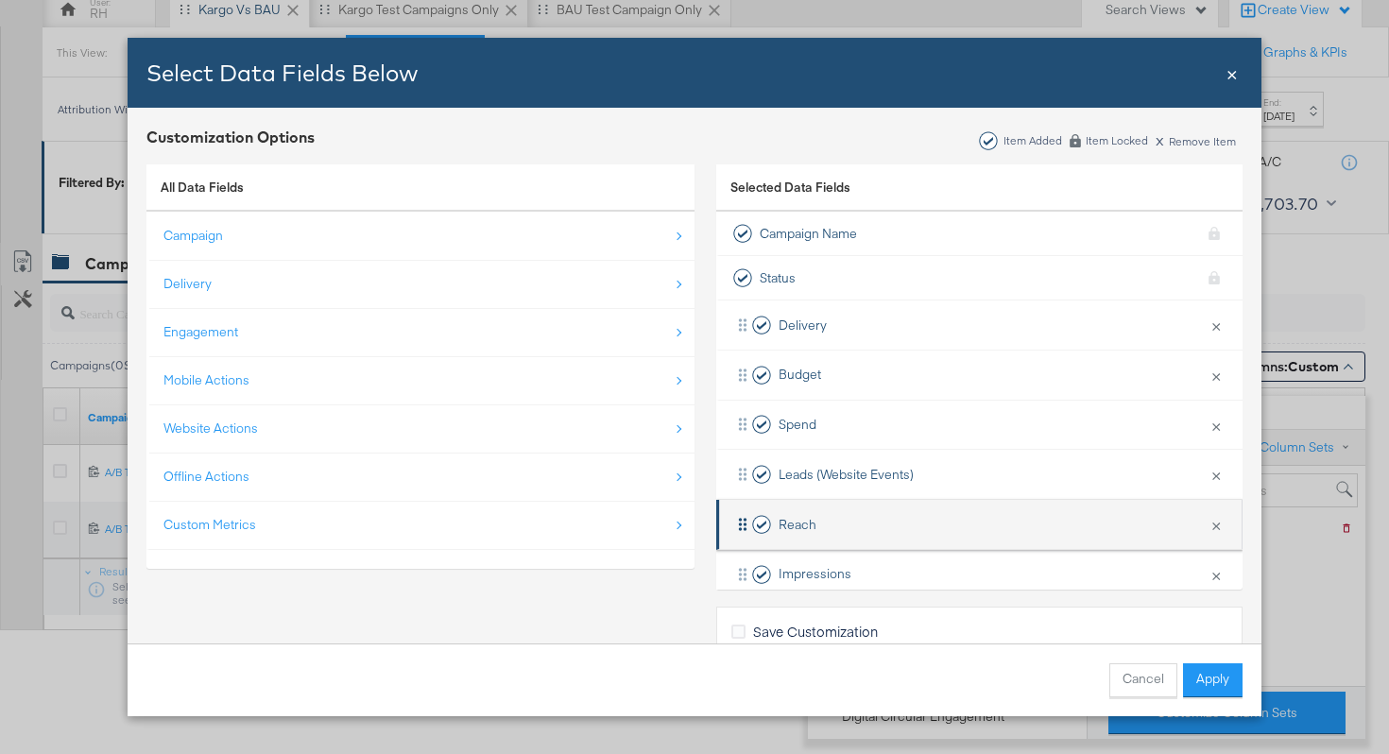
scroll to position [377, 0]
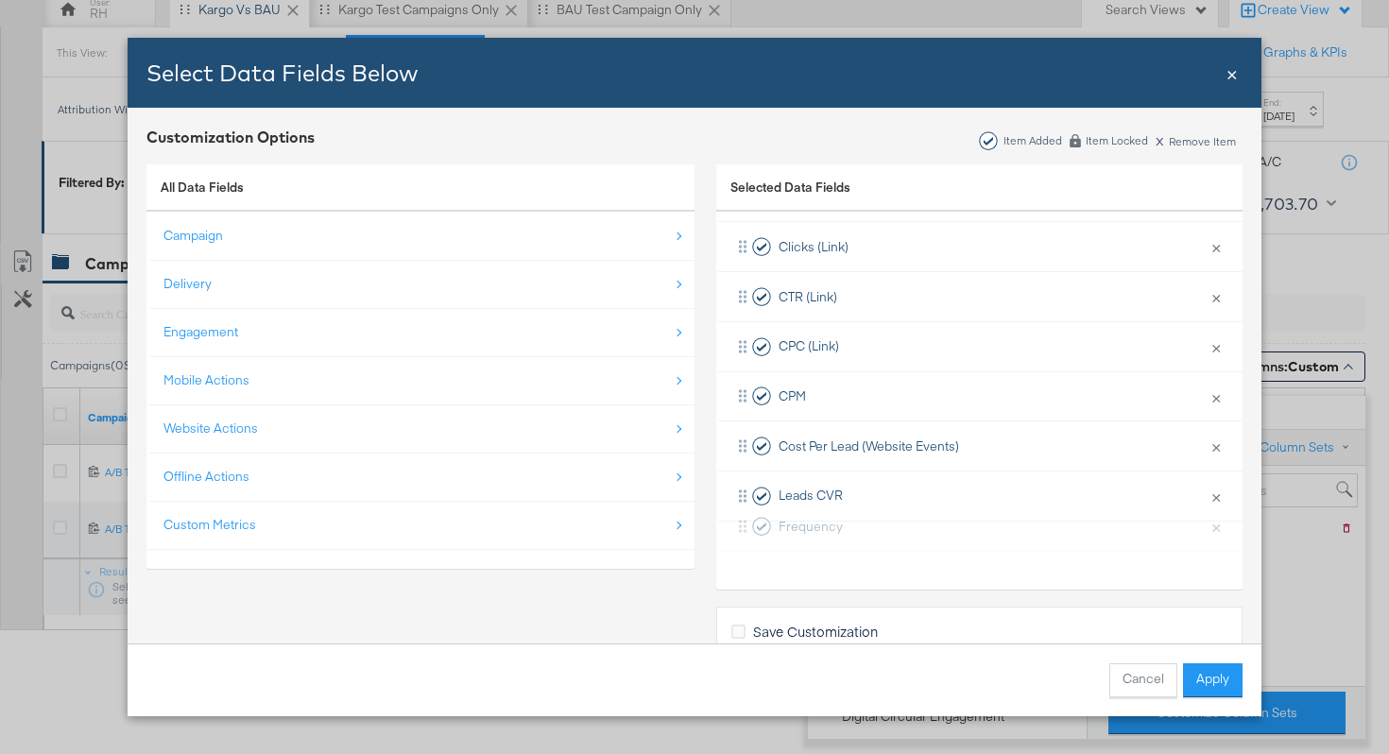
drag, startPoint x: 743, startPoint y: 495, endPoint x: 743, endPoint y: 530, distance: 35.0
click at [743, 530] on div "Delivery × Remove from KPIs Budget × Remove from KPIs Spend × Remove from KPIs …" at bounding box center [979, 246] width 526 height 647
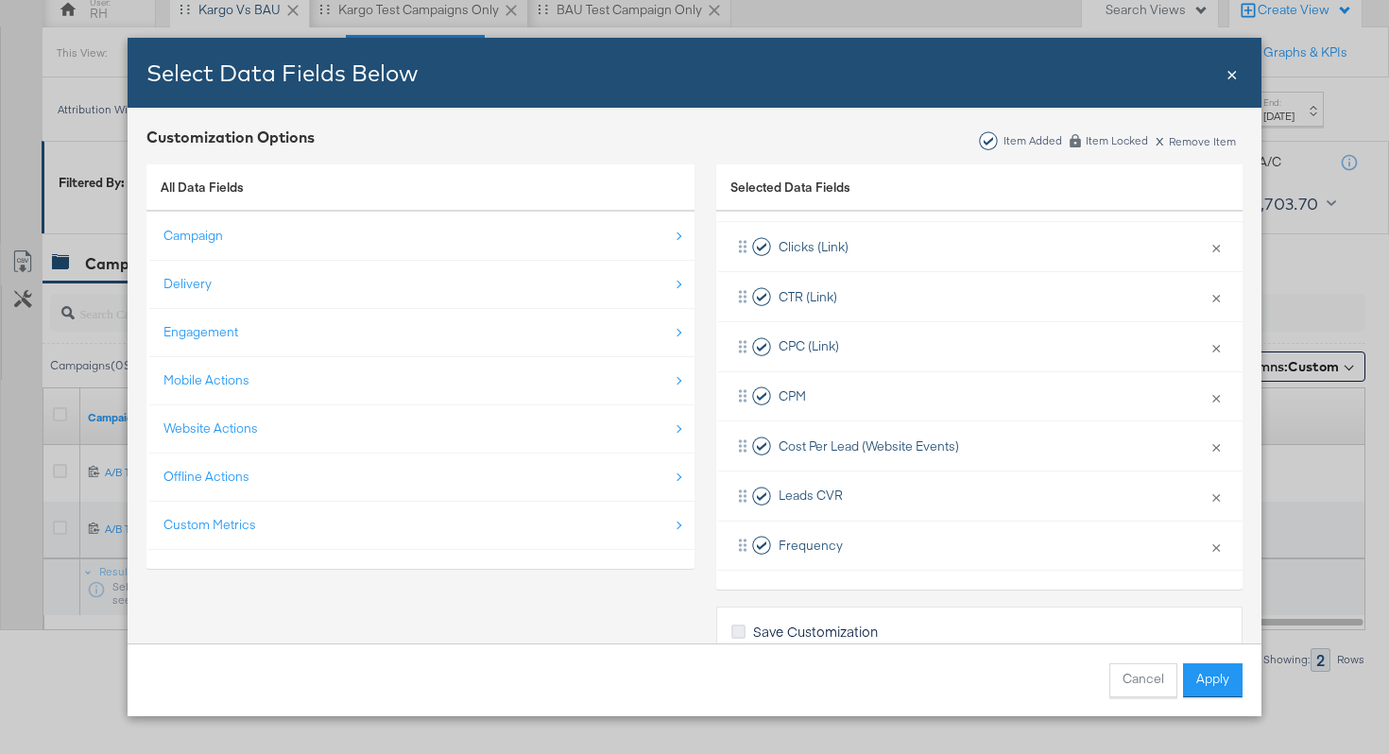
click at [736, 625] on icon "Bulk Add Locations Modal" at bounding box center [739, 632] width 14 height 14
click at [0, 0] on input "Save Customization" at bounding box center [0, 0] width 0 height 0
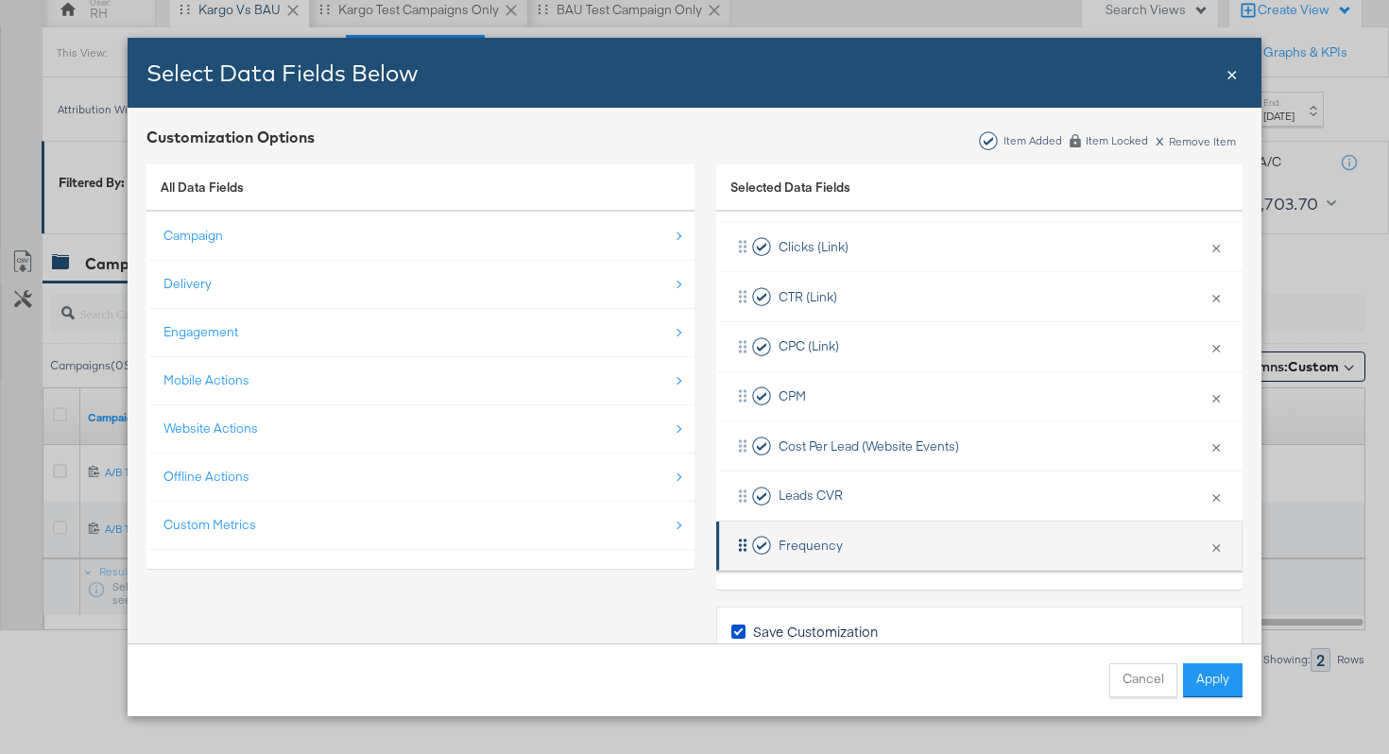
scroll to position [96, 0]
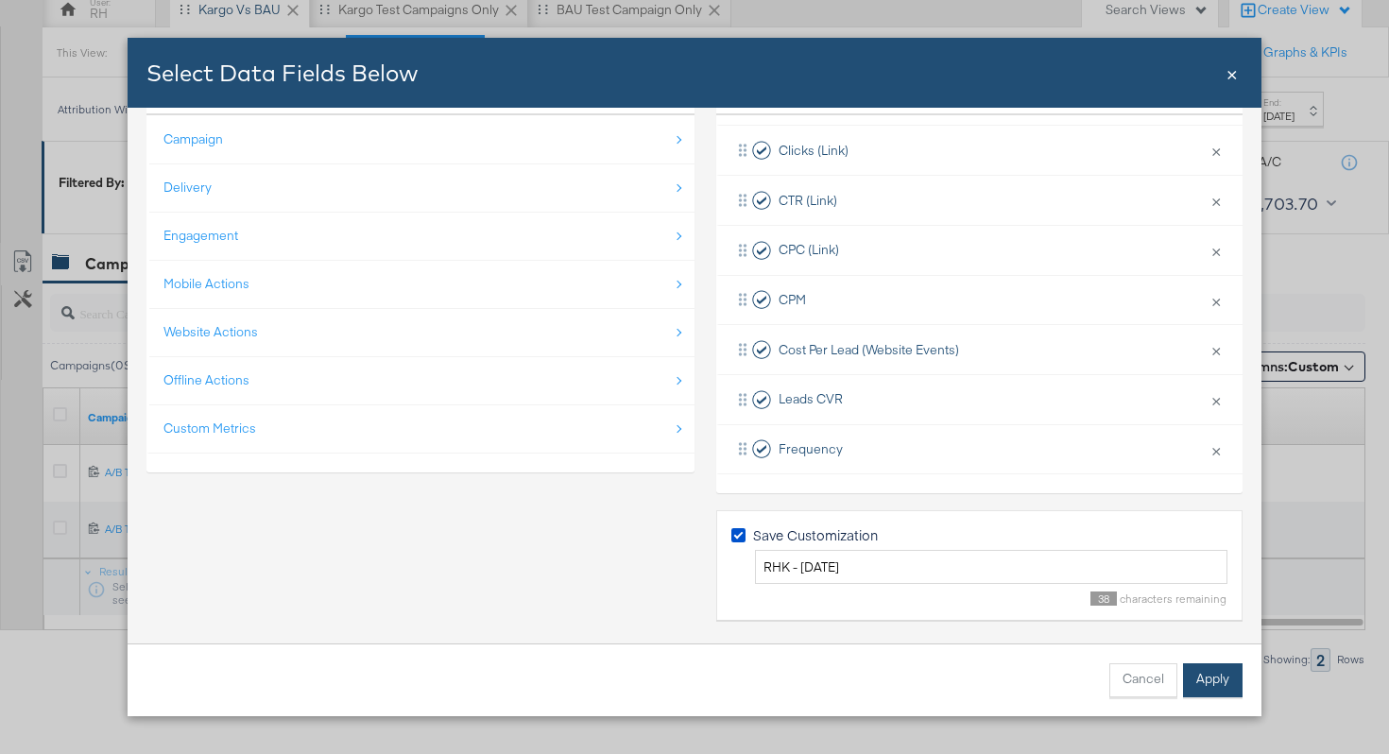
click at [1202, 680] on button "Apply" at bounding box center [1213, 681] width 60 height 34
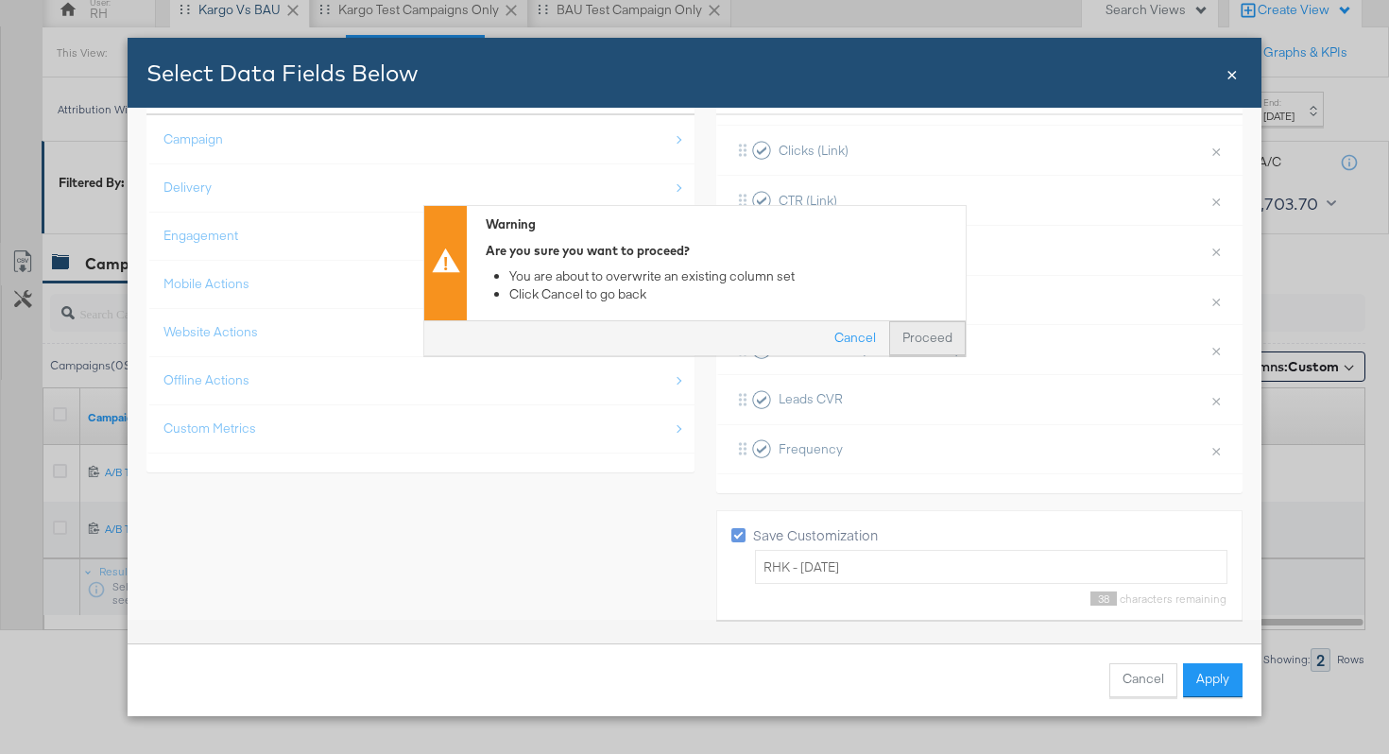
click at [924, 334] on button "Proceed" at bounding box center [927, 339] width 77 height 34
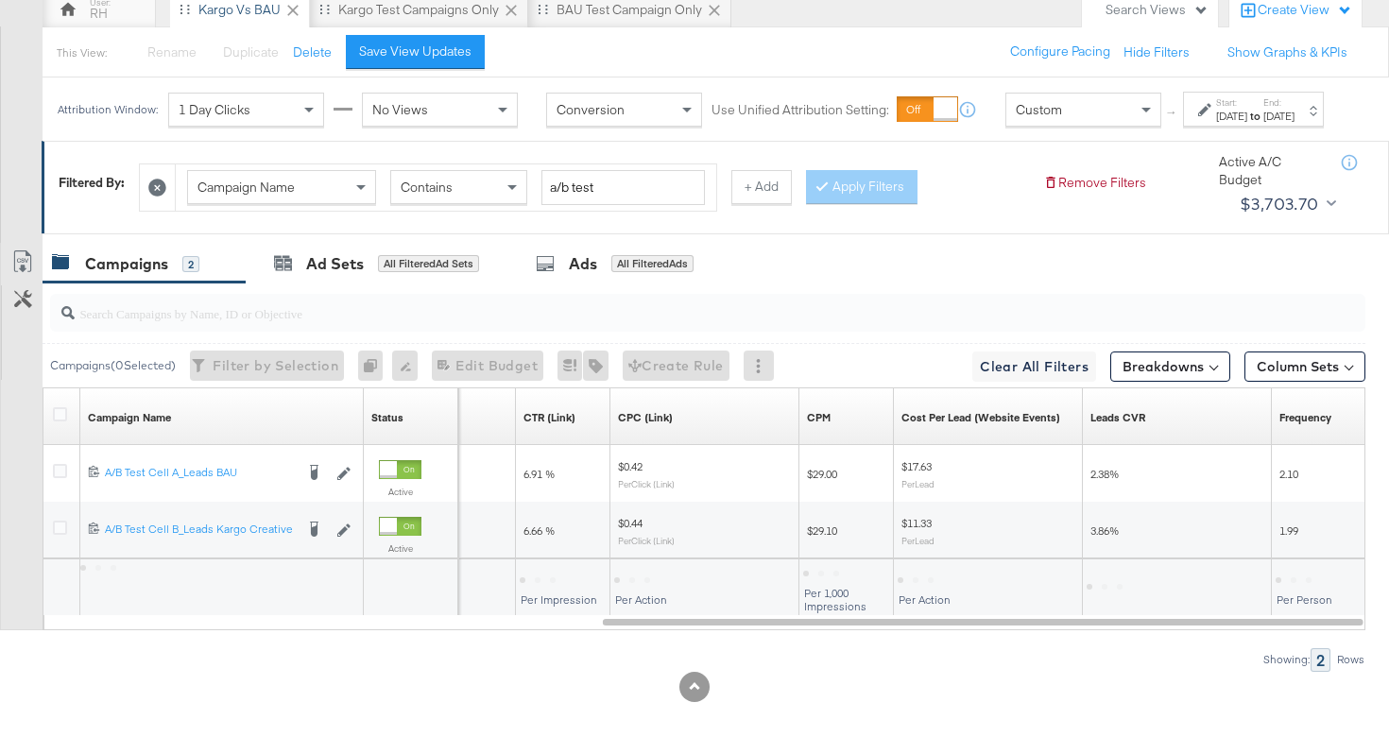
scroll to position [49, 0]
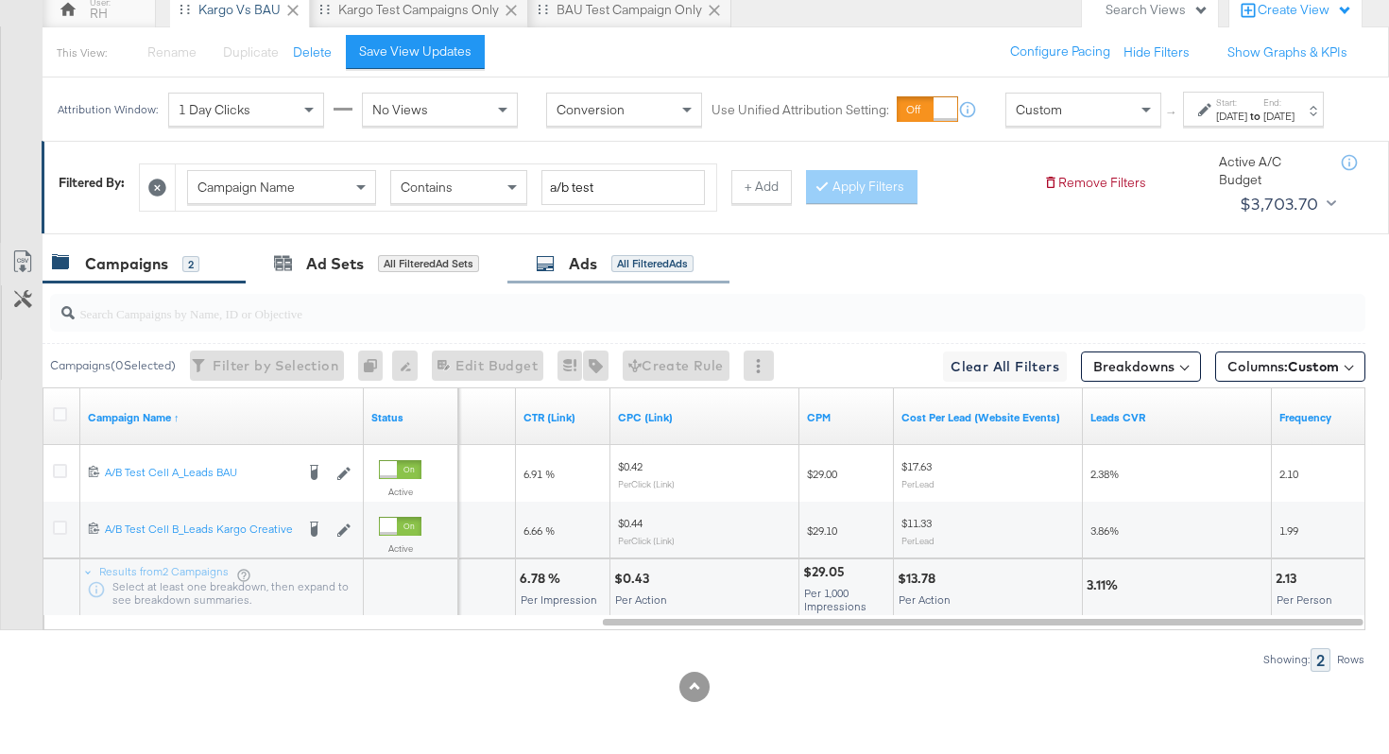
click at [561, 262] on div "Ads All Filtered Ads" at bounding box center [615, 264] width 158 height 22
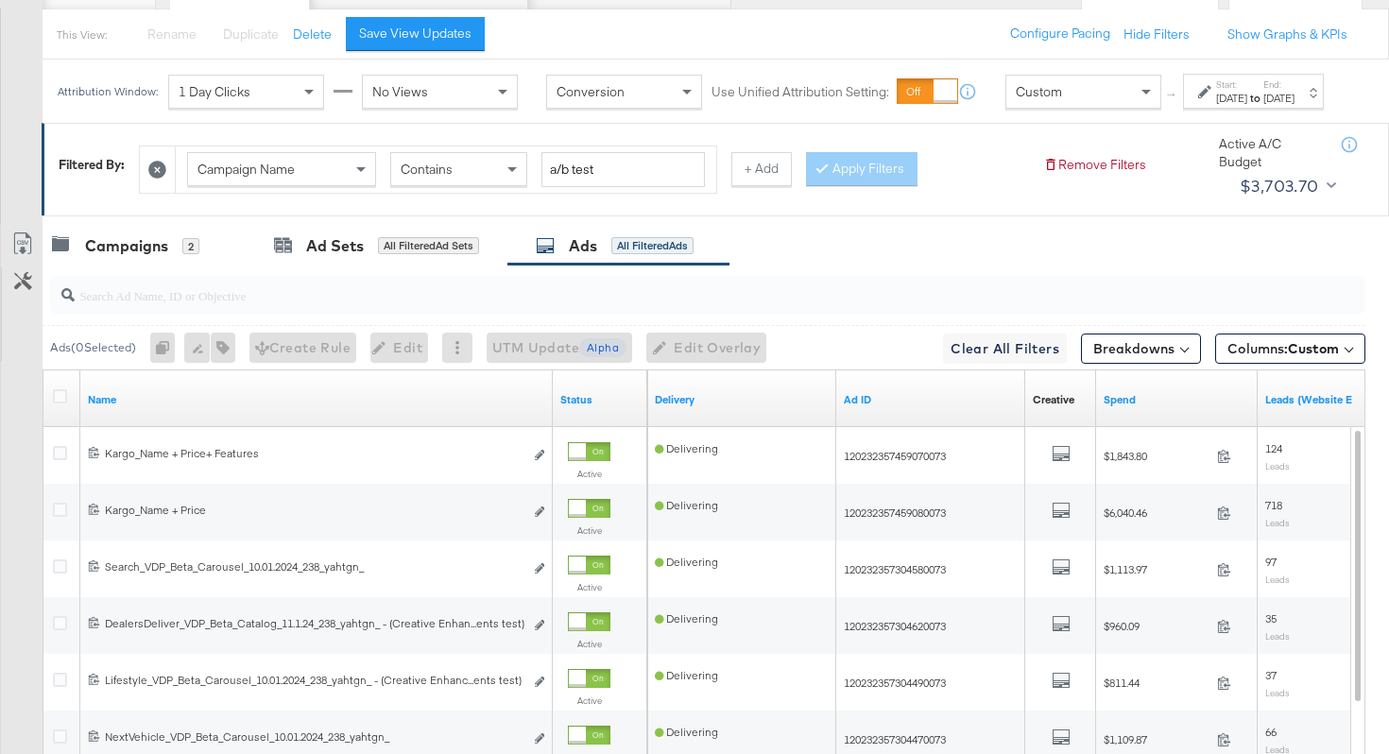
click at [218, 298] on input "search" at bounding box center [662, 287] width 1174 height 37
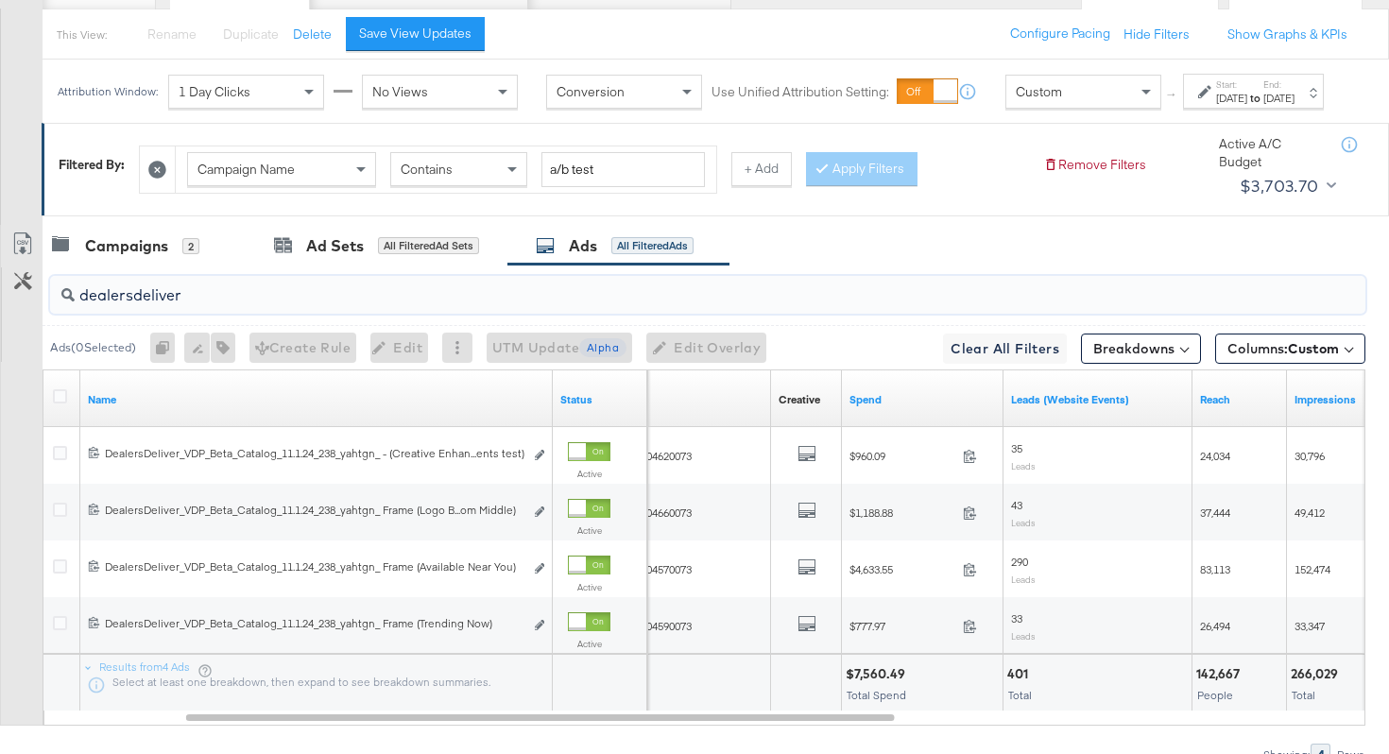
type input "dealersdeliver"
